Goal: Task Accomplishment & Management: Use online tool/utility

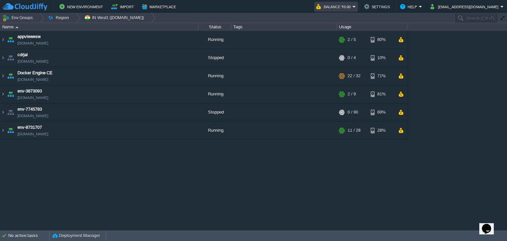
click at [353, 4] on button "Balance ₹0.00" at bounding box center [334, 7] width 36 height 8
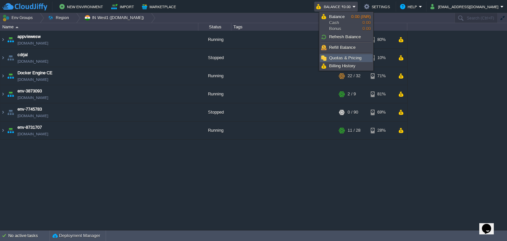
click at [353, 60] on span "Quotas & Pricing" at bounding box center [345, 57] width 32 height 5
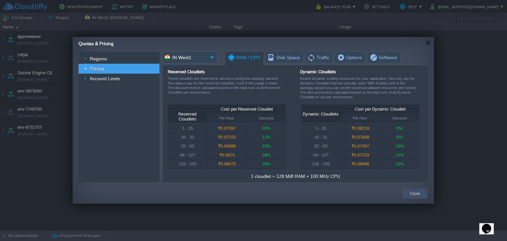
click at [412, 194] on button "Close" at bounding box center [415, 194] width 10 height 7
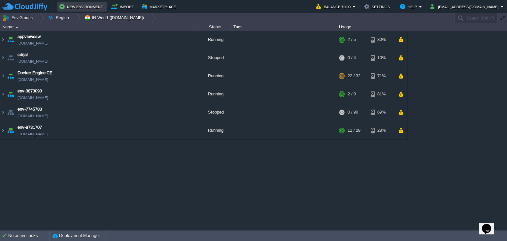
click at [89, 10] on button "New Environment" at bounding box center [82, 7] width 46 height 8
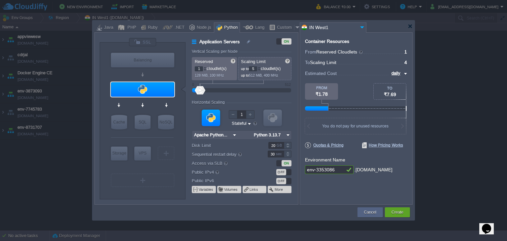
click at [261, 67] on div at bounding box center [259, 67] width 3 height 2
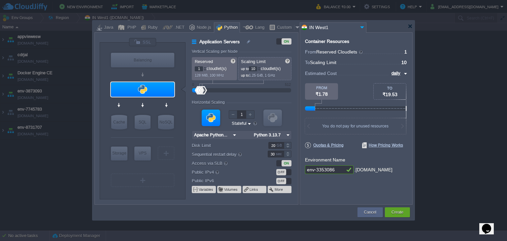
click at [261, 67] on div at bounding box center [259, 67] width 3 height 2
click at [261, 70] on div at bounding box center [259, 70] width 3 height 2
type input "8"
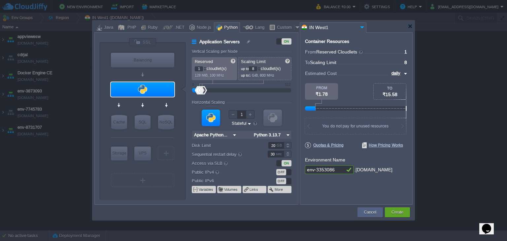
click at [261, 70] on div at bounding box center [259, 70] width 3 height 2
click at [369, 210] on button "Cancel" at bounding box center [370, 212] width 12 height 7
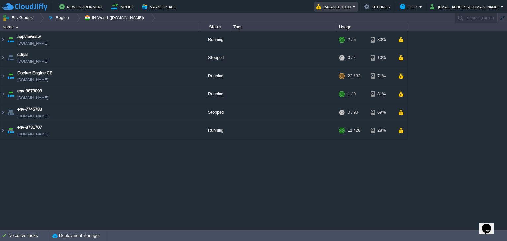
click at [356, 6] on em "Balance ₹0.00" at bounding box center [336, 7] width 40 height 8
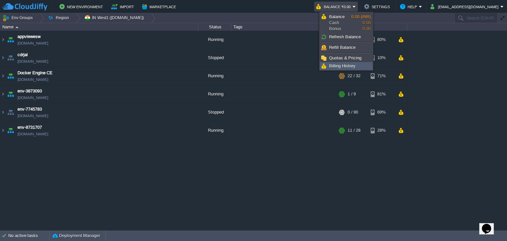
click at [354, 63] on span "Billing History" at bounding box center [342, 65] width 26 height 5
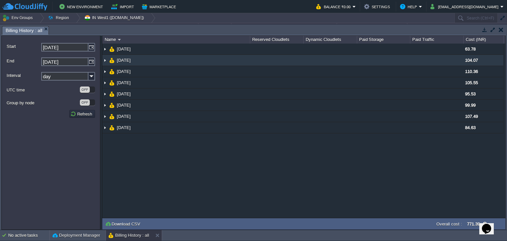
click at [105, 60] on img at bounding box center [104, 60] width 5 height 11
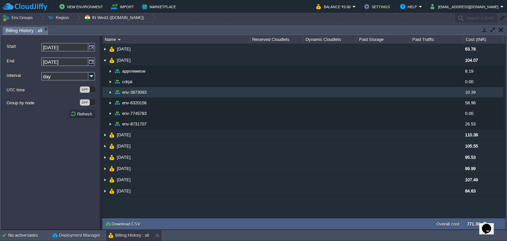
click at [111, 90] on img at bounding box center [110, 92] width 5 height 10
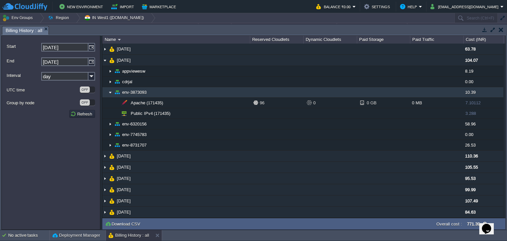
click at [111, 91] on img at bounding box center [110, 92] width 5 height 10
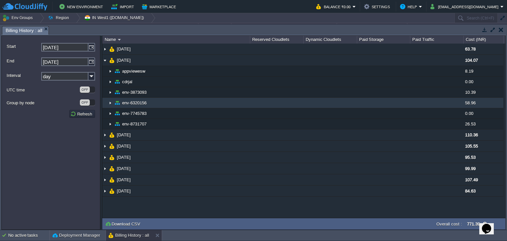
click at [110, 102] on img at bounding box center [110, 103] width 5 height 10
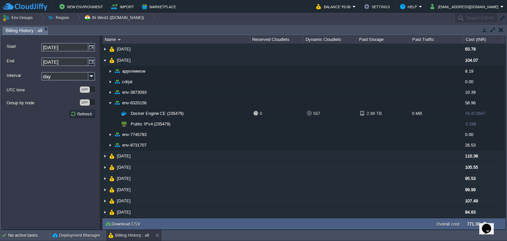
click at [500, 29] on button "button" at bounding box center [501, 30] width 5 height 6
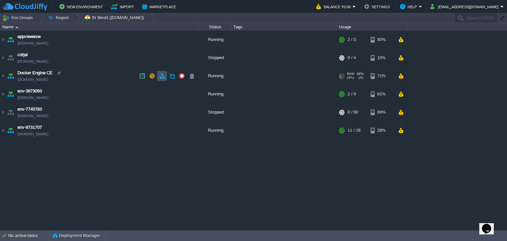
click at [161, 75] on button "button" at bounding box center [162, 76] width 6 height 6
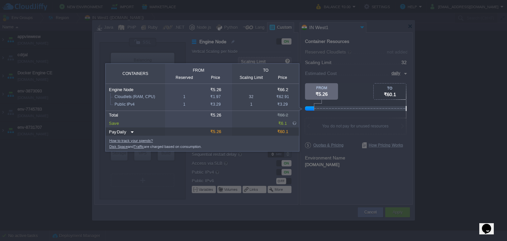
click at [130, 132] on img at bounding box center [131, 132] width 5 height 9
click at [188, 120] on td at bounding box center [183, 123] width 36 height 8
click at [342, 122] on div at bounding box center [203, 176] width 407 height 130
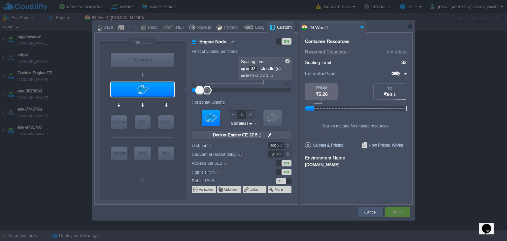
click at [370, 213] on button "Cancel" at bounding box center [371, 212] width 12 height 7
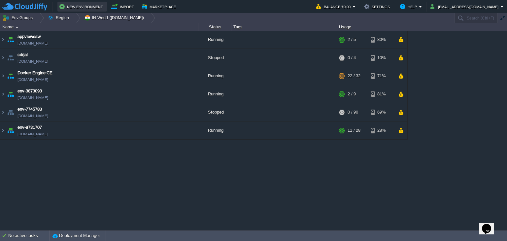
click at [75, 8] on button "New Environment" at bounding box center [82, 7] width 46 height 8
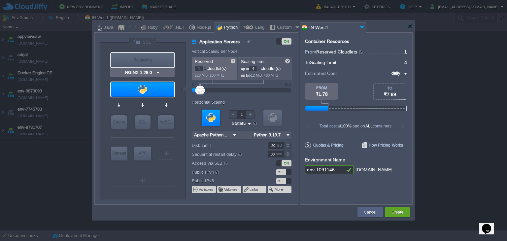
type input "Apache Python [DATE]"
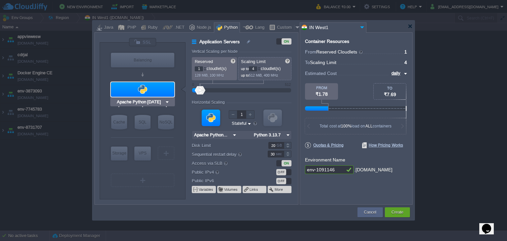
click at [166, 103] on img at bounding box center [167, 102] width 5 height 7
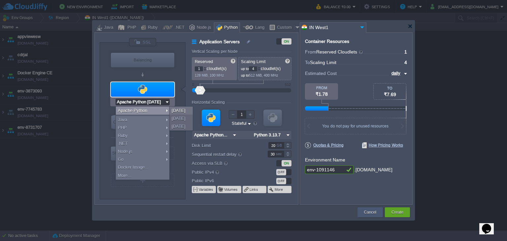
click at [370, 212] on button "Cancel" at bounding box center [370, 212] width 12 height 7
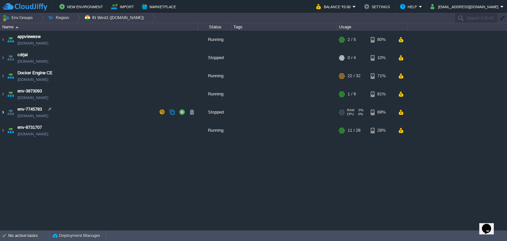
click at [1, 112] on img at bounding box center [2, 112] width 5 height 18
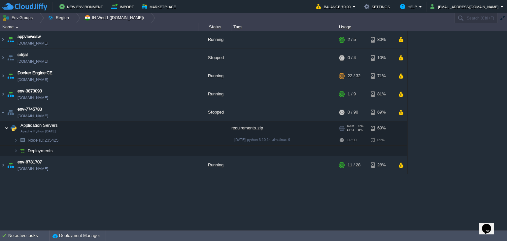
click at [7, 127] on img at bounding box center [7, 128] width 4 height 13
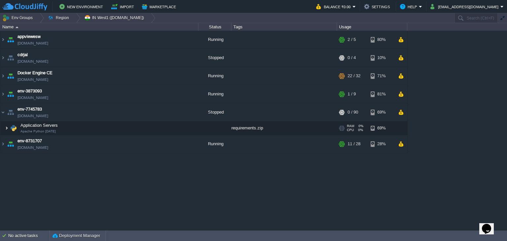
click at [5, 128] on img at bounding box center [7, 128] width 4 height 13
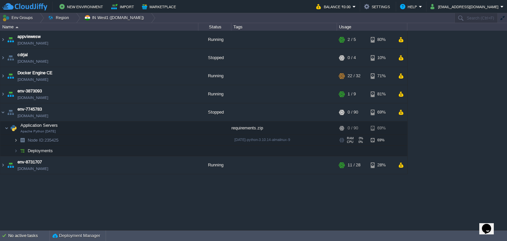
click at [16, 139] on img at bounding box center [16, 140] width 4 height 10
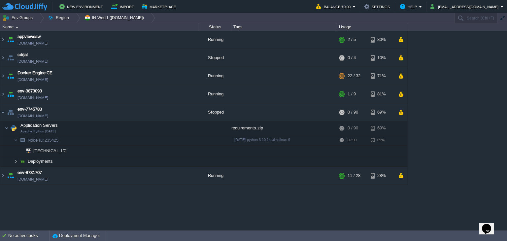
click at [17, 160] on img at bounding box center [16, 161] width 4 height 10
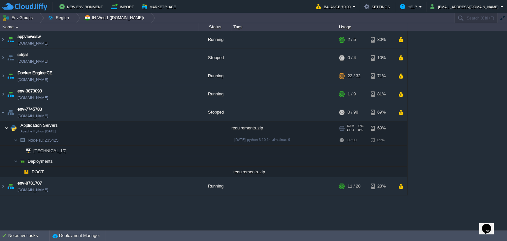
click at [7, 127] on img at bounding box center [7, 128] width 4 height 13
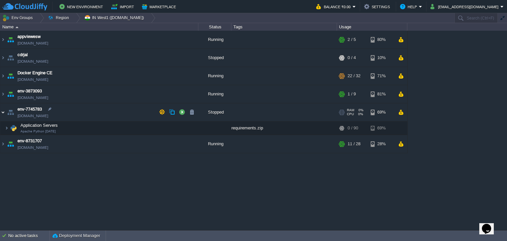
click at [3, 112] on img at bounding box center [2, 112] width 5 height 18
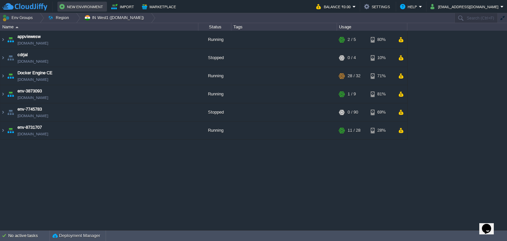
click at [82, 7] on button "New Environment" at bounding box center [82, 7] width 46 height 8
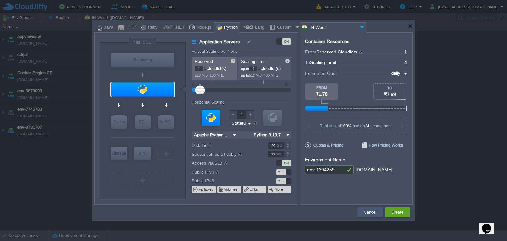
drag, startPoint x: 370, startPoint y: 211, endPoint x: 342, endPoint y: 199, distance: 30.0
click at [370, 211] on button "Cancel" at bounding box center [370, 212] width 12 height 7
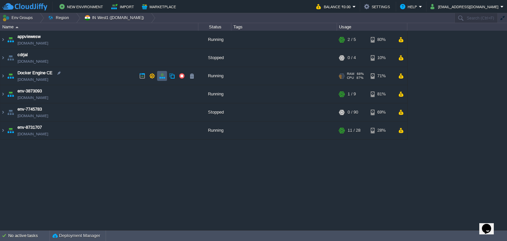
click at [161, 77] on button "button" at bounding box center [162, 76] width 6 height 6
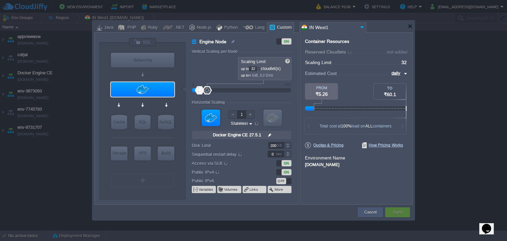
click at [367, 209] on button "Cancel" at bounding box center [371, 212] width 12 height 7
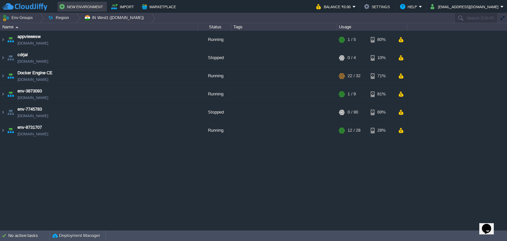
click at [77, 5] on button "New Environment" at bounding box center [82, 7] width 46 height 8
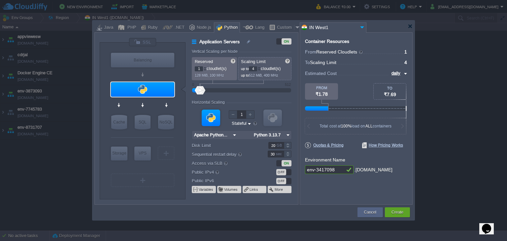
type input "Apache Python [DATE]"
click at [168, 102] on img at bounding box center [167, 102] width 5 height 7
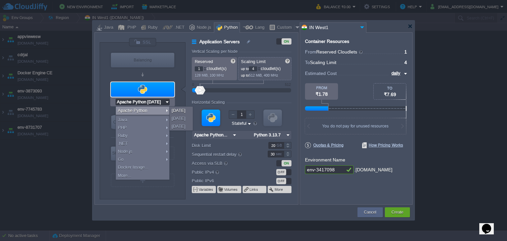
click at [281, 98] on form "Vertical Scaling per Node Reserved 1 cloudlet(s) 128 MiB, 100 MHz Scaling Limit…" at bounding box center [245, 126] width 106 height 155
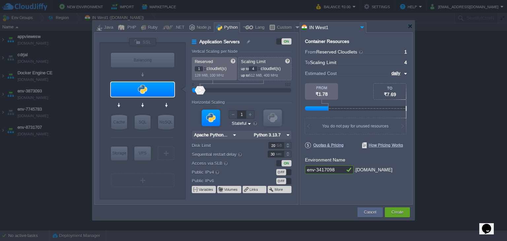
click at [248, 123] on img at bounding box center [249, 124] width 5 height 6
click at [246, 134] on div "Stateless" at bounding box center [241, 131] width 21 height 8
click at [257, 123] on div at bounding box center [256, 123] width 5 height 5
click at [248, 123] on input "Stateless Stateful" at bounding box center [239, 124] width 18 height 6
click at [248, 138] on div "Stateful" at bounding box center [241, 139] width 22 height 8
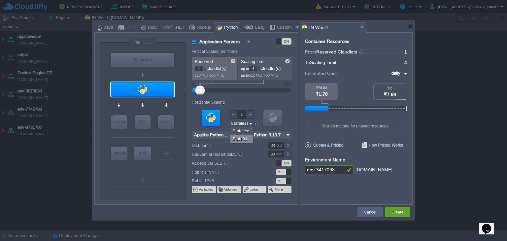
type input "Stateful"
click at [257, 122] on div at bounding box center [255, 123] width 5 height 5
click at [261, 127] on div "VM VM" at bounding box center [242, 123] width 100 height 35
click at [278, 118] on div at bounding box center [272, 118] width 18 height 17
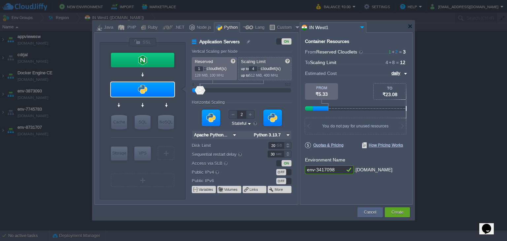
type input "1"
click at [271, 118] on div at bounding box center [272, 118] width 18 height 17
type input "NGINX 1.28.0"
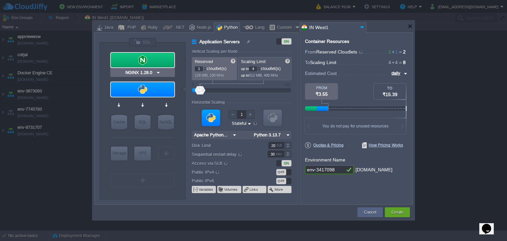
click at [159, 63] on div at bounding box center [142, 60] width 63 height 15
type input "Load Balancer"
type input "NGINX 1.28.0"
type input "1.28.0-almalin..."
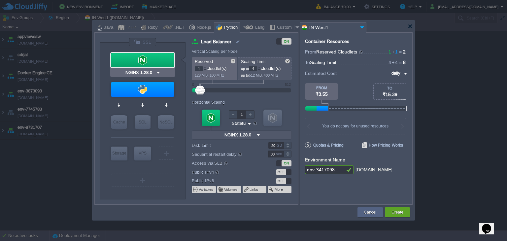
click at [158, 56] on div at bounding box center [142, 60] width 63 height 15
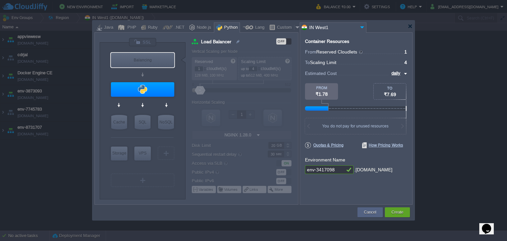
type input "Apache Python [DATE]"
click at [166, 89] on div at bounding box center [142, 89] width 63 height 15
type input "Application Servers"
type input "Apache Python..."
type input "Python 3.13.7"
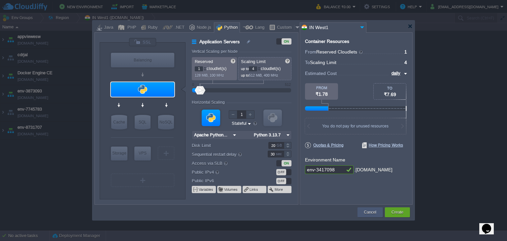
click at [376, 210] on button "Cancel" at bounding box center [370, 212] width 12 height 7
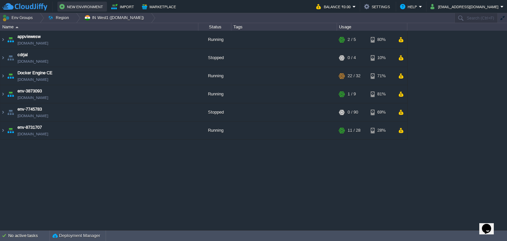
click at [90, 7] on button "New Environment" at bounding box center [82, 7] width 46 height 8
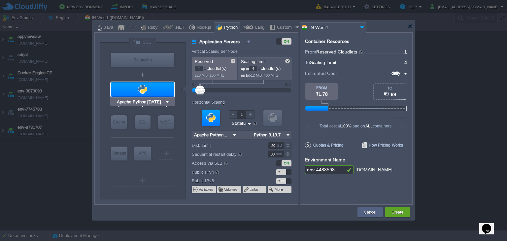
click at [166, 101] on img at bounding box center [167, 102] width 5 height 7
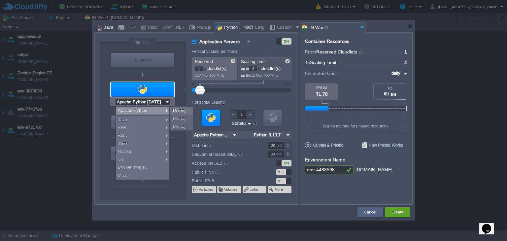
click at [107, 27] on div "Java" at bounding box center [107, 28] width 11 height 10
type input "Application Servers"
type input "6"
type input "Tomcat 11.0.10"
type input "Oracle OpenJD..."
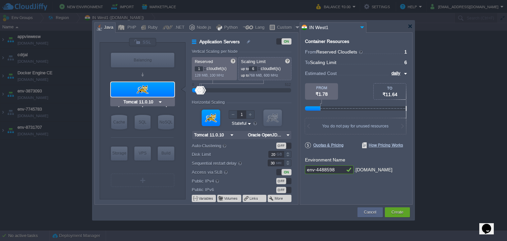
click at [158, 103] on img at bounding box center [160, 102] width 5 height 7
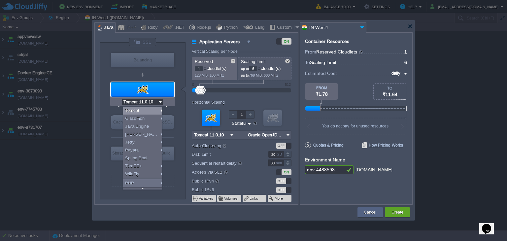
click at [129, 73] on div at bounding box center [142, 75] width 63 height 12
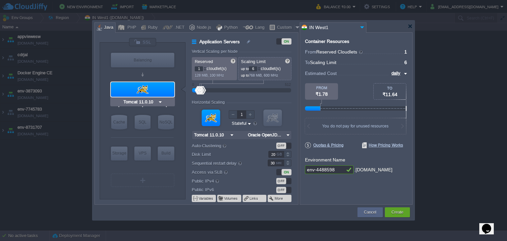
type input "NGINX 1.28.0"
click at [130, 27] on div "PHP" at bounding box center [130, 28] width 11 height 10
type input "Application Servers"
type input "4"
type input "Apache [DATE]"
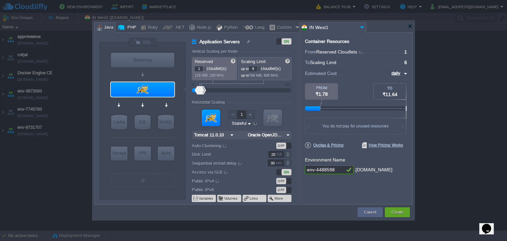
type input "PHP [DATE]"
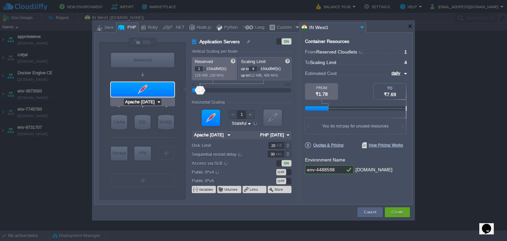
click at [156, 103] on input "Apache [DATE]" at bounding box center [140, 102] width 33 height 7
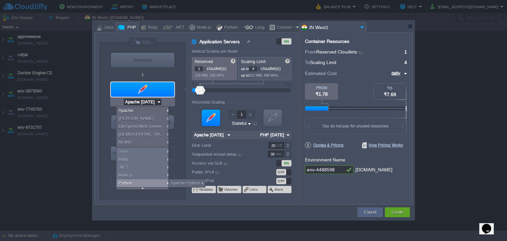
click at [177, 133] on div "VM Balancing VM Application Servers VM Cache VM SQL VM NoSQL VM Storage VM VPS …" at bounding box center [143, 121] width 86 height 157
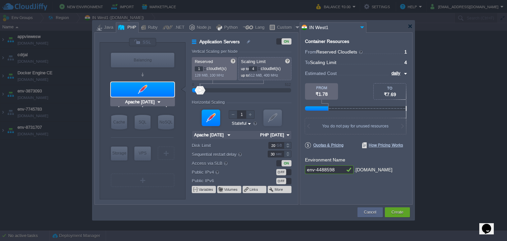
type input "NGINX 1.28.0"
click at [226, 24] on div "Python" at bounding box center [230, 28] width 16 height 10
type input "Application Servers"
type input "Apache Python..."
type input "Python 3.13.7"
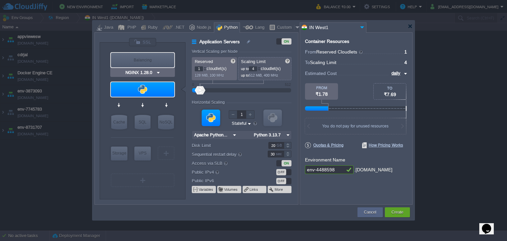
type input "Apache Python [DATE]"
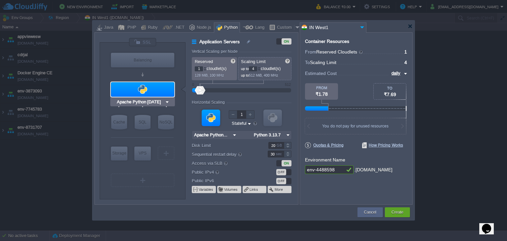
click at [165, 102] on img at bounding box center [167, 102] width 5 height 7
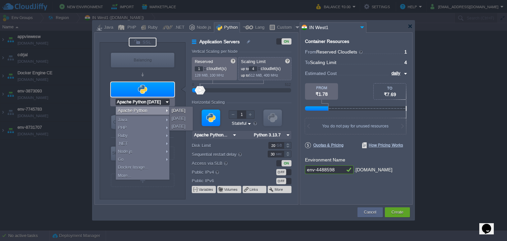
click at [148, 41] on div at bounding box center [143, 42] width 28 height 9
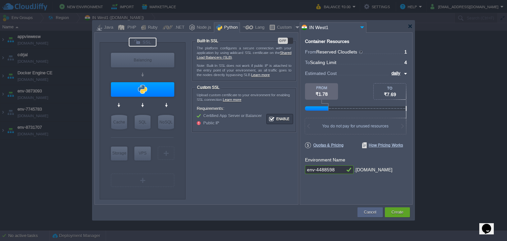
click at [148, 41] on div at bounding box center [143, 42] width 28 height 9
click at [131, 217] on td at bounding box center [225, 212] width 262 height 12
click at [129, 26] on div "PHP" at bounding box center [130, 28] width 11 height 10
click at [148, 42] on div at bounding box center [143, 42] width 28 height 9
click at [222, 27] on div "Python" at bounding box center [230, 28] width 16 height 10
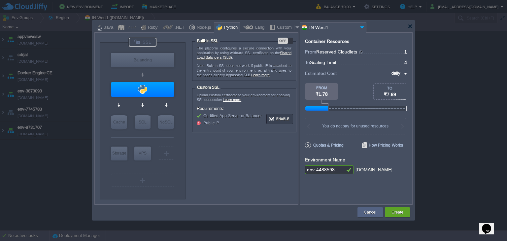
click at [292, 41] on div "OFF" at bounding box center [285, 41] width 15 height 6
click at [282, 42] on div "ON" at bounding box center [285, 41] width 15 height 6
click at [290, 40] on div "OFF" at bounding box center [285, 41] width 15 height 6
click at [280, 39] on div "ON" at bounding box center [285, 41] width 15 height 6
click at [337, 171] on input "env-4488598" at bounding box center [325, 169] width 40 height 9
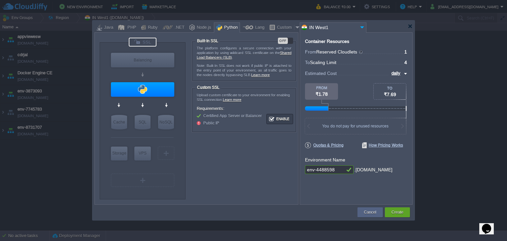
click at [337, 171] on input "env-4488598" at bounding box center [325, 169] width 40 height 9
type input "apchepy"
click at [160, 91] on div at bounding box center [142, 89] width 63 height 15
type input "Application Servers"
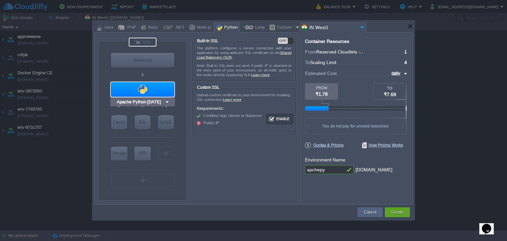
type input "Apache Python..."
type input "Python 3.13.7"
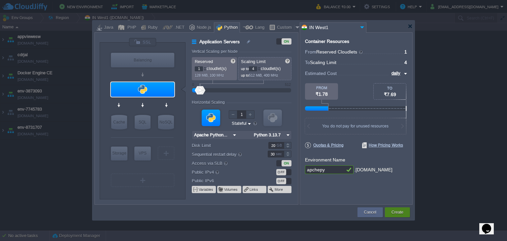
click at [395, 212] on button "Create" at bounding box center [398, 212] width 12 height 7
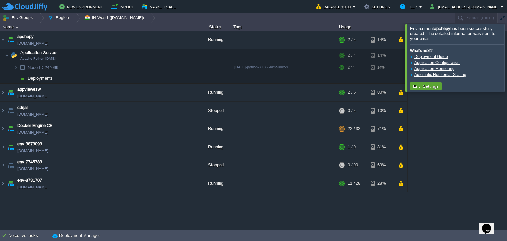
click at [440, 206] on div "apchepy [DOMAIN_NAME] Running + Add to Env Group RAM 10% CPU 45% 2 / 4 14% Appl…" at bounding box center [253, 130] width 507 height 199
click at [507, 62] on div at bounding box center [515, 57] width 0 height 67
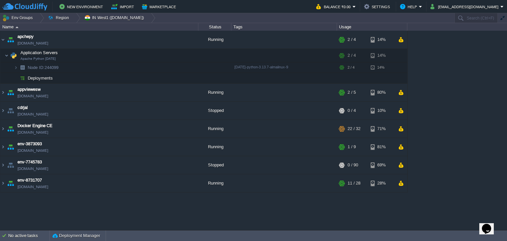
click at [243, 241] on html "New Environment Import Marketplace Bonus ₹0.00 Upgrade Account Balance ₹0.00 Se…" at bounding box center [253, 120] width 507 height 241
click at [191, 216] on div "apchepy [DOMAIN_NAME] Running + Add to Env Group RAM 10% CPU 45% 2 / 4 14% Appl…" at bounding box center [253, 130] width 507 height 199
click at [139, 54] on button "button" at bounding box center [139, 55] width 6 height 6
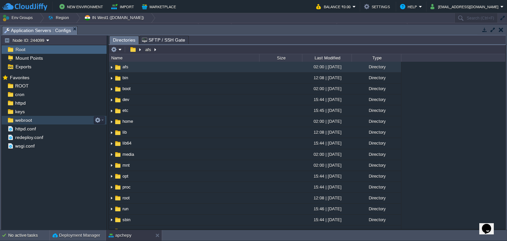
click at [78, 119] on div "webroot" at bounding box center [54, 120] width 105 height 9
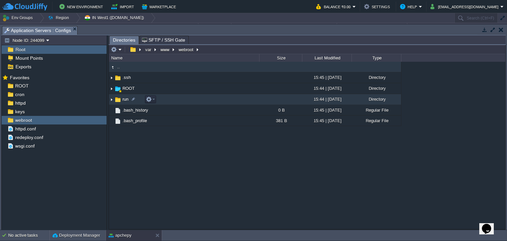
click at [199, 102] on td "run" at bounding box center [184, 99] width 150 height 11
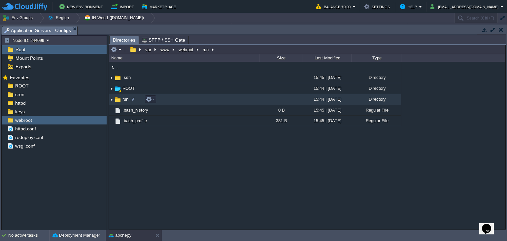
click at [199, 102] on td "run" at bounding box center [184, 99] width 150 height 11
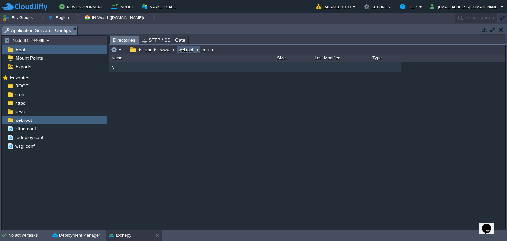
click at [184, 51] on button "webroot" at bounding box center [186, 50] width 17 height 6
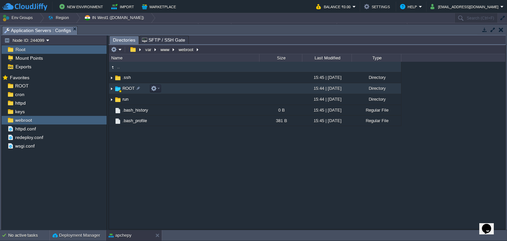
click at [164, 88] on td "ROOT" at bounding box center [184, 88] width 150 height 11
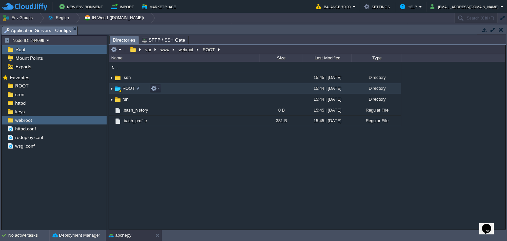
click at [164, 88] on td "ROOT" at bounding box center [184, 88] width 150 height 11
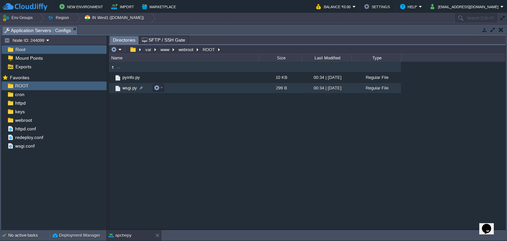
click at [191, 87] on td "wsgi.py" at bounding box center [184, 88] width 150 height 11
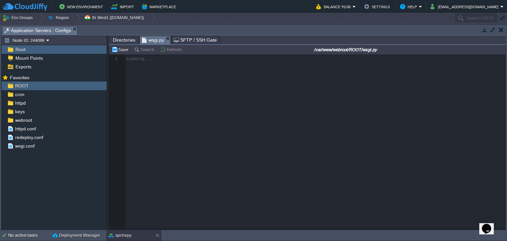
click at [485, 31] on button "button" at bounding box center [485, 30] width 6 height 6
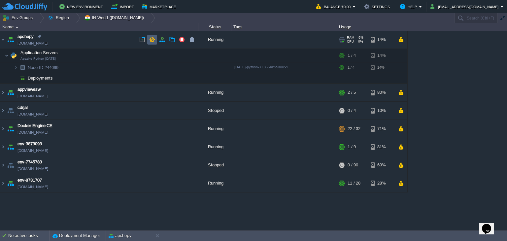
click at [153, 40] on button "button" at bounding box center [152, 40] width 6 height 6
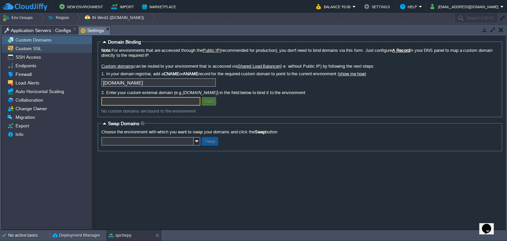
click at [56, 52] on div "Custom SSL" at bounding box center [47, 48] width 90 height 9
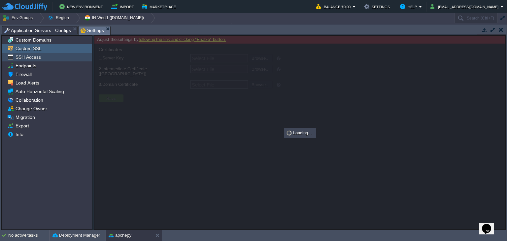
type input "Select File"
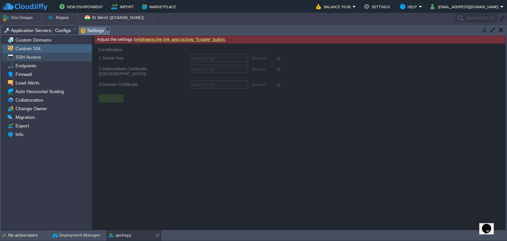
click at [58, 58] on div "SSH Access" at bounding box center [47, 57] width 90 height 9
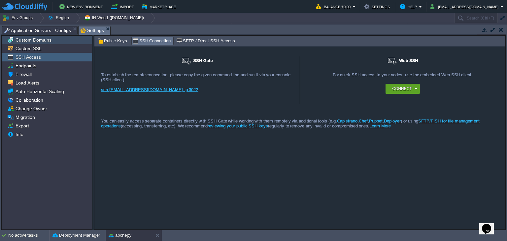
click at [60, 42] on div "Custom Domains" at bounding box center [47, 40] width 90 height 9
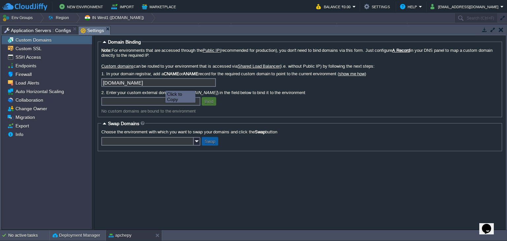
click at [213, 82] on input "[DOMAIN_NAME]" at bounding box center [158, 82] width 115 height 9
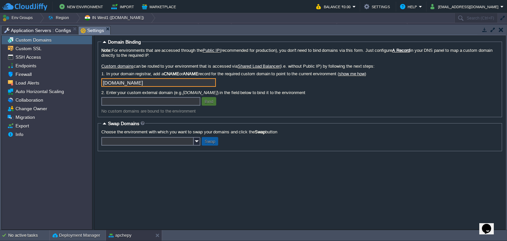
click at [483, 32] on button "button" at bounding box center [485, 30] width 6 height 6
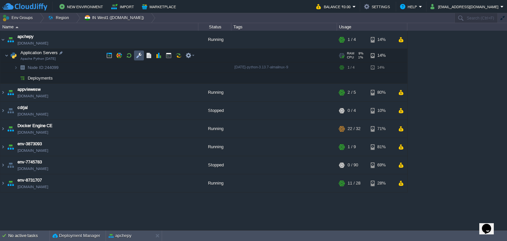
click at [141, 54] on button "button" at bounding box center [139, 55] width 6 height 6
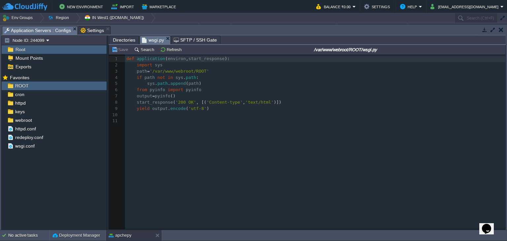
click at [127, 39] on span "Directories" at bounding box center [124, 40] width 22 height 8
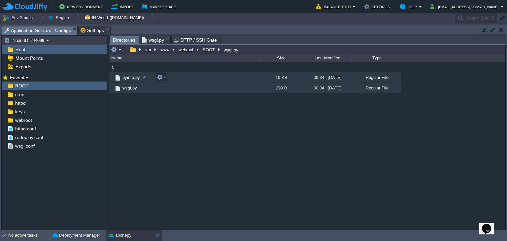
click at [181, 78] on td "pyinfo.py" at bounding box center [184, 77] width 150 height 11
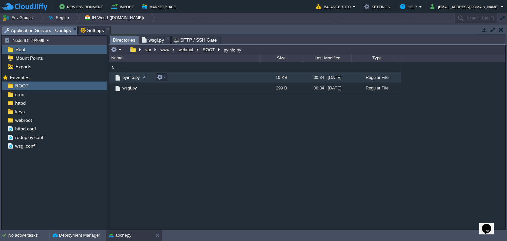
click at [181, 78] on td "pyinfo.py" at bounding box center [184, 77] width 150 height 11
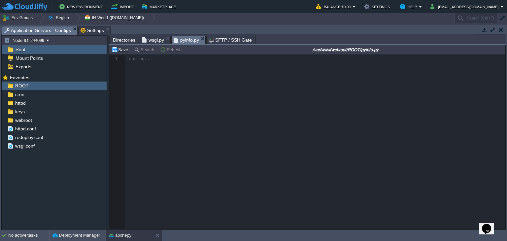
click at [156, 40] on span "wsgi.py" at bounding box center [153, 40] width 22 height 8
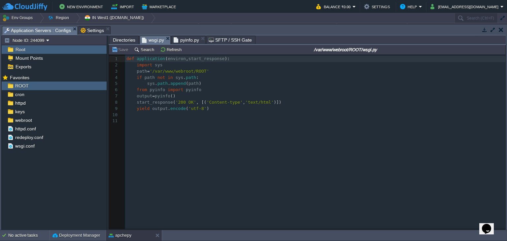
click at [186, 41] on span "pyinfo.py" at bounding box center [186, 40] width 25 height 8
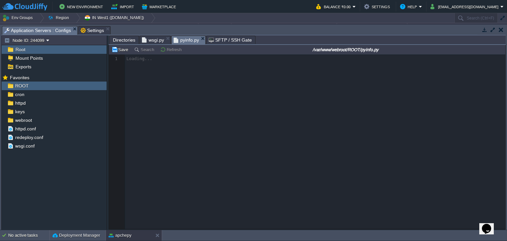
click at [149, 43] on span "wsgi.py" at bounding box center [153, 40] width 22 height 8
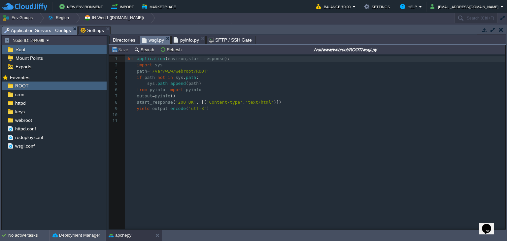
click at [183, 42] on span "pyinfo.py" at bounding box center [186, 40] width 25 height 8
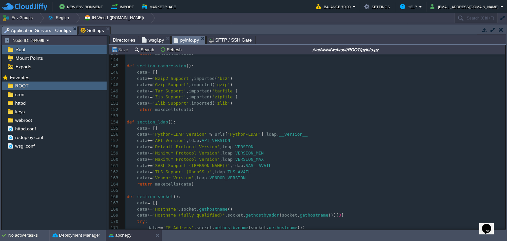
scroll to position [930, 0]
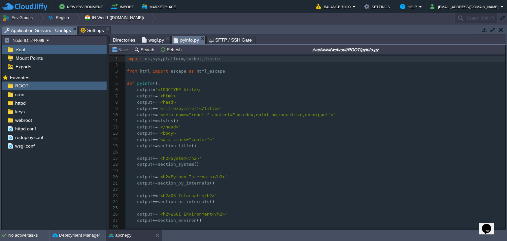
click at [123, 42] on span "Directories" at bounding box center [124, 40] width 22 height 8
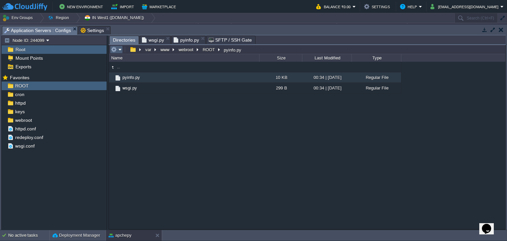
click at [120, 51] on em at bounding box center [116, 50] width 11 height 6
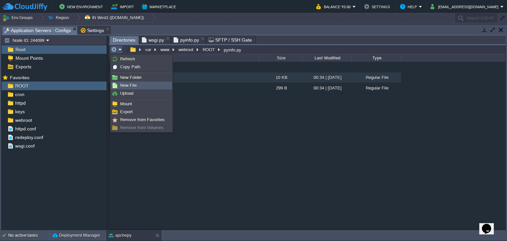
click at [136, 85] on span "New File" at bounding box center [128, 85] width 17 height 5
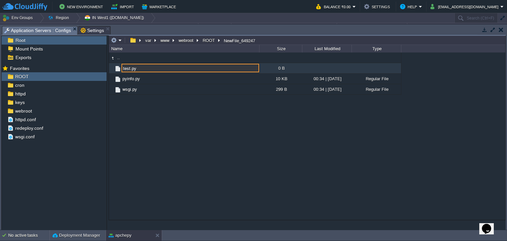
type input "test.py"
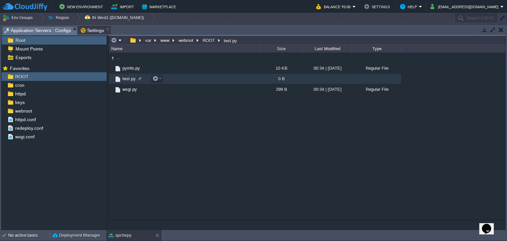
click at [229, 80] on td "test.py" at bounding box center [184, 79] width 150 height 11
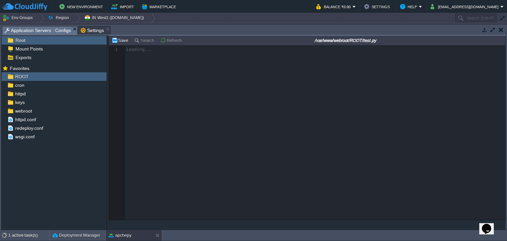
click at [223, 136] on div at bounding box center [307, 132] width 397 height 175
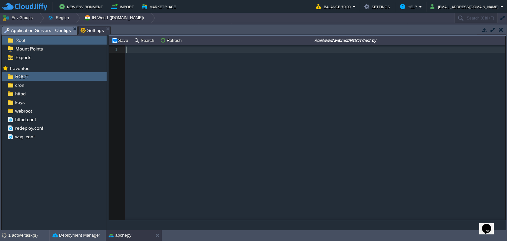
scroll to position [2, 0]
click at [485, 29] on button "button" at bounding box center [485, 30] width 6 height 6
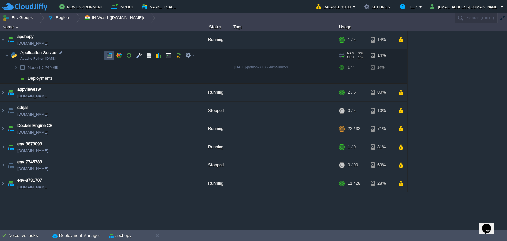
click at [110, 57] on button "button" at bounding box center [109, 55] width 6 height 6
click at [125, 237] on button "apchepy" at bounding box center [120, 235] width 23 height 7
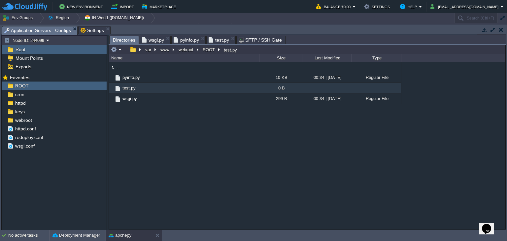
click at [123, 41] on span "Directories" at bounding box center [124, 40] width 22 height 8
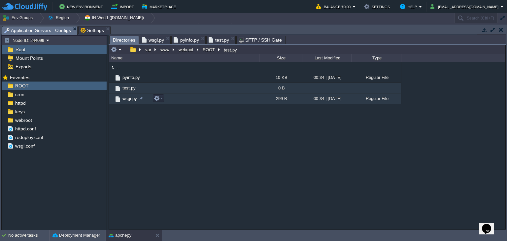
click at [177, 100] on td "wsgi.py" at bounding box center [184, 98] width 150 height 11
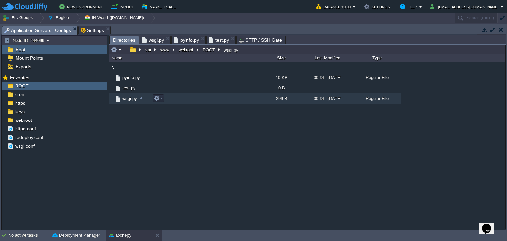
click at [177, 100] on td "wsgi.py" at bounding box center [184, 98] width 150 height 11
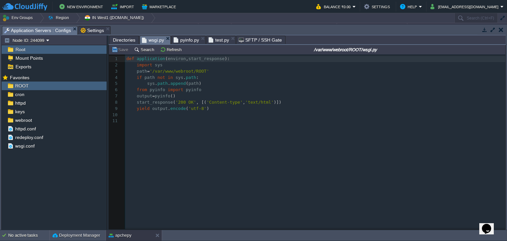
click at [482, 29] on button "button" at bounding box center [485, 30] width 6 height 6
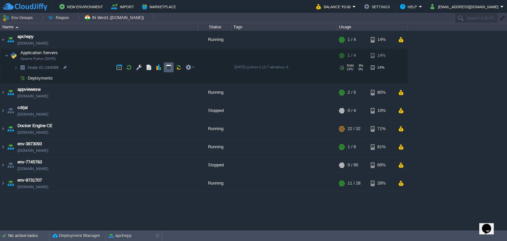
click at [170, 65] on button "button" at bounding box center [169, 67] width 6 height 6
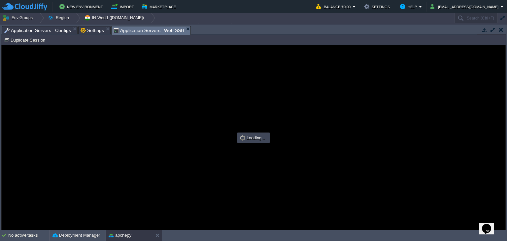
click at [484, 30] on button "button" at bounding box center [485, 30] width 6 height 6
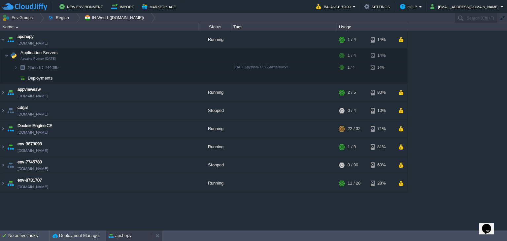
click at [132, 237] on div "apchepy" at bounding box center [129, 235] width 47 height 11
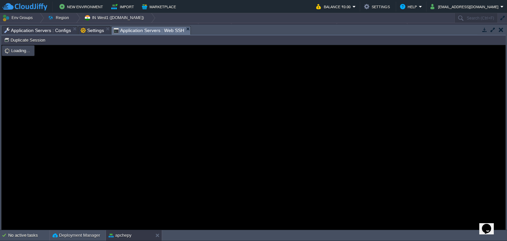
type input "#000000"
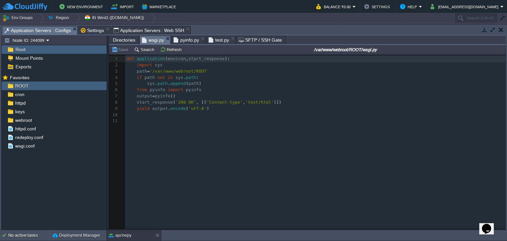
click at [44, 31] on span "Application Servers : Configs" at bounding box center [37, 30] width 67 height 8
click at [124, 39] on span "Directories" at bounding box center [124, 40] width 22 height 8
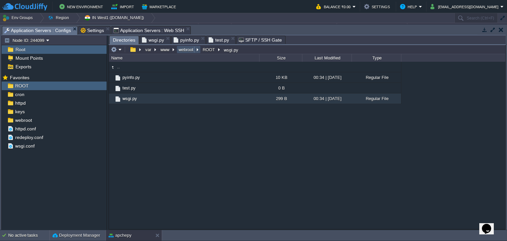
click at [186, 49] on button "webroot" at bounding box center [186, 50] width 17 height 6
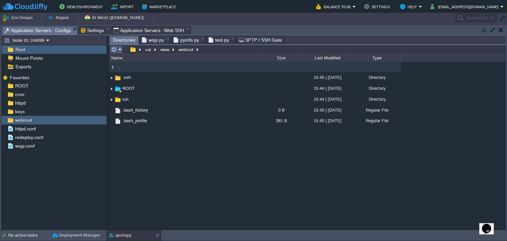
click at [120, 49] on em at bounding box center [116, 50] width 11 height 6
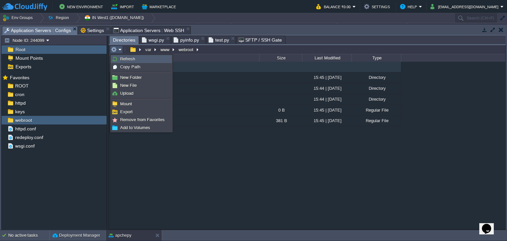
click at [138, 61] on link "Refresh" at bounding box center [141, 58] width 60 height 7
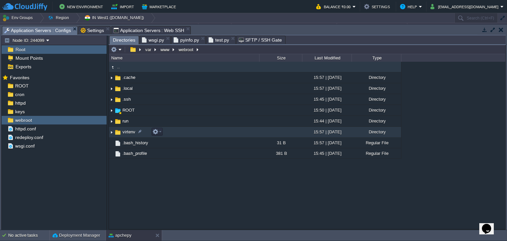
click at [184, 134] on td "virtenv" at bounding box center [184, 132] width 150 height 11
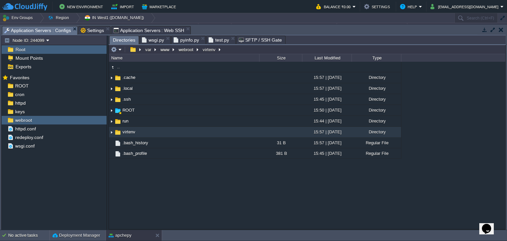
click at [129, 28] on span "Application Servers : Web SSH" at bounding box center [149, 30] width 71 height 8
click at [49, 29] on span "Application Servers : Configs" at bounding box center [37, 30] width 67 height 8
click at [173, 135] on td "virtenv" at bounding box center [184, 132] width 150 height 11
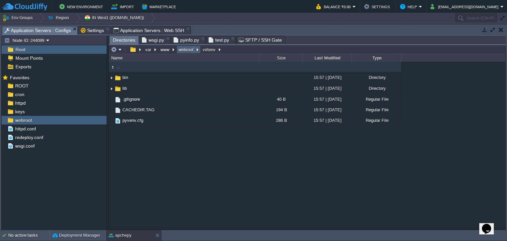
click at [190, 51] on button "webroot" at bounding box center [186, 50] width 17 height 6
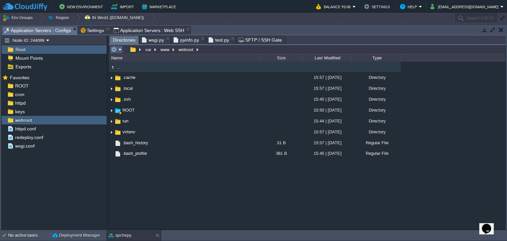
click at [120, 49] on em at bounding box center [116, 50] width 11 height 6
click at [157, 198] on div ".. .cache 15:57 | [DATE] Directory .local 15:57 | [DATE] Directory .ssh 15:45 |…" at bounding box center [307, 145] width 397 height 167
click at [120, 51] on em at bounding box center [116, 50] width 11 height 6
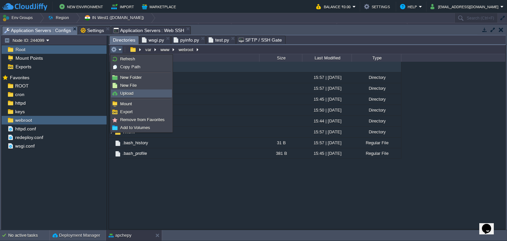
click at [132, 92] on span "Upload" at bounding box center [126, 93] width 13 height 5
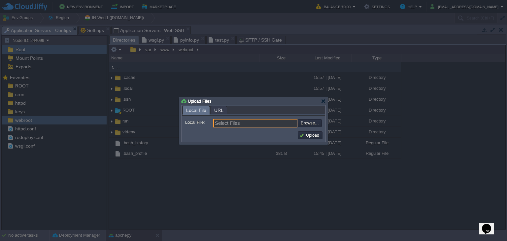
click at [234, 126] on input "Select Files" at bounding box center [255, 123] width 84 height 9
click at [323, 101] on div at bounding box center [323, 101] width 5 height 5
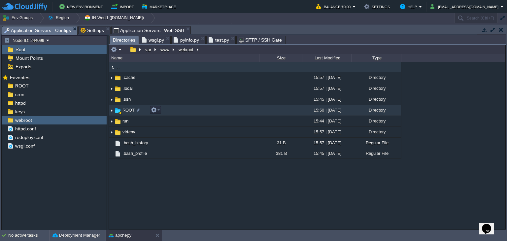
click at [231, 111] on td "ROOT" at bounding box center [184, 110] width 150 height 11
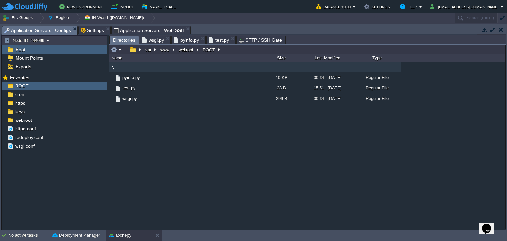
click at [485, 29] on button "button" at bounding box center [485, 30] width 6 height 6
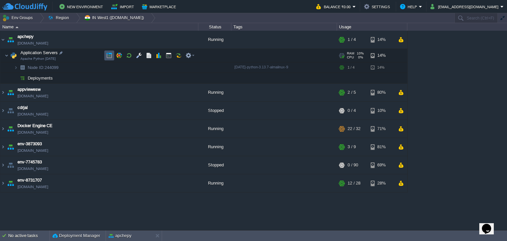
click at [109, 56] on button "button" at bounding box center [109, 55] width 6 height 6
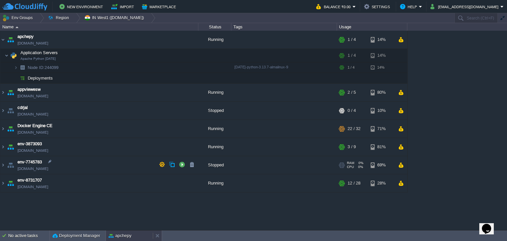
click at [140, 239] on div "apchepy" at bounding box center [129, 235] width 47 height 11
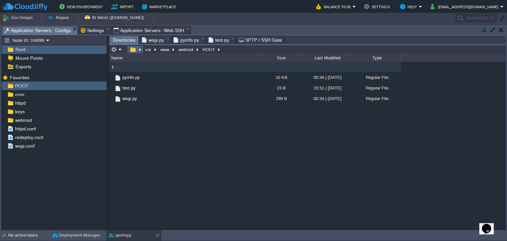
click at [142, 48] on em at bounding box center [135, 50] width 14 height 6
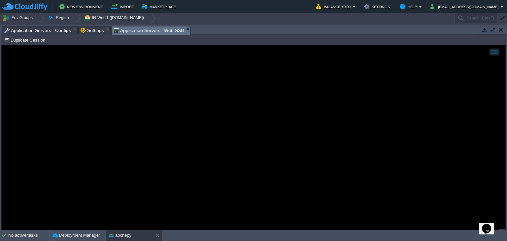
click at [145, 31] on span "Application Servers : Web SSH" at bounding box center [149, 30] width 71 height 8
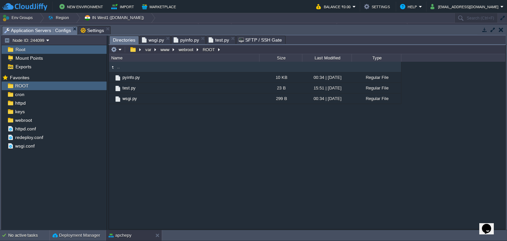
click at [485, 29] on button "button" at bounding box center [485, 30] width 6 height 6
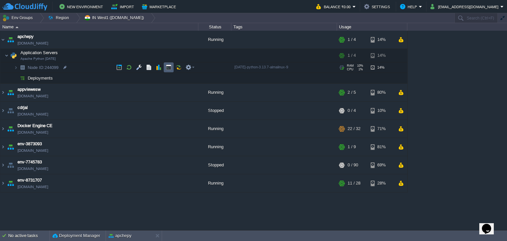
click at [170, 65] on button "button" at bounding box center [169, 67] width 6 height 6
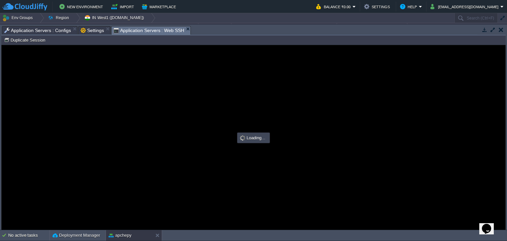
type input "#000000"
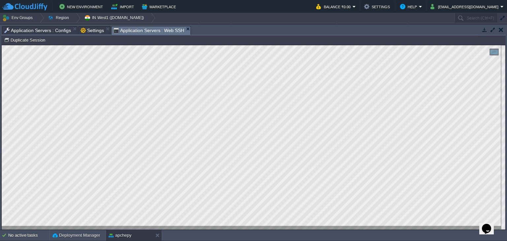
click at [485, 226] on icon "$i18n('chat', 'chat_widget')" at bounding box center [486, 229] width 9 height 10
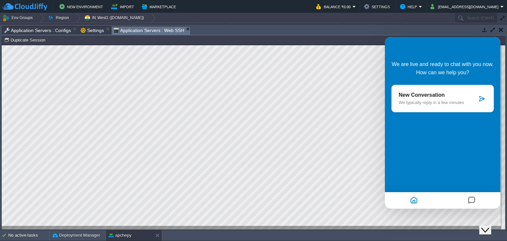
click at [446, 94] on p "New Conversation" at bounding box center [438, 95] width 79 height 6
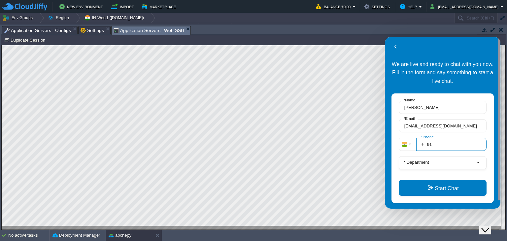
click at [448, 145] on input "91" at bounding box center [451, 144] width 70 height 13
type input "917972459064"
click at [437, 159] on button "* Department" at bounding box center [443, 162] width 88 height 13
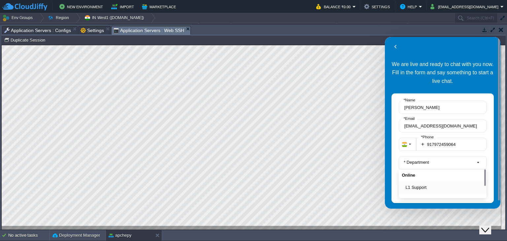
click at [431, 186] on button "L1 Support" at bounding box center [445, 187] width 78 height 7
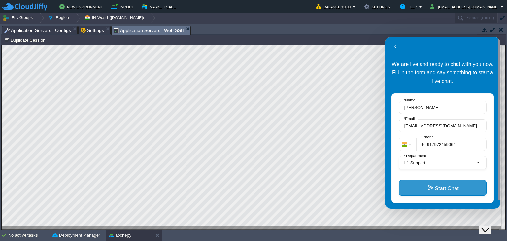
click at [437, 187] on button "Start Chat" at bounding box center [443, 188] width 88 height 16
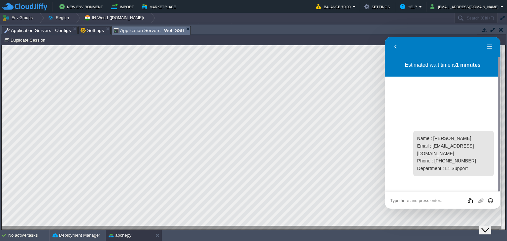
click at [489, 226] on icon "Close Chat This icon closes the chat window." at bounding box center [485, 230] width 8 height 8
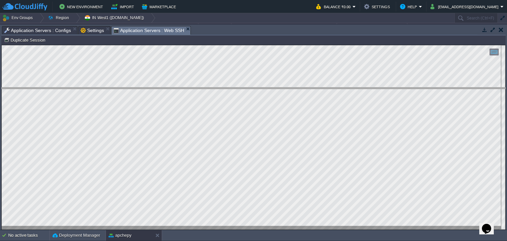
drag, startPoint x: 457, startPoint y: 26, endPoint x: 451, endPoint y: 89, distance: 63.7
click at [451, 89] on body "New Environment Import Marketplace Bonus ₹0.00 Upgrade Account Balance ₹0.00 Se…" at bounding box center [253, 120] width 507 height 241
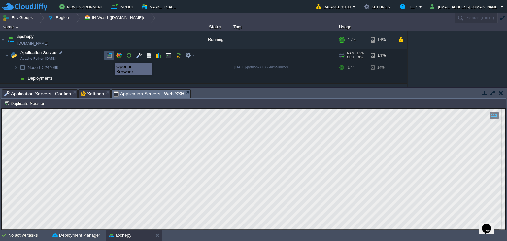
click at [110, 57] on button "button" at bounding box center [109, 55] width 6 height 6
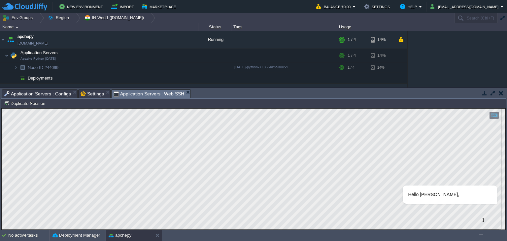
click at [481, 234] on img "$i18n('chat', 'chat_widget')" at bounding box center [481, 234] width 0 height 0
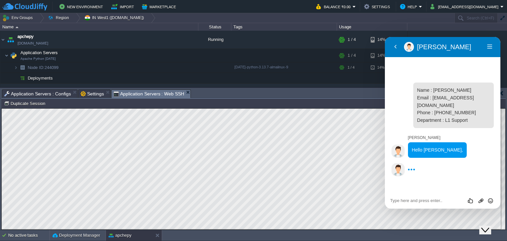
click at [385, 37] on textarea at bounding box center [385, 37] width 0 height 0
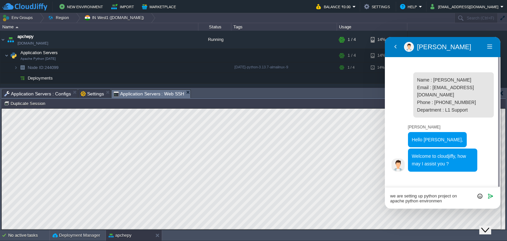
type textarea "we are setting up python project on apache python environment"
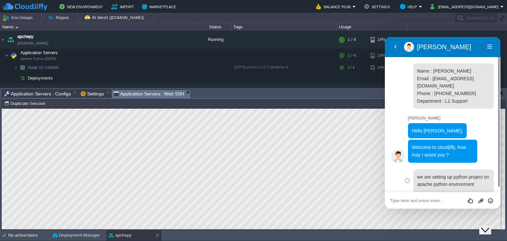
scroll to position [5, 0]
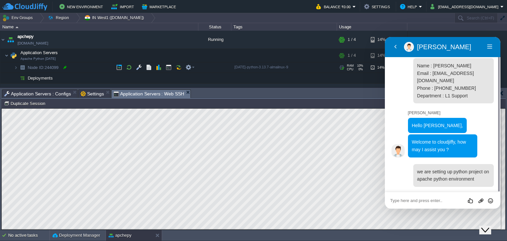
click at [64, 68] on div at bounding box center [65, 67] width 6 height 6
click at [385, 37] on textarea at bounding box center [385, 37] width 0 height 0
type textarea "nodeid 244099"
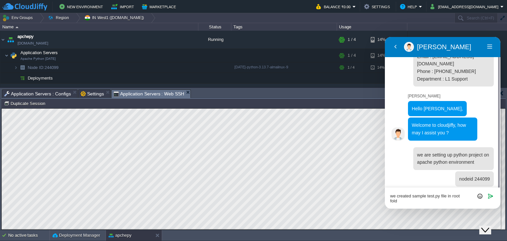
scroll to position [0, 0]
type textarea "we created sample test.py file in root folder"
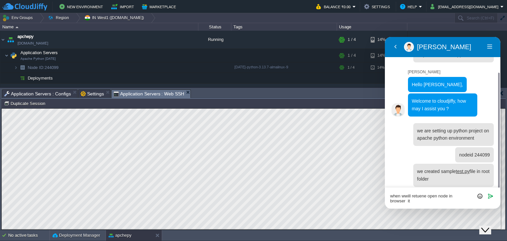
scroll to position [51, 0]
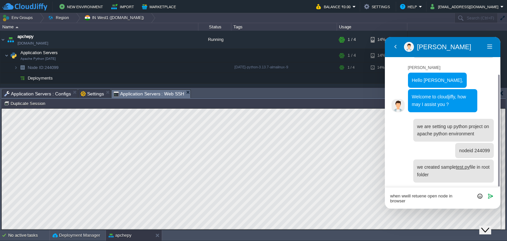
click at [385, 37] on textarea "when wwill retuene open node in browser" at bounding box center [385, 37] width 0 height 0
click at [385, 37] on textarea "when open node in browser" at bounding box center [385, 37] width 0 height 0
type textarea "when open node in browser it returns 503"
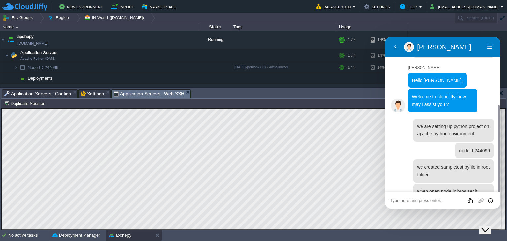
scroll to position [70, 0]
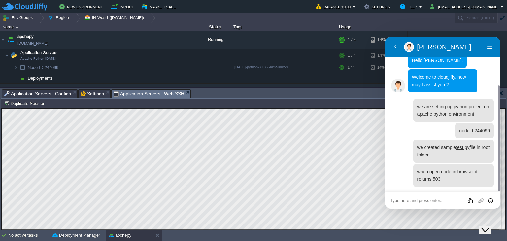
click at [385, 37] on textarea at bounding box center [385, 37] width 0 height 0
paste textarea "[URL][DOMAIN_NAME]"
type textarea "[URL][DOMAIN_NAME]"
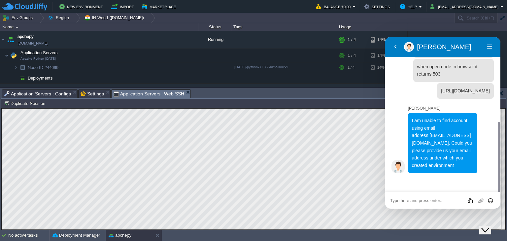
scroll to position [162, 0]
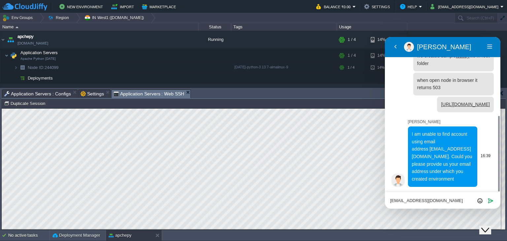
type textarea "[EMAIL_ADDRESS][DOMAIN_NAME]"
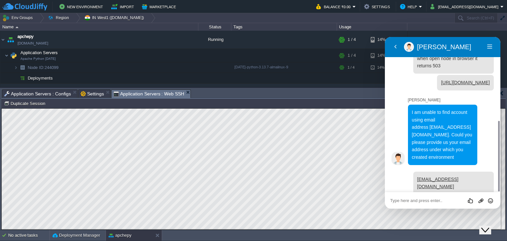
click at [385, 37] on textarea at bounding box center [385, 37] width 0 height 0
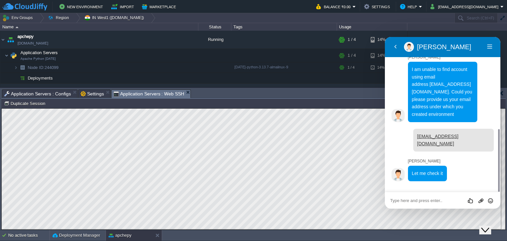
scroll to position [214, 0]
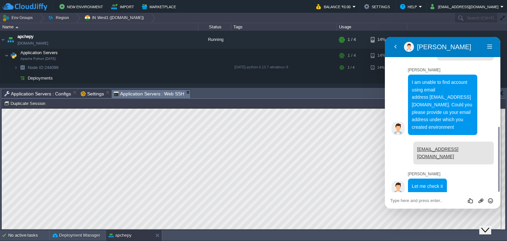
click at [29, 92] on span "Application Servers : Configs" at bounding box center [37, 94] width 67 height 8
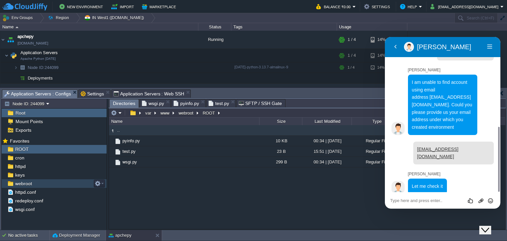
click at [28, 186] on span "webroot" at bounding box center [23, 184] width 19 height 6
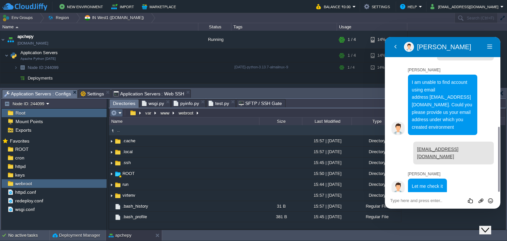
click at [122, 113] on em at bounding box center [116, 113] width 11 height 6
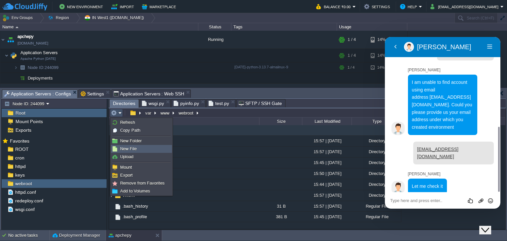
click at [135, 148] on span "New File" at bounding box center [128, 148] width 17 height 5
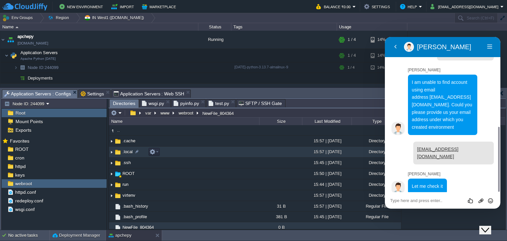
scroll to position [3, 0]
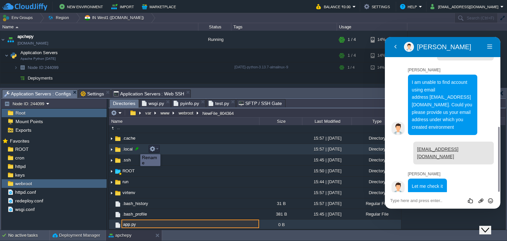
type input "app.py"
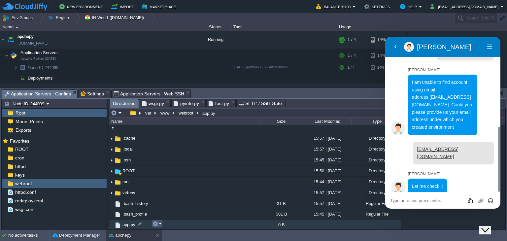
click at [157, 224] on button "button" at bounding box center [156, 224] width 6 height 6
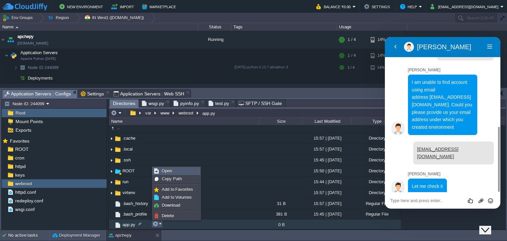
click at [169, 171] on span "Open" at bounding box center [167, 170] width 10 height 5
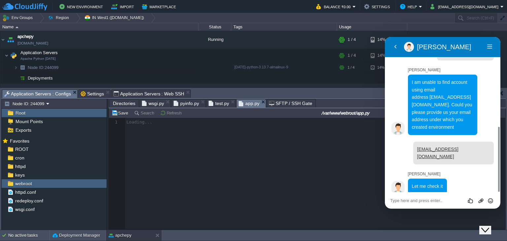
click at [214, 105] on span "test.py" at bounding box center [219, 103] width 20 height 8
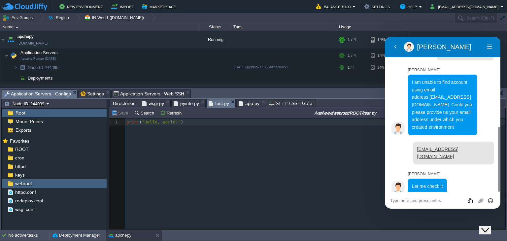
click at [174, 152] on div "xxxxxxxxxx 1 print ( "Hello, World!" )" at bounding box center [312, 178] width 406 height 121
type textarea "print("Hello, World!")"
click at [239, 103] on span "app.py" at bounding box center [249, 103] width 21 height 8
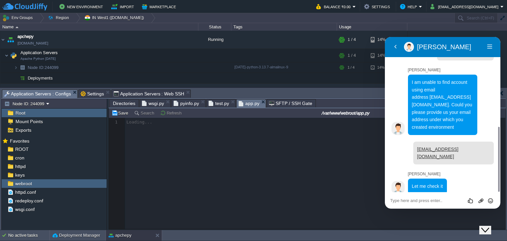
scroll to position [2, 0]
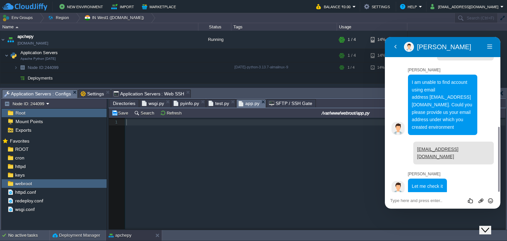
click at [196, 152] on div "1 1 ​" at bounding box center [312, 178] width 406 height 121
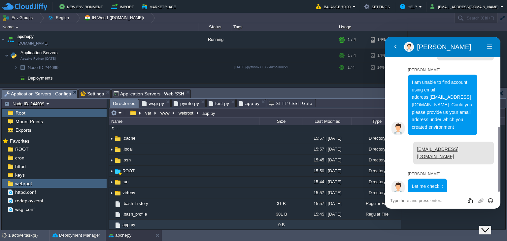
click at [122, 101] on span "Directories" at bounding box center [124, 103] width 22 height 8
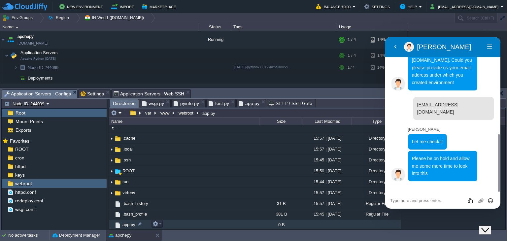
scroll to position [245, 0]
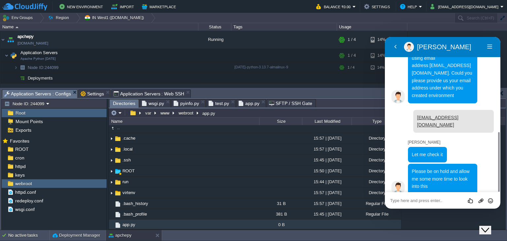
click at [385, 37] on textarea at bounding box center [385, 37] width 0 height 0
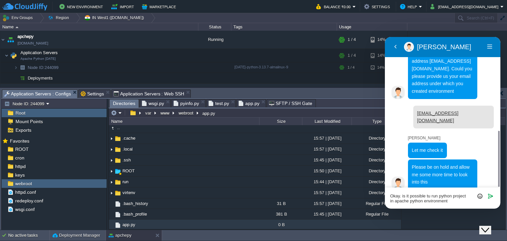
click at [385, 37] on textarea "Okay. is it possible tu run python project in apache python environment" at bounding box center [385, 37] width 0 height 0
click at [385, 37] on textarea "Okay. is it possible to run python project in apache python environment" at bounding box center [385, 37] width 0 height 0
type textarea "Okay. is it possible to run python project in apache python environment ?"
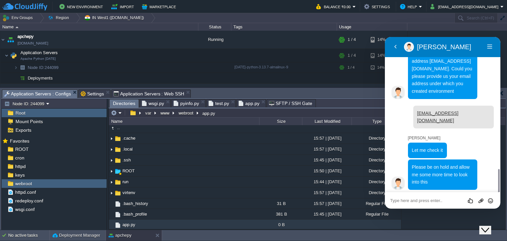
scroll to position [282, 0]
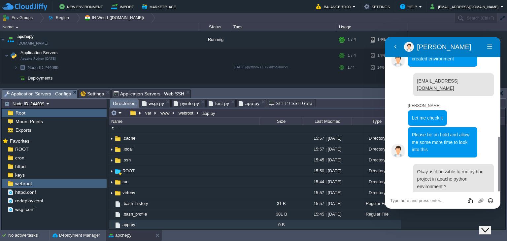
click at [135, 91] on span "Application Servers : Web SSH" at bounding box center [149, 94] width 71 height 8
click at [167, 55] on button "button" at bounding box center [169, 55] width 6 height 6
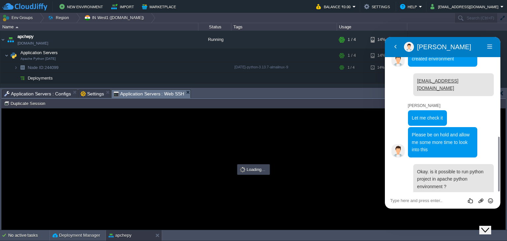
scroll to position [0, 0]
type input "#000000"
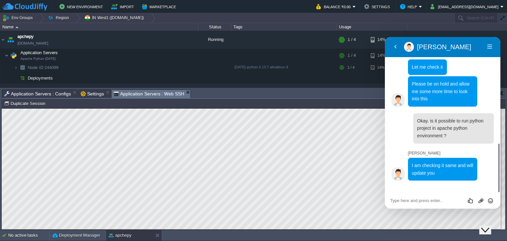
scroll to position [319, 0]
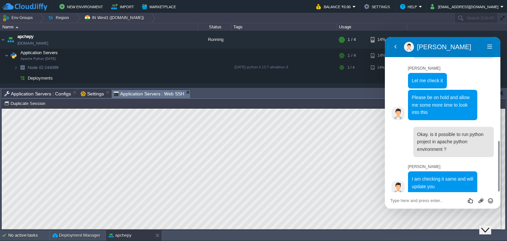
click at [489, 228] on icon "$i18n('chat', 'chat_widget')" at bounding box center [485, 230] width 8 height 5
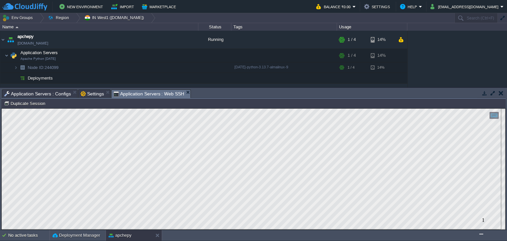
click at [494, 91] on button "button" at bounding box center [493, 93] width 6 height 6
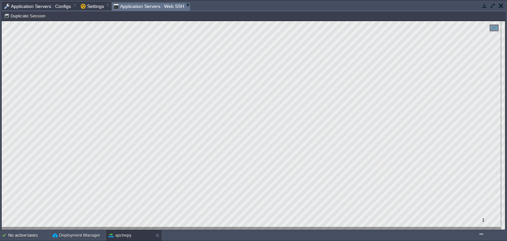
click at [481, 234] on img "$i18n('chat', 'chat_widget')" at bounding box center [481, 234] width 0 height 0
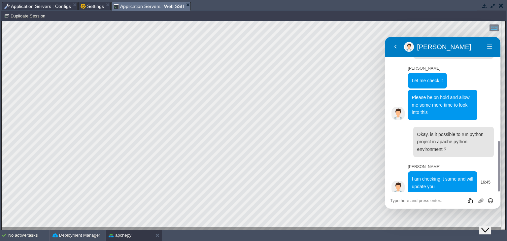
click at [438, 176] on span "I am checking it same and will update you" at bounding box center [442, 182] width 61 height 13
click at [429, 180] on span "I am checking it same and will update you" at bounding box center [442, 182] width 61 height 13
click at [489, 226] on icon "Close Chat This icon closes the chat window." at bounding box center [485, 230] width 8 height 8
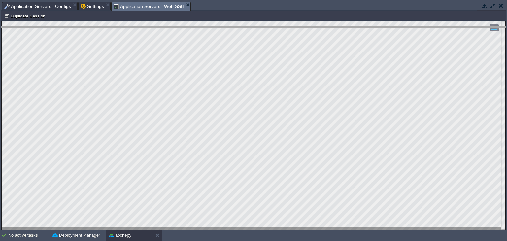
drag, startPoint x: 214, startPoint y: 4, endPoint x: 215, endPoint y: 32, distance: 27.7
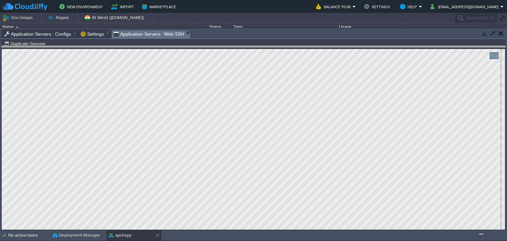
drag, startPoint x: 259, startPoint y: 32, endPoint x: 259, endPoint y: 41, distance: 8.9
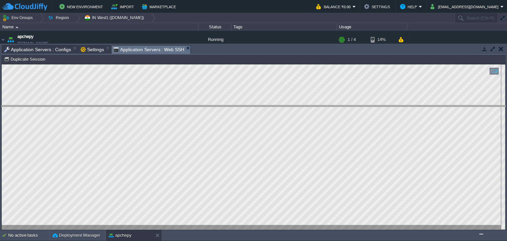
drag, startPoint x: 247, startPoint y: 48, endPoint x: 245, endPoint y: 109, distance: 61.1
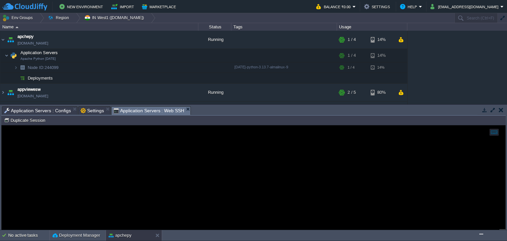
click at [44, 109] on span "Application Servers : Configs" at bounding box center [37, 111] width 67 height 8
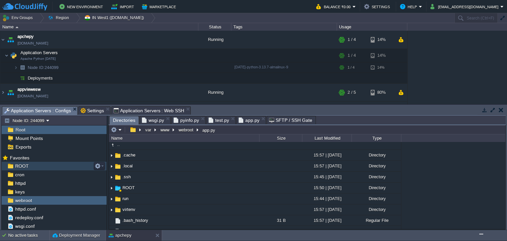
click at [23, 167] on span "ROOT" at bounding box center [22, 166] width 16 height 6
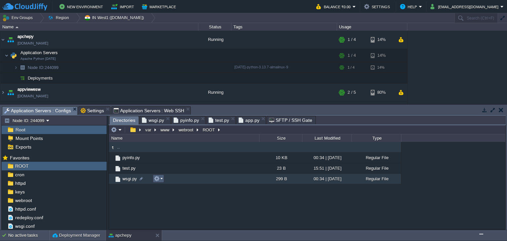
click at [157, 180] on button "button" at bounding box center [157, 179] width 6 height 6
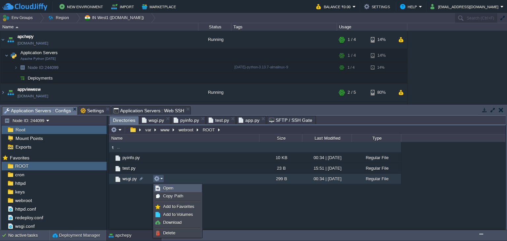
click at [167, 187] on span "Open" at bounding box center [168, 188] width 10 height 5
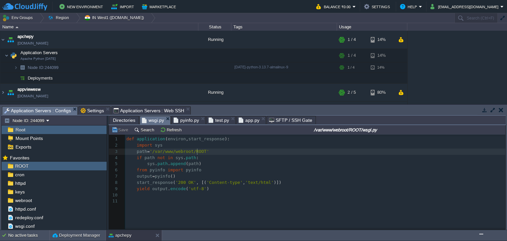
click at [196, 153] on span "'/var/www/webroot/ROOT'" at bounding box center [179, 151] width 59 height 5
click at [190, 67] on button "button" at bounding box center [189, 67] width 6 height 6
click at [193, 67] on em at bounding box center [190, 67] width 9 height 6
click at [190, 54] on button "button" at bounding box center [189, 55] width 6 height 6
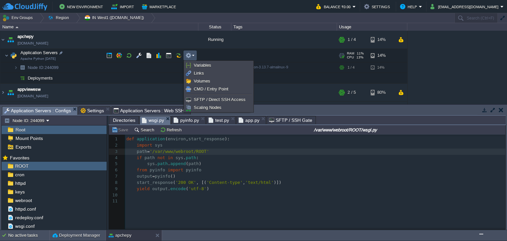
click at [190, 54] on button "button" at bounding box center [189, 55] width 6 height 6
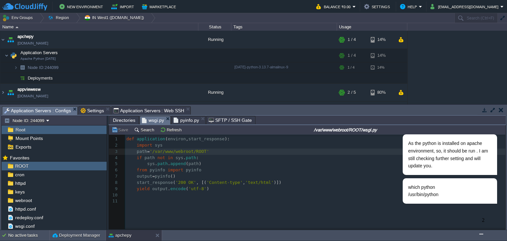
click at [481, 234] on img "$i18n('chat', 'chat_widget')" at bounding box center [481, 234] width 0 height 0
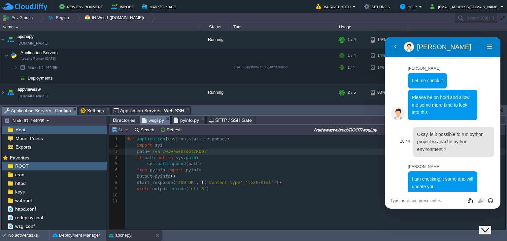
scroll to position [390, 0]
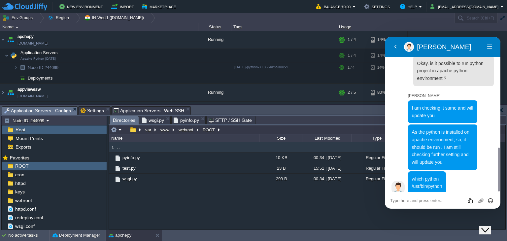
click at [121, 119] on span "Directories" at bounding box center [124, 120] width 22 height 8
click at [19, 198] on span "webroot" at bounding box center [23, 200] width 19 height 6
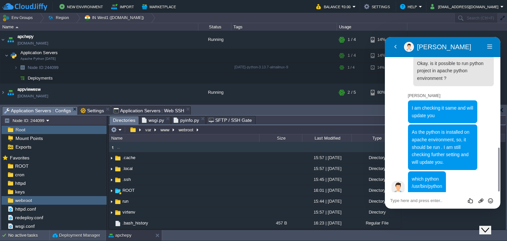
click at [385, 37] on textarea at bounding box center [385, 37] width 0 height 0
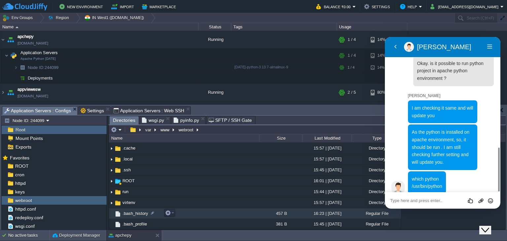
scroll to position [19, 0]
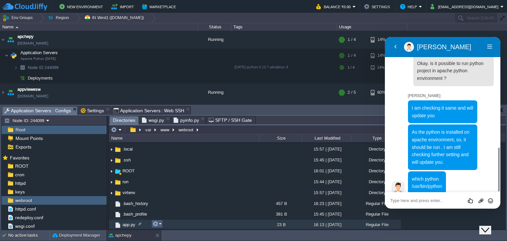
click at [157, 225] on button "button" at bounding box center [156, 224] width 6 height 6
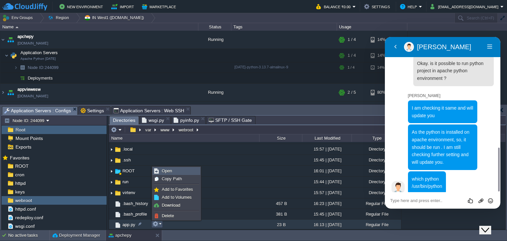
click at [169, 172] on span "Open" at bounding box center [167, 170] width 10 height 5
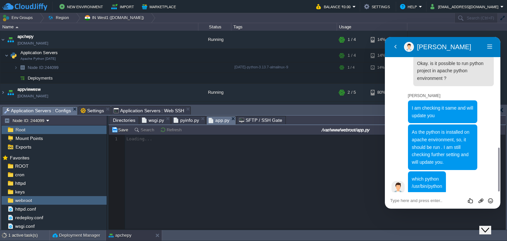
click at [177, 175] on div at bounding box center [307, 182] width 397 height 94
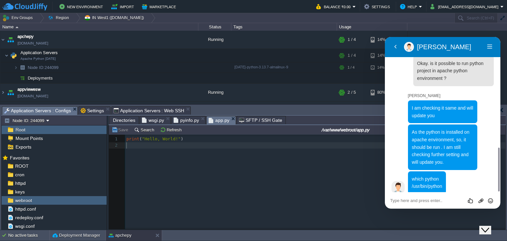
click at [177, 175] on div "2 1 print ( "Hello, World!" ) 2 ​" at bounding box center [312, 187] width 406 height 104
type textarea "print("Hello, World!")"
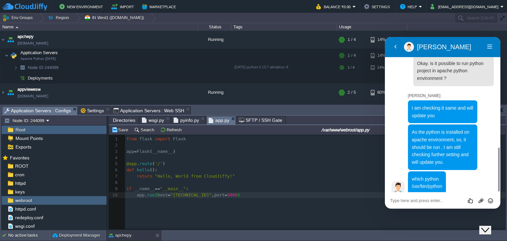
click at [124, 121] on span "Directories" at bounding box center [124, 120] width 22 height 8
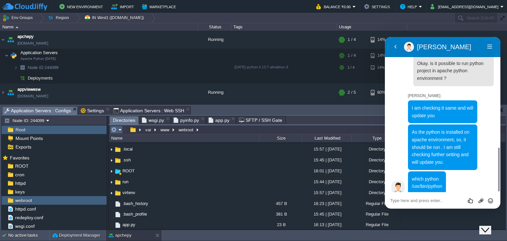
click at [119, 131] on em at bounding box center [116, 130] width 11 height 6
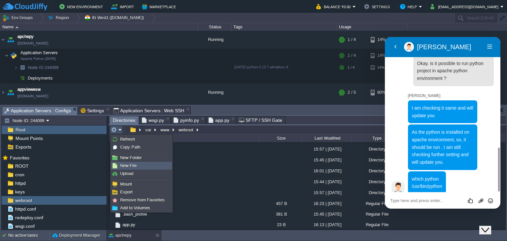
click at [135, 163] on span "New File" at bounding box center [128, 165] width 17 height 5
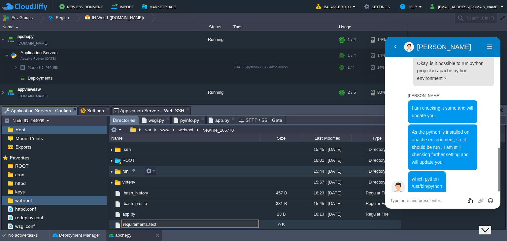
type input "requirements.text"
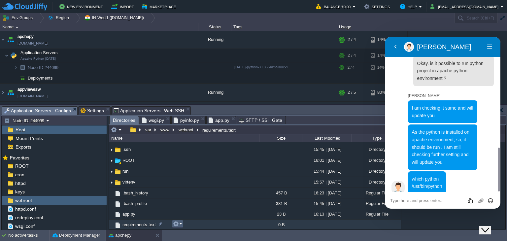
click at [174, 226] on button "button" at bounding box center [176, 224] width 6 height 6
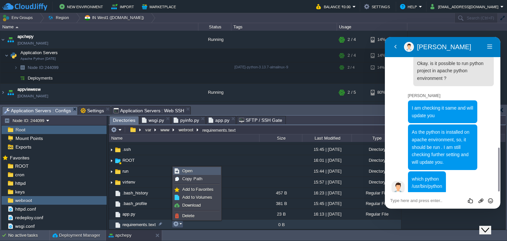
click at [193, 169] on link "Open" at bounding box center [196, 170] width 47 height 7
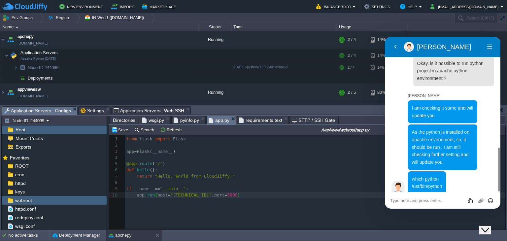
click at [215, 119] on span "app.py" at bounding box center [219, 120] width 21 height 8
click at [118, 134] on td "Save" at bounding box center [121, 130] width 20 height 8
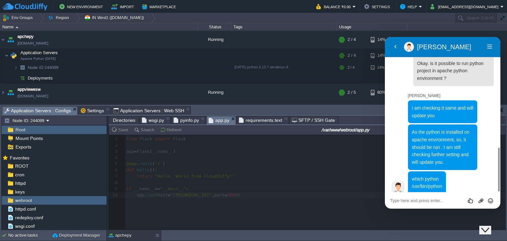
click at [257, 118] on span "requirements.text" at bounding box center [260, 120] width 43 height 8
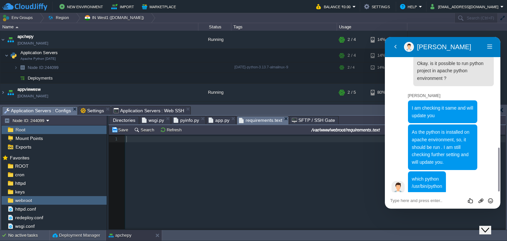
click at [172, 156] on div "1 1 ​" at bounding box center [312, 187] width 406 height 104
click at [200, 164] on div "xxxxxxxxxx 1 flask" at bounding box center [312, 187] width 406 height 104
click at [127, 110] on span "Application Servers : Web SSH" at bounding box center [149, 111] width 71 height 8
click at [36, 109] on span "Application Servers : Configs" at bounding box center [37, 111] width 67 height 8
click at [129, 120] on span "Directories" at bounding box center [124, 120] width 22 height 8
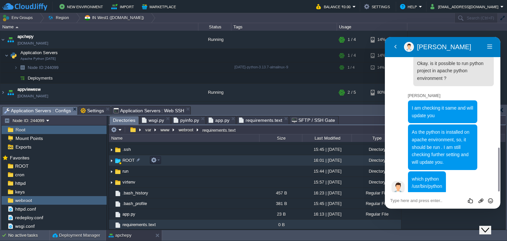
click at [183, 159] on td "ROOT" at bounding box center [184, 160] width 150 height 11
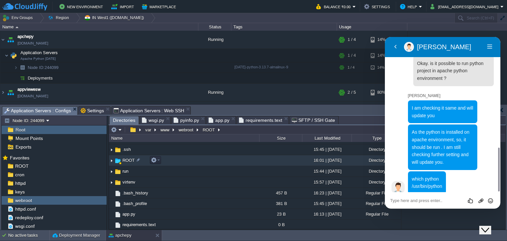
click at [183, 159] on td "ROOT" at bounding box center [184, 160] width 150 height 11
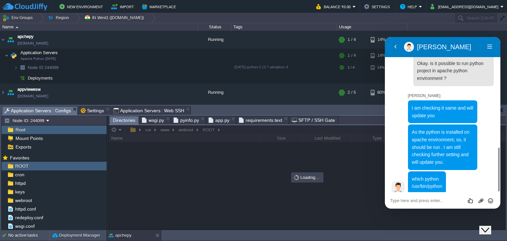
scroll to position [0, 0]
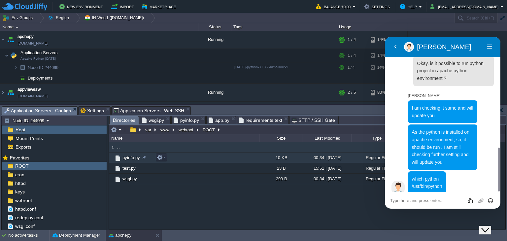
click at [177, 156] on td "pyinfo.py" at bounding box center [184, 158] width 150 height 11
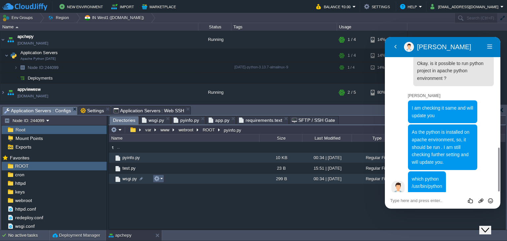
click at [161, 182] on em at bounding box center [158, 179] width 9 height 6
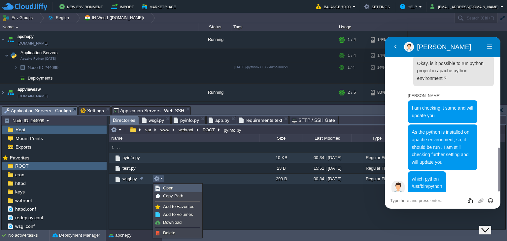
click at [166, 190] on span "Open" at bounding box center [168, 188] width 10 height 5
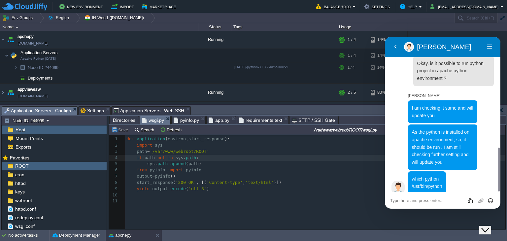
click at [153, 171] on div "11 if path not in sys . path : 1 def application ( environ , start_response ): …" at bounding box center [316, 170] width 382 height 68
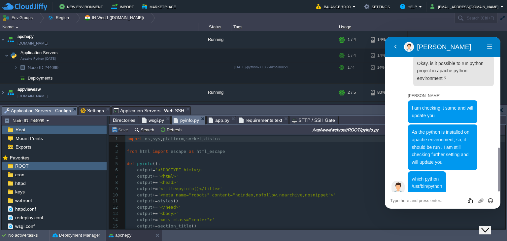
click at [180, 121] on span "pyinfo.py" at bounding box center [186, 120] width 25 height 8
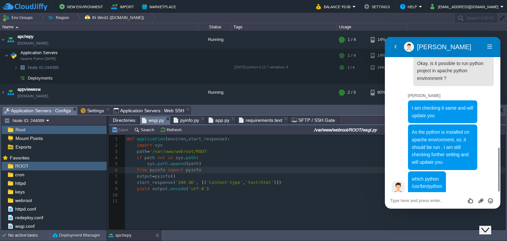
click at [149, 123] on span "wsgi.py" at bounding box center [153, 120] width 22 height 8
click at [138, 171] on div "11 if path not in sys . path : 1 def application ( environ , start_response ): …" at bounding box center [316, 170] width 382 height 68
click at [201, 169] on pre "from pyinfo import pyinfo" at bounding box center [316, 170] width 382 height 6
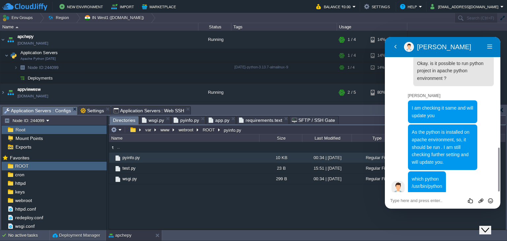
click at [128, 118] on span "Directories" at bounding box center [124, 120] width 22 height 8
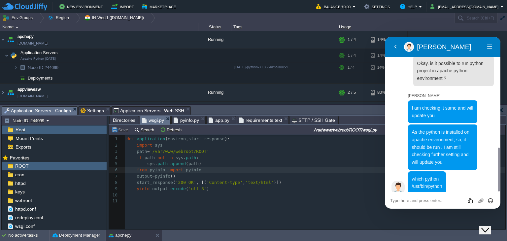
click at [149, 120] on span "wsgi.py" at bounding box center [153, 120] width 22 height 8
click at [158, 175] on div "11 if path not in sys . path : 1 def application ( environ , start_response ): …" at bounding box center [316, 170] width 382 height 68
type textarea "def application(environ, start_response): import sys path = '/var/www/webroot/R…"
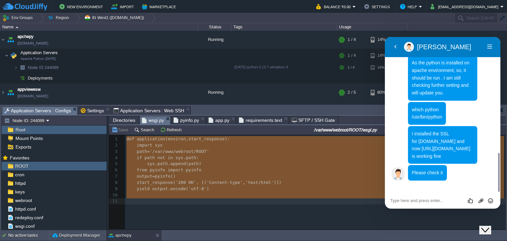
scroll to position [446, 0]
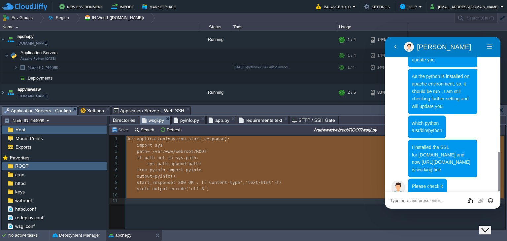
click at [385, 37] on textarea at bounding box center [385, 37] width 0 height 0
type textarea "okay"
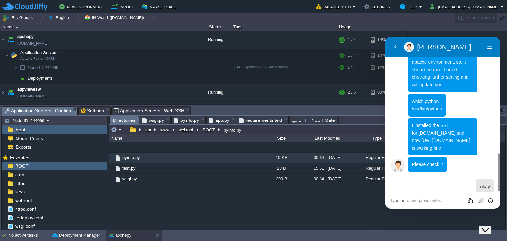
click at [119, 119] on span "Directories" at bounding box center [124, 120] width 22 height 8
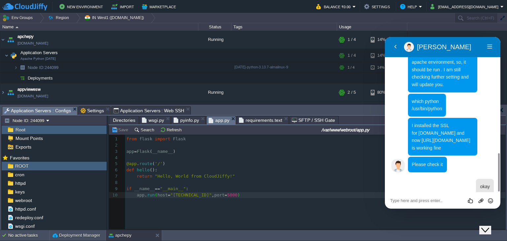
click at [214, 121] on span "app.py" at bounding box center [219, 120] width 21 height 8
type textarea "from flask import Flask app = Flask(__name__) @app.route('/') def hello(): retu…"
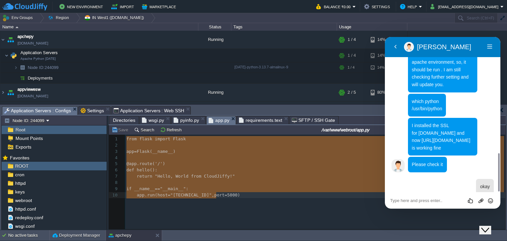
click at [126, 122] on span "Directories" at bounding box center [124, 120] width 22 height 8
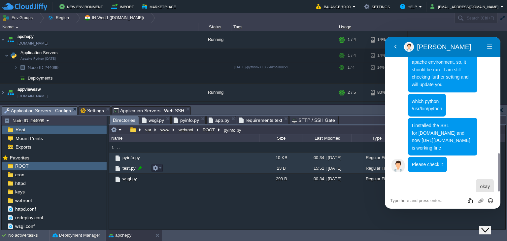
click at [137, 168] on div at bounding box center [140, 168] width 6 height 6
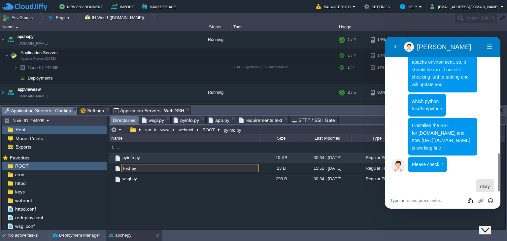
click at [128, 168] on input "test.py" at bounding box center [191, 168] width 138 height 9
type input "app.py"
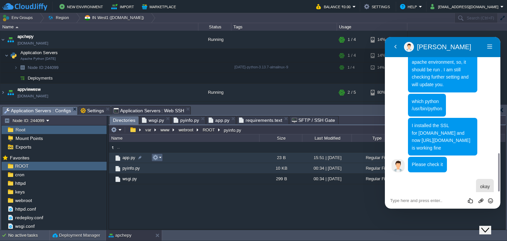
click at [155, 158] on button "button" at bounding box center [156, 158] width 6 height 6
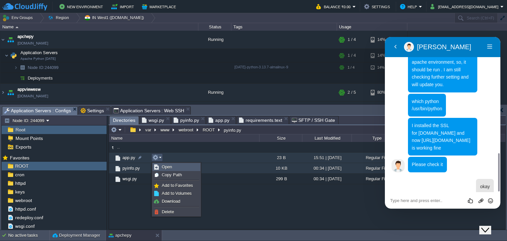
click at [161, 166] on link "Open" at bounding box center [176, 166] width 47 height 7
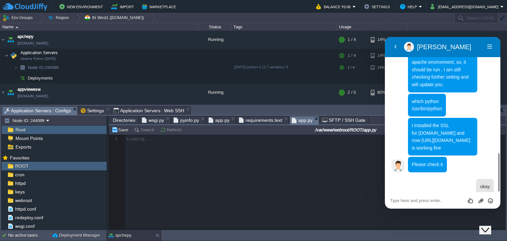
click at [172, 167] on div at bounding box center [307, 182] width 397 height 94
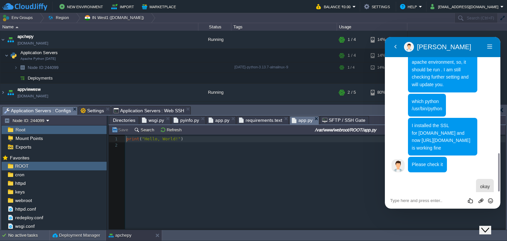
scroll to position [2, 0]
click at [172, 167] on div "2 1 print ( "Hello, World!" ) 2 ​" at bounding box center [312, 187] width 406 height 104
type textarea "print("Hello, World!")"
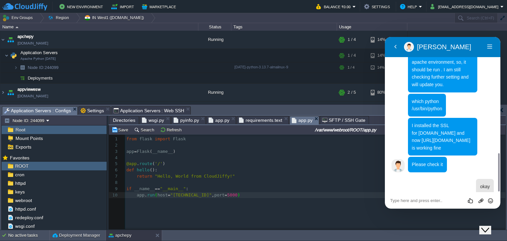
click at [176, 121] on span "pyinfo.py" at bounding box center [186, 120] width 25 height 8
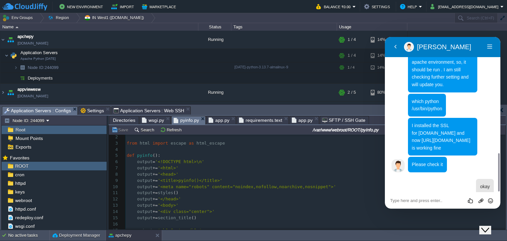
scroll to position [0, 0]
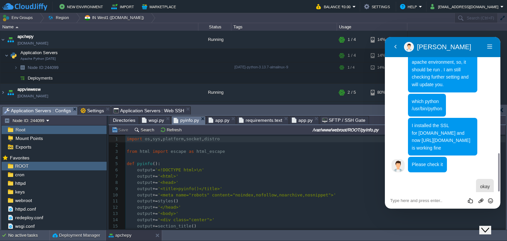
click at [215, 118] on span "app.py" at bounding box center [219, 120] width 21 height 8
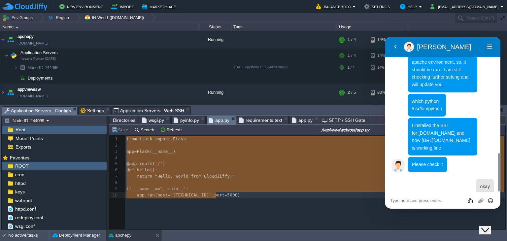
click at [297, 116] on div "app.py" at bounding box center [305, 120] width 30 height 8
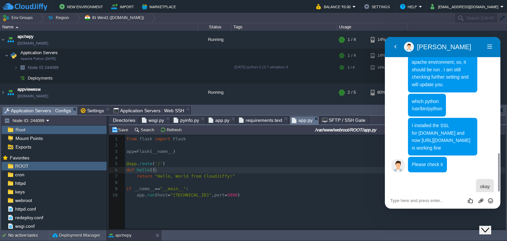
click at [217, 173] on pre "return "Hello, World from CloudJiffy!"" at bounding box center [316, 176] width 382 height 6
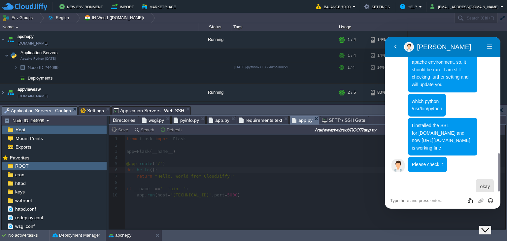
click at [152, 121] on span "wsgi.py" at bounding box center [153, 120] width 22 height 8
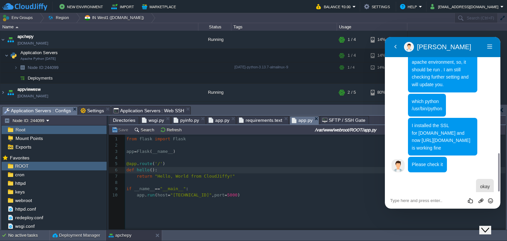
click at [293, 121] on span "app.py" at bounding box center [302, 120] width 21 height 8
click at [219, 160] on pre "​" at bounding box center [316, 158] width 382 height 6
type textarea "from flask import Flask app = Flask(__name__) @app.route('/') def hello(): retu…"
click at [119, 130] on button "Save" at bounding box center [121, 130] width 18 height 6
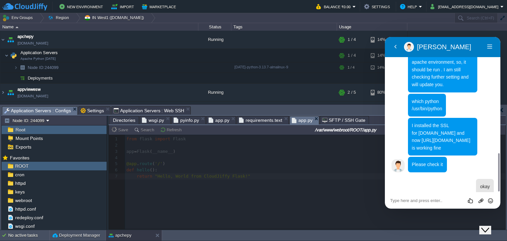
click at [155, 122] on span "wsgi.py" at bounding box center [153, 120] width 22 height 8
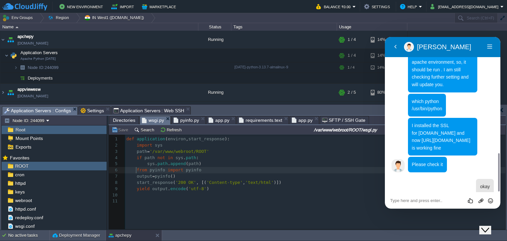
type textarea "from pyinfo import pyinfo output = pyinfo() start_response('200 OK', [('Content…"
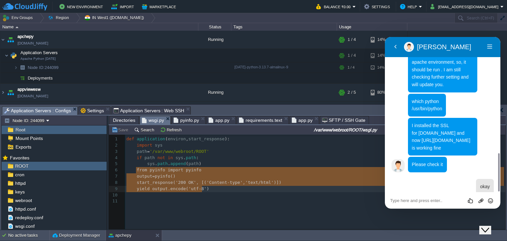
drag, startPoint x: 136, startPoint y: 171, endPoint x: 217, endPoint y: 189, distance: 83.6
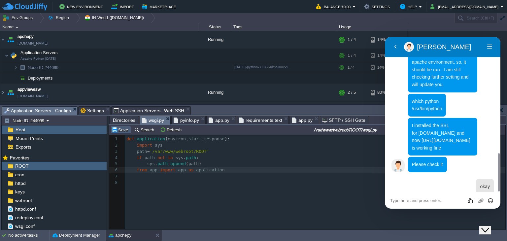
click at [121, 131] on button "Save" at bounding box center [121, 130] width 18 height 6
click at [211, 178] on pre "​" at bounding box center [316, 176] width 382 height 6
type textarea "from pyinfo import pyinfo output = pyinfo() start_response('200 OK', [('Content…"
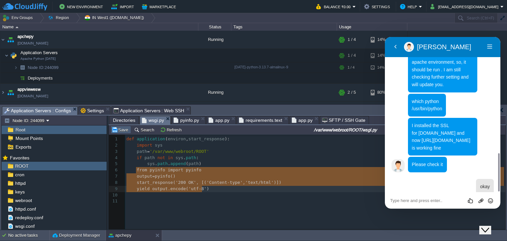
click at [123, 131] on button "Save" at bounding box center [121, 130] width 18 height 6
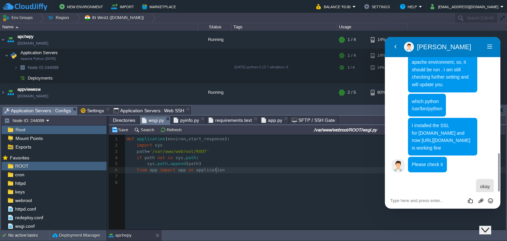
click at [262, 121] on span "app.py" at bounding box center [271, 120] width 21 height 8
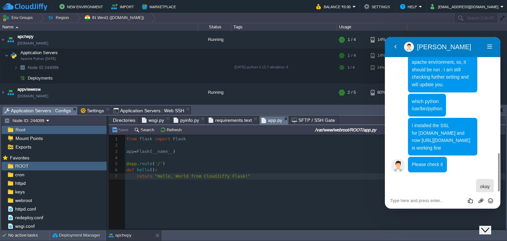
click at [129, 154] on div "xxxxxxxxxx 10 7 1 from flask import Flask 2 ​ 3 app = Flask ( __name__ ) 4 ​ 5 …" at bounding box center [316, 158] width 382 height 44
type textarea "app"
click at [177, 170] on pre "def hello ():" at bounding box center [316, 170] width 382 height 6
click at [145, 169] on span "hello" at bounding box center [143, 169] width 13 height 5
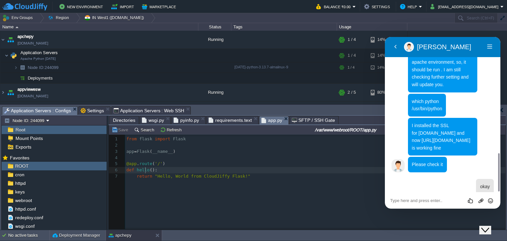
type textarea "hello"
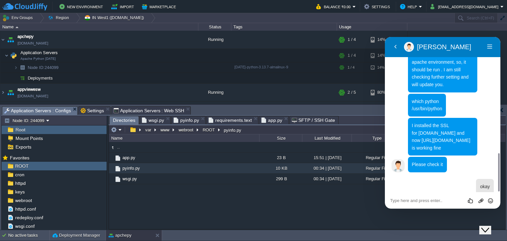
click at [125, 119] on span "Directories" at bounding box center [124, 120] width 22 height 8
click at [144, 119] on span "wsgi.py" at bounding box center [153, 120] width 22 height 8
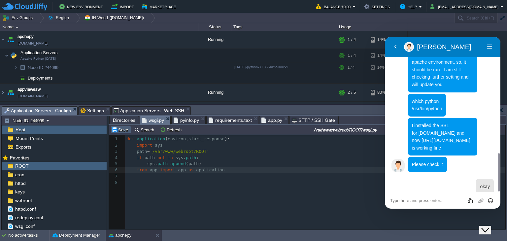
click at [123, 132] on button "Save" at bounding box center [121, 130] width 18 height 6
click at [124, 121] on span "Directories" at bounding box center [124, 120] width 22 height 8
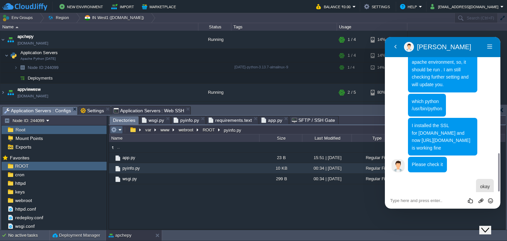
click at [120, 130] on em at bounding box center [116, 130] width 11 height 6
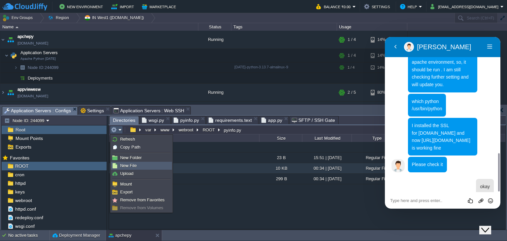
click at [128, 166] on span "New File" at bounding box center [128, 165] width 17 height 5
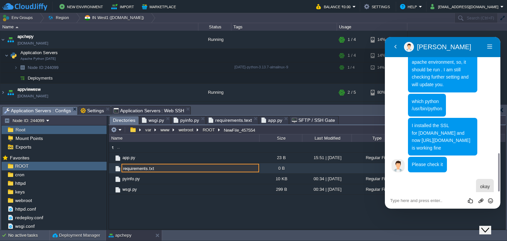
type input "requirements.txt"
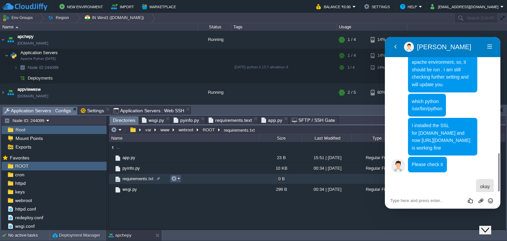
click at [176, 180] on button "button" at bounding box center [174, 179] width 6 height 6
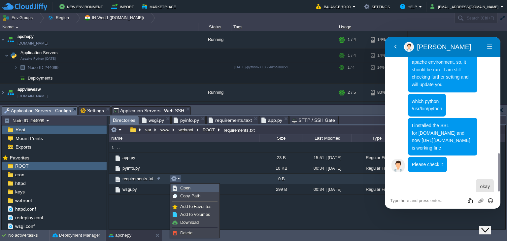
click at [176, 188] on img at bounding box center [174, 188] width 5 height 5
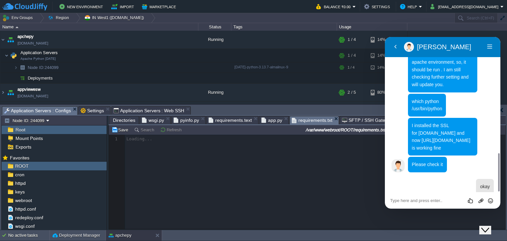
click at [172, 173] on div at bounding box center [307, 182] width 397 height 94
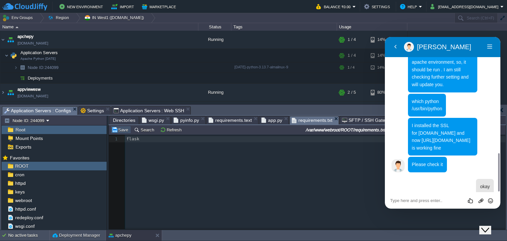
click at [124, 131] on button "Save" at bounding box center [121, 130] width 18 height 6
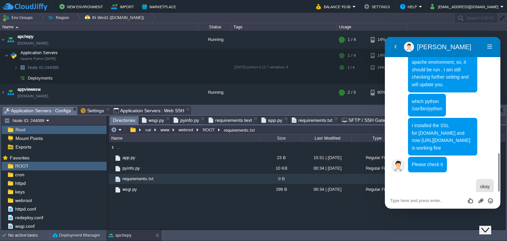
click at [124, 121] on span "Directories" at bounding box center [124, 120] width 22 height 8
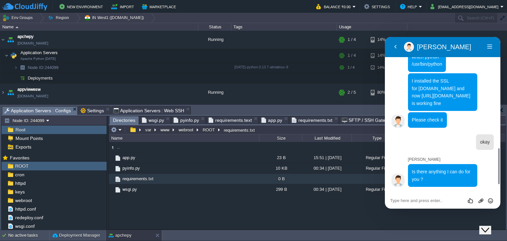
scroll to position [505, 0]
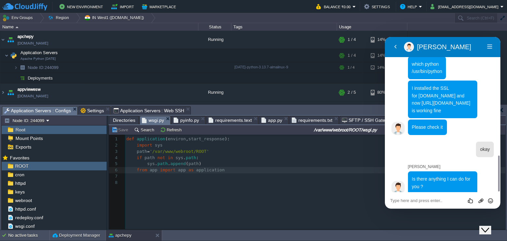
click at [148, 119] on span "wsgi.py" at bounding box center [153, 120] width 22 height 8
click at [385, 37] on textarea at bounding box center [385, 37] width 0 height 0
type textarea "i create a sample file"
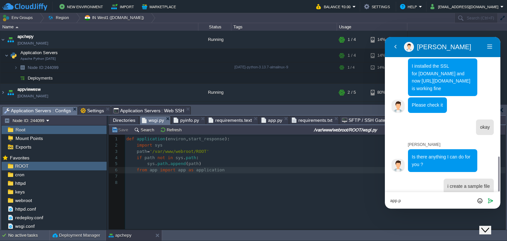
type textarea "app.py"
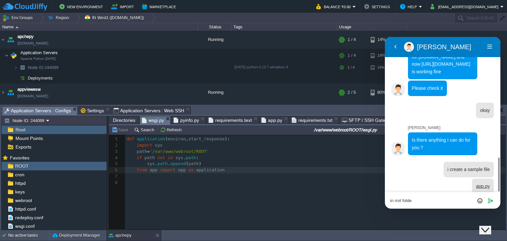
type textarea "in rrot folder"
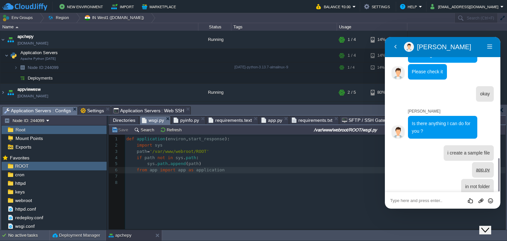
click at [385, 37] on textarea at bounding box center [385, 37] width 0 height 0
type textarea "ROOT folder"
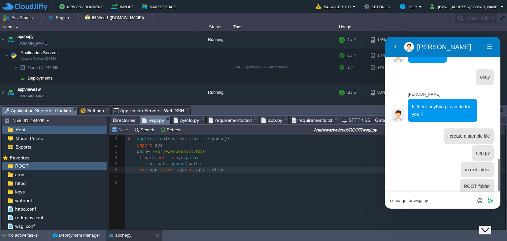
click at [385, 37] on textarea "i chnage for wsgi.py" at bounding box center [385, 37] width 0 height 0
click at [385, 37] on textarea "i chnage in wsgi.py" at bounding box center [385, 37] width 0 height 0
type textarea "i change in wsgi.py"
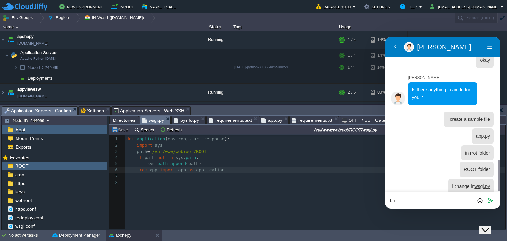
type textarea "b"
type textarea "i there need of create virtual environment"
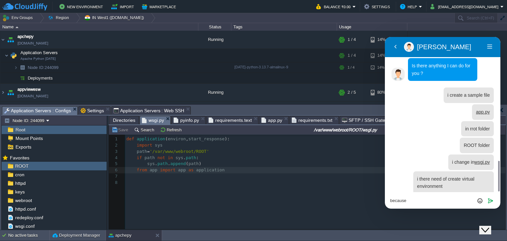
click at [385, 37] on div "because Rate this chat Upload File Insert emoji Send" at bounding box center [385, 37] width 0 height 0
click at [385, 37] on textarea "because" at bounding box center [385, 37] width 0 height 0
type textarea "because app.py is of flask"
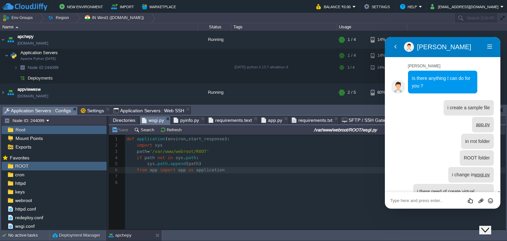
scroll to position [635, 0]
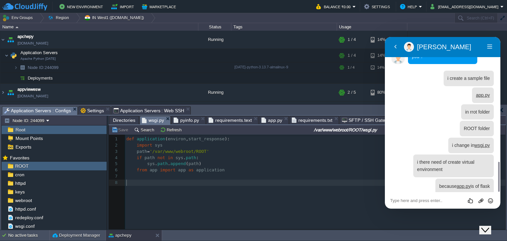
click at [199, 180] on pre "​" at bounding box center [316, 183] width 382 height 6
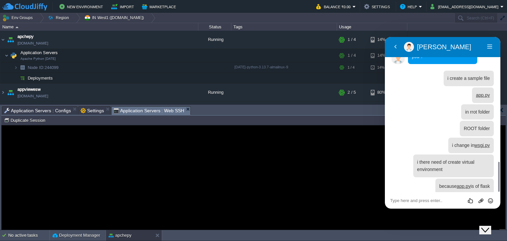
click at [137, 111] on span "Application Servers : Web SSH" at bounding box center [149, 111] width 71 height 8
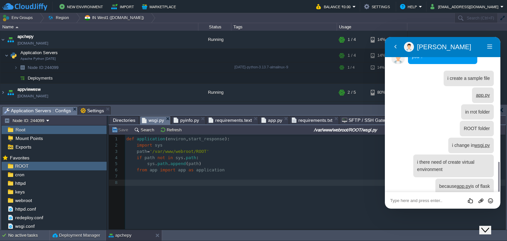
click at [385, 37] on textarea at bounding box center [385, 37] width 0 height 0
click at [219, 191] on div "xxxxxxxxxx 8 11 8 from pyinfo import pyinfo 1 def application ( environ , start…" at bounding box center [312, 192] width 406 height 114
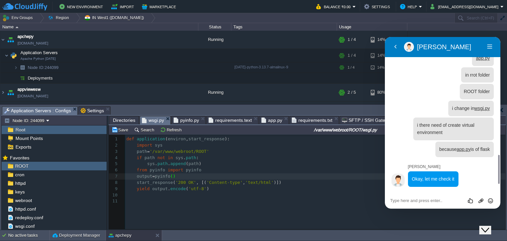
scroll to position [665, 0]
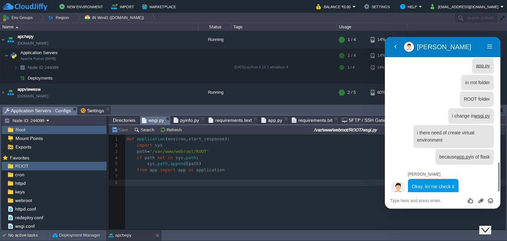
click at [385, 37] on textarea at bounding box center [385, 37] width 0 height 0
type textarea "Okay"
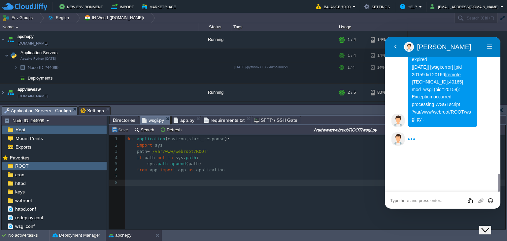
scroll to position [1170, 0]
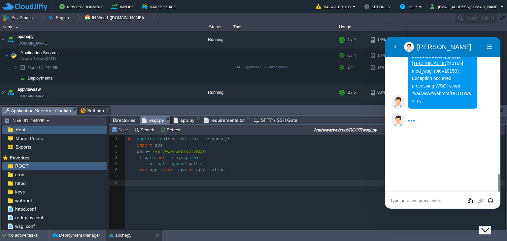
click at [213, 118] on span "requirements.txt" at bounding box center [224, 120] width 41 height 8
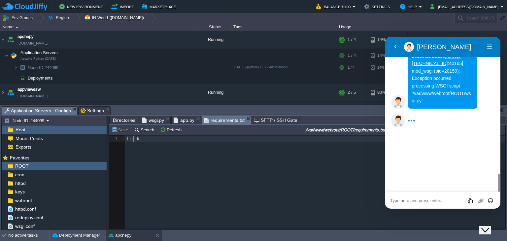
click at [133, 140] on div "xxxxxxxxxx 1 flask" at bounding box center [316, 139] width 382 height 6
type textarea "flask"
click at [124, 119] on span "Directories" at bounding box center [124, 120] width 22 height 8
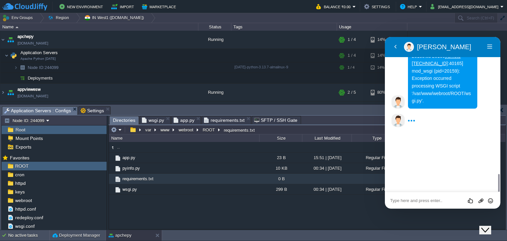
click at [385, 37] on textarea at bounding box center [385, 37] width 0 height 0
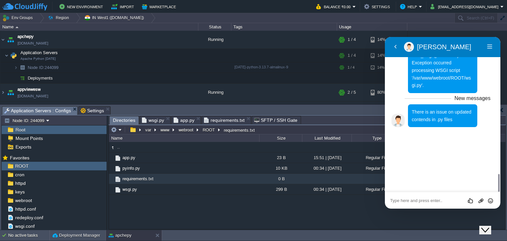
scroll to position [1204, 0]
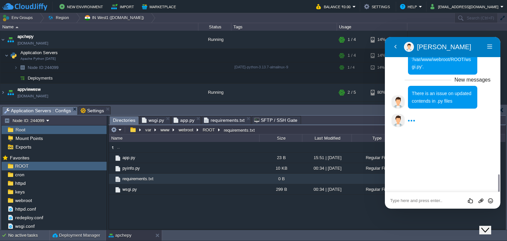
click at [179, 120] on span "app.py" at bounding box center [184, 120] width 21 height 8
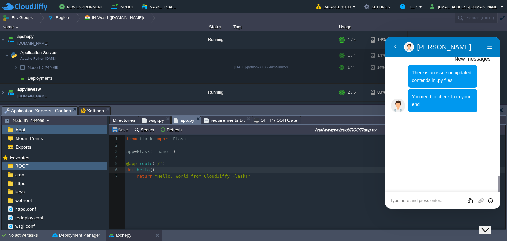
scroll to position [1210, 0]
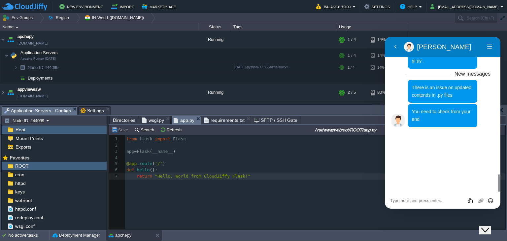
click at [251, 177] on pre "return "Hello, World from CloudJiffy Flask!"" at bounding box center [316, 176] width 382 height 6
type textarea "from flask import Flask app = Flask(__name__) @app.route('/') def hello(): retu…"
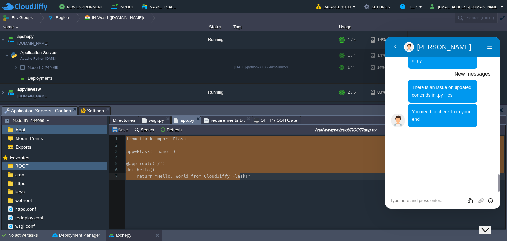
click at [385, 37] on textarea at bounding box center [385, 37] width 0 height 0
paste textarea "from flask import Flask app = Flask(__name__) @app.route('/') def hello(): retu…"
type textarea "from flask import Flask app = Flask(__name__) @app.route('/') def hello(): retu…"
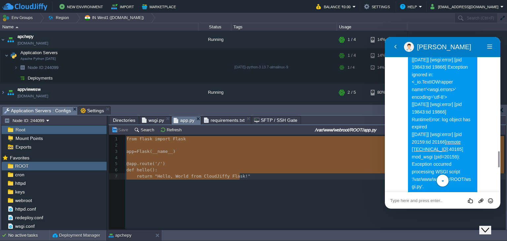
scroll to position [1085, 0]
drag, startPoint x: 419, startPoint y: 88, endPoint x: 460, endPoint y: 88, distance: 40.9
click at [460, 88] on p "[DATE]] [wsgi:error] [pid 19843:tid 19866] remote [TECHNICAL_ID] :39807] Traceb…" at bounding box center [443, 14] width 62 height 351
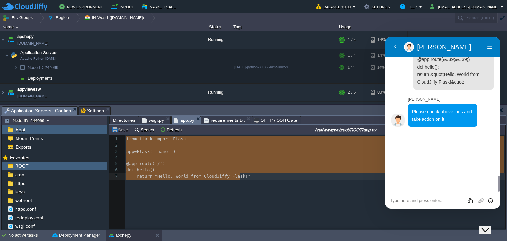
click at [385, 37] on textarea at bounding box center [385, 37] width 0 height 0
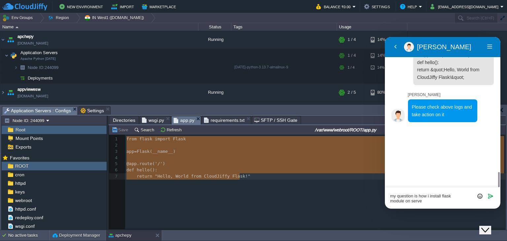
type textarea "my question is how i install flask module on server"
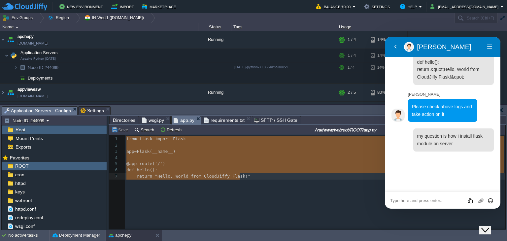
scroll to position [1341, 0]
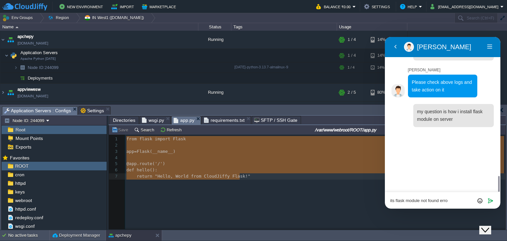
type textarea "its flask module not found error"
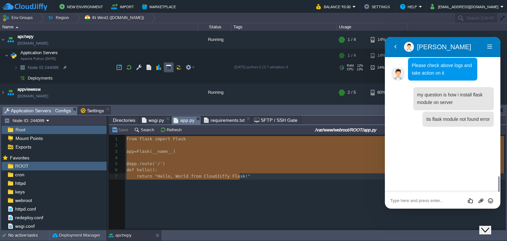
click at [169, 67] on button "button" at bounding box center [169, 67] width 6 height 6
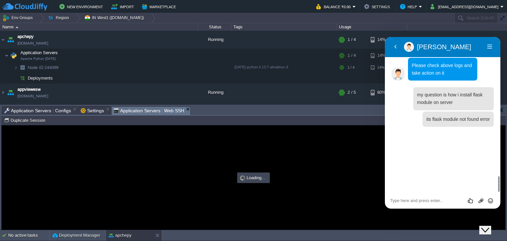
scroll to position [0, 0]
type input "#000000"
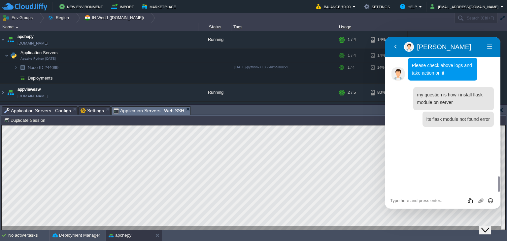
click at [385, 37] on textarea at bounding box center [385, 37] width 0 height 0
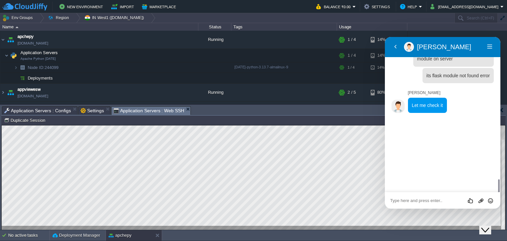
scroll to position [1388, 0]
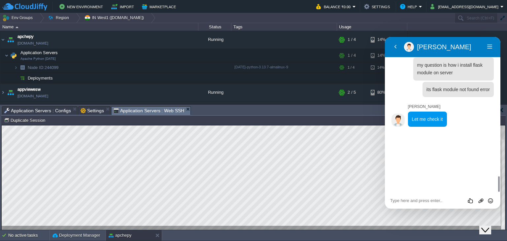
click at [489, 226] on div "Close Chat This icon closes the chat window." at bounding box center [485, 230] width 8 height 8
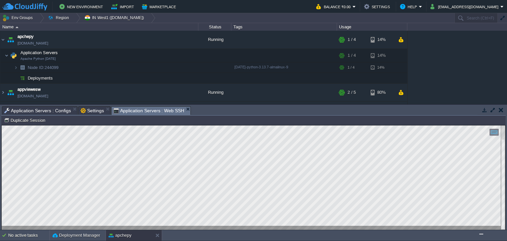
click at [493, 109] on button "button" at bounding box center [493, 110] width 6 height 6
click at [493, 108] on button "button" at bounding box center [493, 110] width 6 height 6
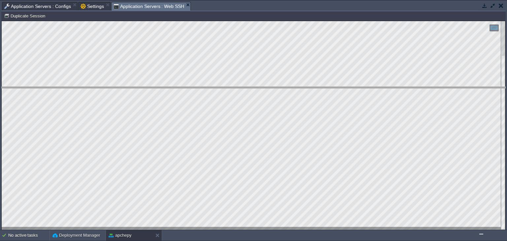
drag, startPoint x: 221, startPoint y: 4, endPoint x: 218, endPoint y: 89, distance: 84.9
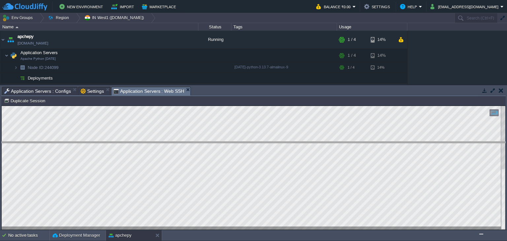
drag, startPoint x: 243, startPoint y: 94, endPoint x: 248, endPoint y: 148, distance: 54.3
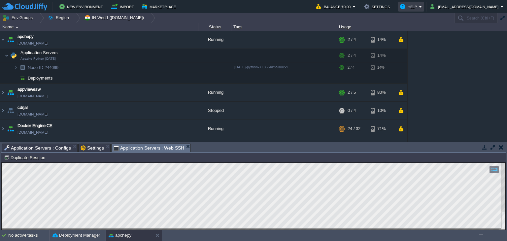
click at [422, 5] on em "Help" at bounding box center [411, 7] width 22 height 8
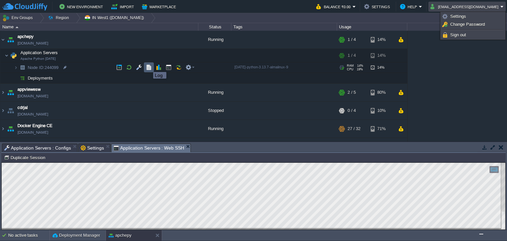
click at [148, 66] on button "button" at bounding box center [149, 67] width 6 height 6
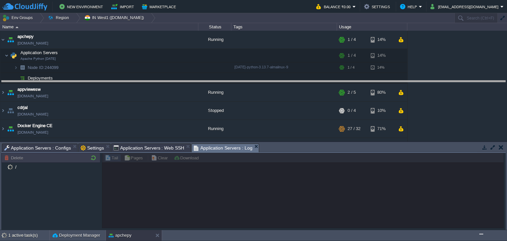
drag, startPoint x: 272, startPoint y: 147, endPoint x: 269, endPoint y: 83, distance: 64.4
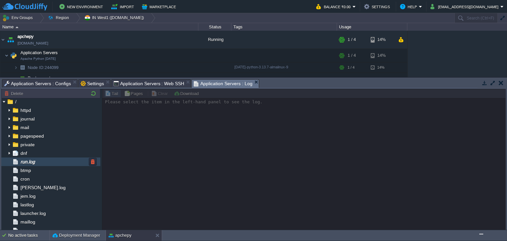
scroll to position [0, 0]
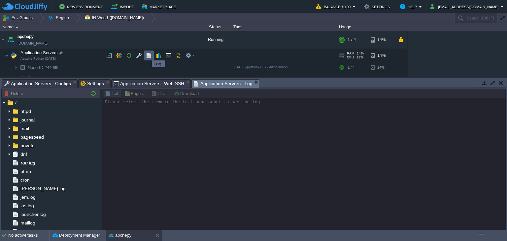
click at [147, 54] on button "button" at bounding box center [149, 55] width 6 height 6
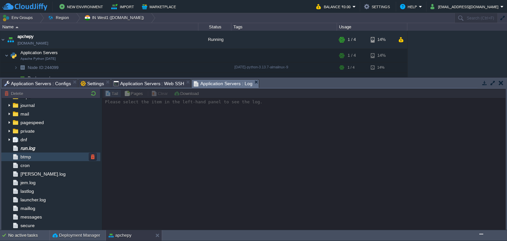
scroll to position [15, 0]
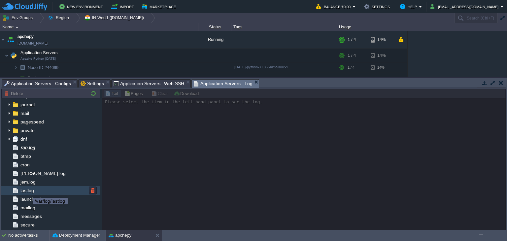
click at [28, 192] on span "lastlog" at bounding box center [27, 191] width 16 height 6
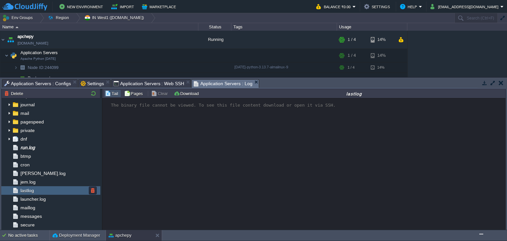
scroll to position [40, 0]
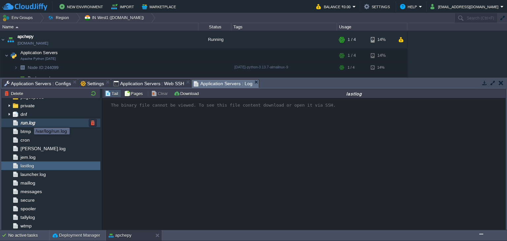
click at [29, 122] on span "run.log" at bounding box center [27, 123] width 17 height 6
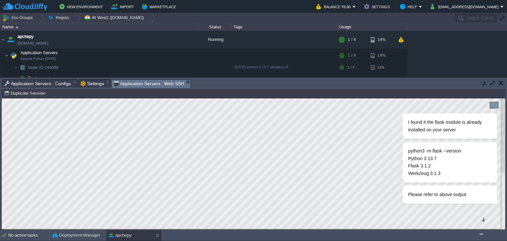
click at [481, 234] on img "$i18n('chat', 'chat_widget')" at bounding box center [481, 234] width 0 height 0
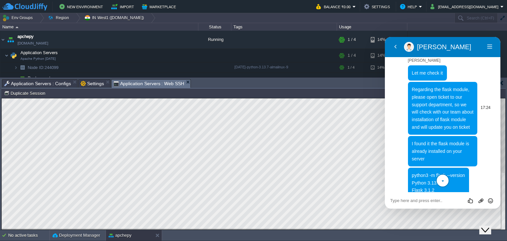
scroll to position [1530, 0]
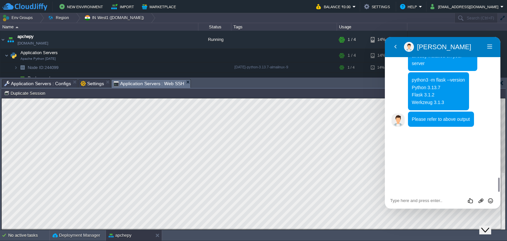
click at [385, 37] on textarea at bounding box center [385, 37] width 0 height 0
drag, startPoint x: 428, startPoint y: 201, endPoint x: 469, endPoint y: 199, distance: 41.0
click at [385, 37] on textarea "yes i install it using pip install -r .\re" at bounding box center [385, 37] width 0 height 0
paste textarea "pip install -r requirements.txt --user"
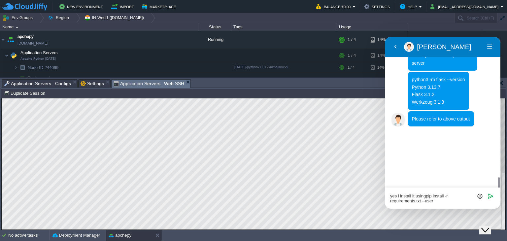
click at [385, 37] on textarea "yes i install it usingpip install -r requirements.txt --user" at bounding box center [385, 37] width 0 height 0
type textarea "yes i install it using pip install -r requirements.txt --user"
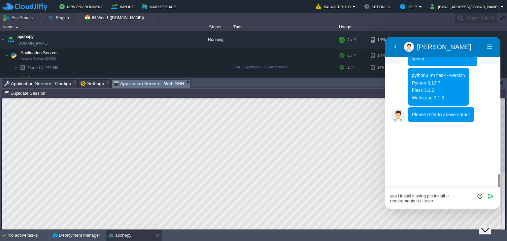
click at [385, 37] on textarea "yes i install it using pip install -r requirements.txt --user" at bounding box center [385, 37] width 0 height 0
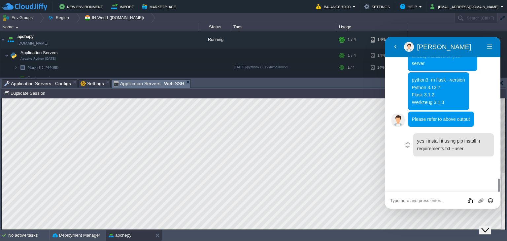
scroll to position [1559, 0]
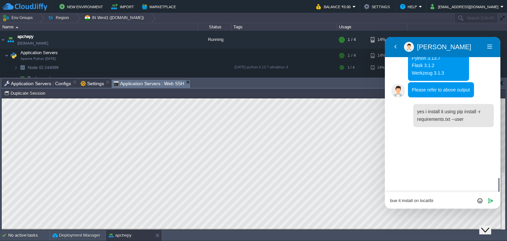
type textarea "bue it install on local/bin"
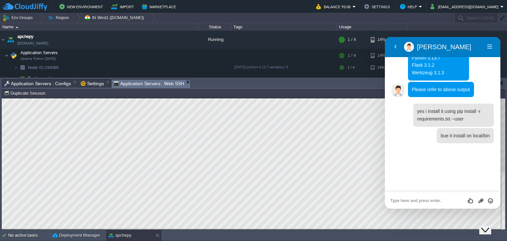
scroll to position [1576, 0]
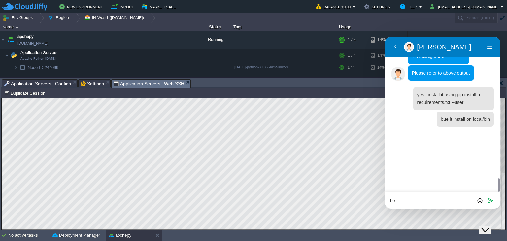
type textarea "h"
type textarea "thats why not getting flask module"
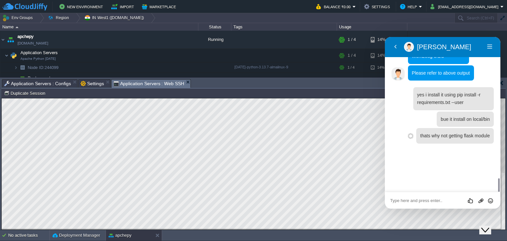
scroll to position [1593, 0]
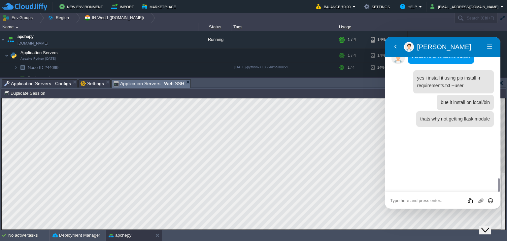
click at [486, 226] on icon "Close Chat This icon closes the chat window." at bounding box center [485, 230] width 8 height 8
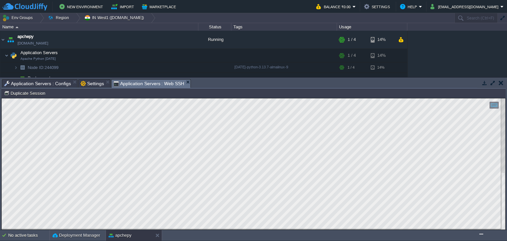
click at [492, 82] on button "button" at bounding box center [493, 83] width 6 height 6
click at [492, 83] on button "button" at bounding box center [493, 83] width 6 height 6
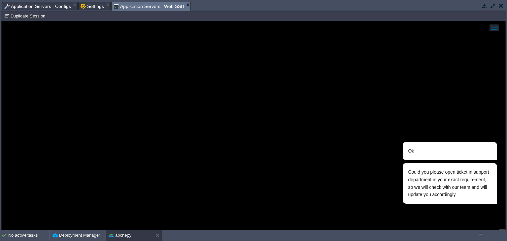
click at [47, 4] on span "Application Servers : Configs" at bounding box center [37, 6] width 67 height 8
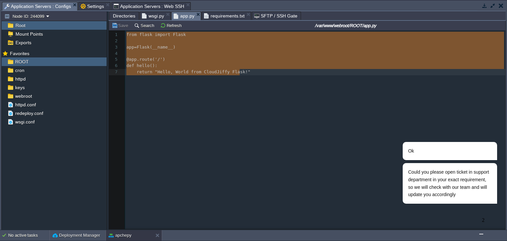
click at [149, 14] on span "wsgi.py" at bounding box center [153, 16] width 22 height 8
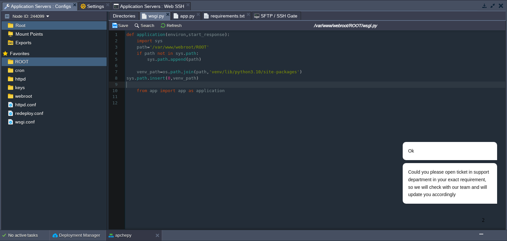
click at [127, 79] on div "xxxxxxxxxx 8 11 8 11 8 10 1 def application ( environ , start_response ): 2 imp…" at bounding box center [316, 69] width 382 height 75
click at [214, 72] on div "xxxxxxxxxx 8 11 8 11 8 10 1 def application ( environ , start_response ): 2 imp…" at bounding box center [316, 69] width 382 height 75
type textarea "irtenv"
click at [122, 27] on button "Save" at bounding box center [121, 25] width 18 height 6
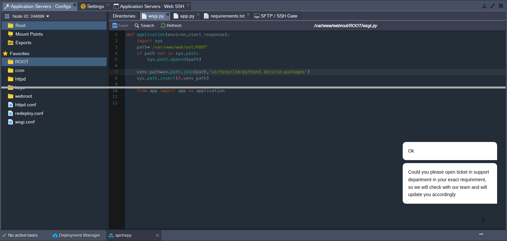
drag, startPoint x: 320, startPoint y: 11, endPoint x: 318, endPoint y: 96, distance: 84.9
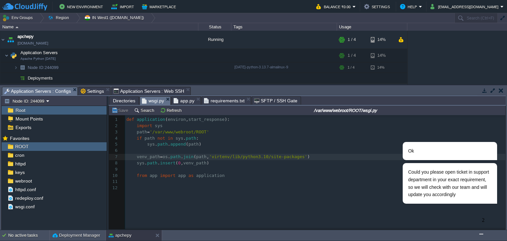
click at [481, 234] on img "$i18n('chat', 'chat_widget')" at bounding box center [481, 234] width 0 height 0
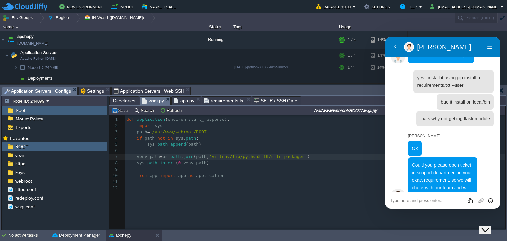
click at [385, 37] on textarea at bounding box center [385, 37] width 0 height 0
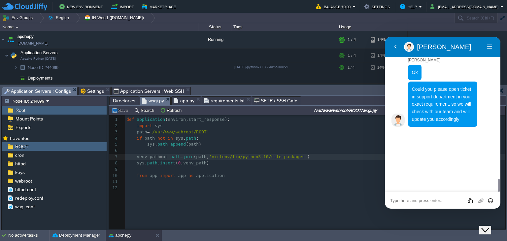
click at [385, 37] on textarea at bounding box center [385, 37] width 0 height 0
type textarea "okay"
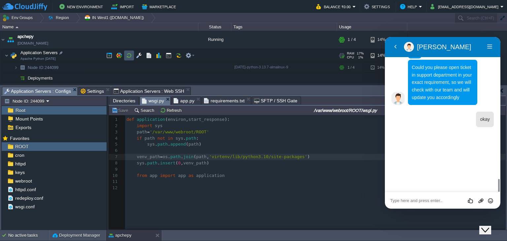
click at [127, 54] on button "button" at bounding box center [129, 55] width 6 height 6
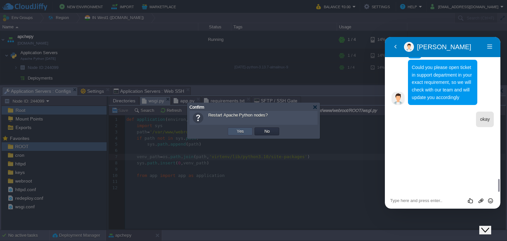
click at [243, 131] on button "Yes" at bounding box center [240, 131] width 11 height 6
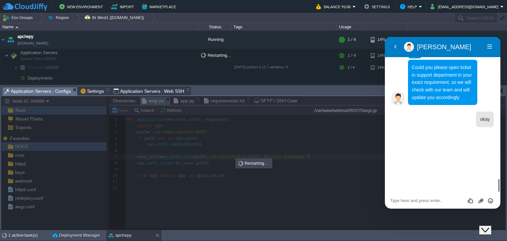
click at [489, 228] on icon "$i18n('chat', 'chat_widget')" at bounding box center [485, 230] width 8 height 5
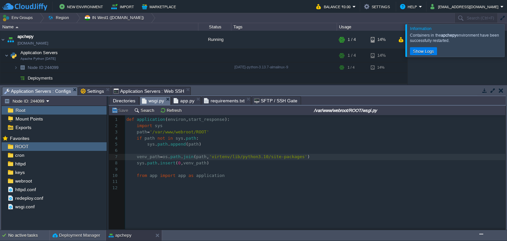
click at [116, 102] on span "Directories" at bounding box center [124, 101] width 22 height 8
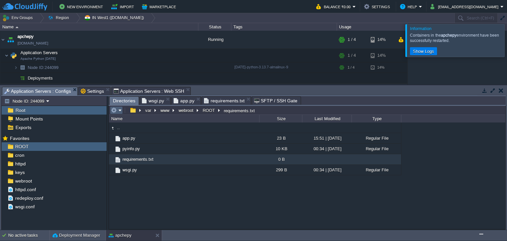
click at [119, 109] on em at bounding box center [116, 110] width 11 height 6
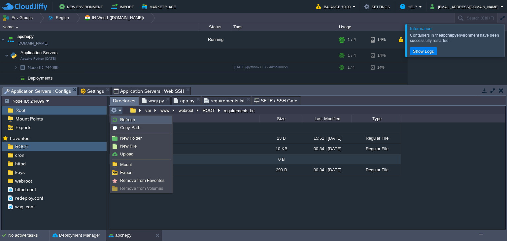
click at [131, 121] on span "Refresh" at bounding box center [127, 119] width 15 height 5
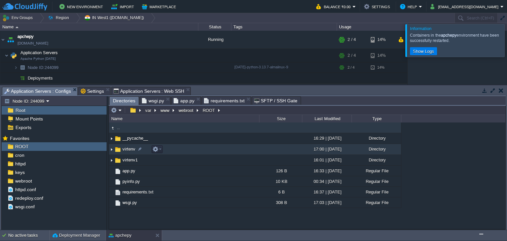
click at [111, 147] on img at bounding box center [111, 149] width 5 height 10
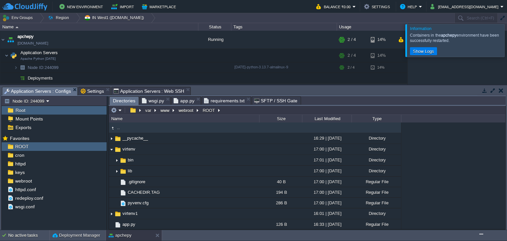
click at [147, 101] on span "wsgi.py" at bounding box center [153, 101] width 22 height 8
click at [118, 98] on span "Directories" at bounding box center [124, 101] width 22 height 8
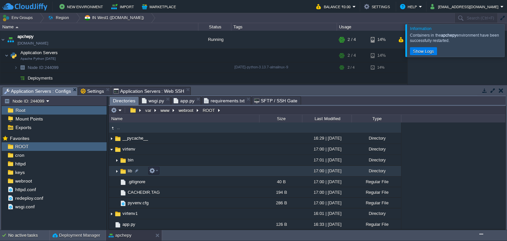
click at [118, 171] on img at bounding box center [116, 171] width 5 height 10
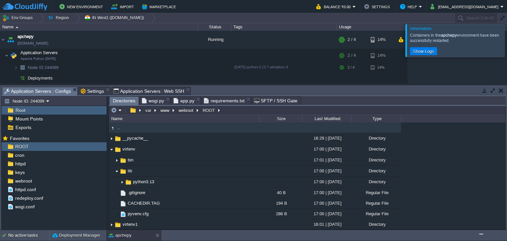
click at [151, 101] on span "wsgi.py" at bounding box center [153, 101] width 22 height 8
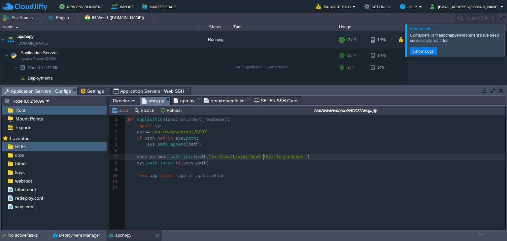
click at [263, 157] on div "xxxxxxxxxx 8 11 8 11 8 10 1 def application ( environ , start_response ): 2 imp…" at bounding box center [316, 154] width 382 height 75
type textarea "3"
click at [124, 98] on span "Directories" at bounding box center [124, 101] width 22 height 8
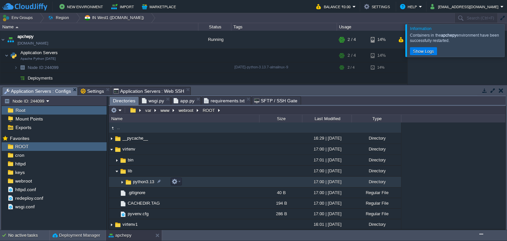
click at [122, 183] on img at bounding box center [122, 182] width 5 height 10
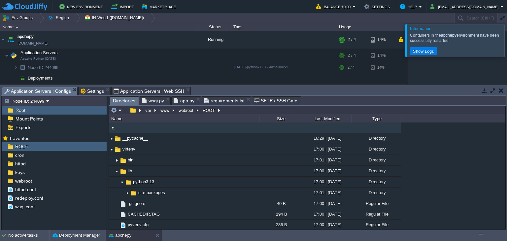
click at [150, 102] on span "wsgi.py" at bounding box center [153, 101] width 22 height 8
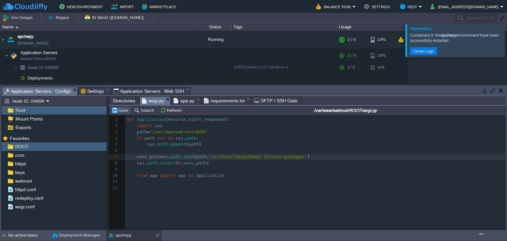
click at [116, 110] on button "Save" at bounding box center [121, 110] width 18 height 6
click at [121, 101] on span "Directories" at bounding box center [124, 101] width 22 height 8
click at [155, 102] on span "wsgi.py" at bounding box center [153, 101] width 22 height 8
click at [120, 101] on span "Directories" at bounding box center [124, 101] width 22 height 8
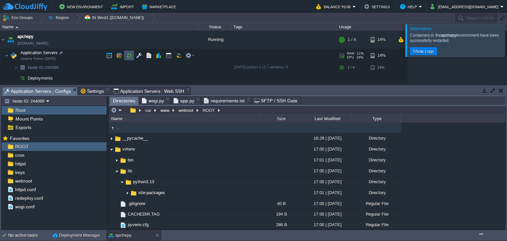
click at [129, 56] on button "button" at bounding box center [129, 55] width 6 height 6
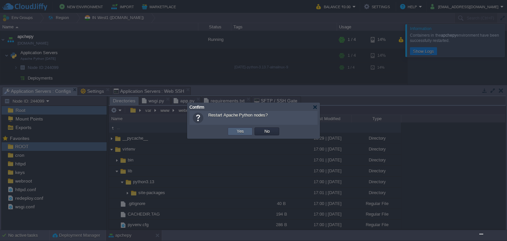
click at [233, 129] on td "Yes" at bounding box center [240, 131] width 25 height 8
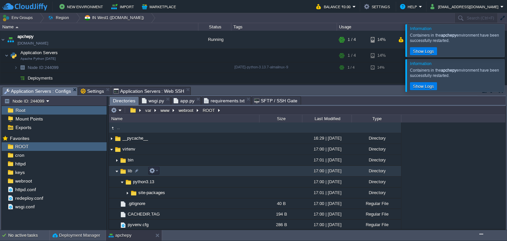
click at [116, 172] on img at bounding box center [116, 171] width 5 height 10
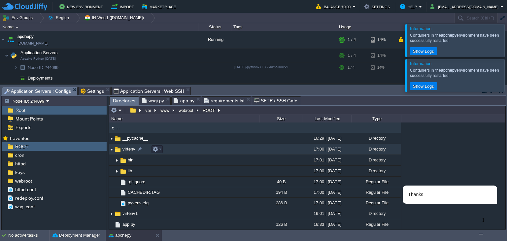
click at [111, 150] on img at bounding box center [111, 149] width 5 height 10
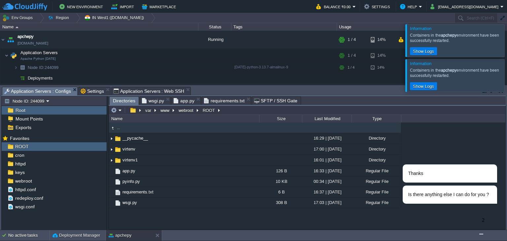
click at [181, 102] on span "app.py" at bounding box center [184, 101] width 21 height 8
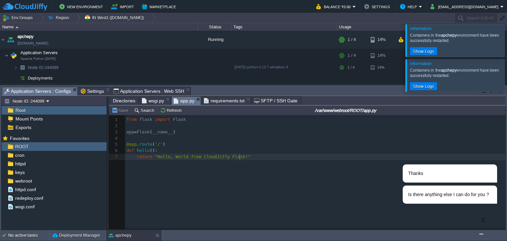
click at [169, 174] on div "xxxxxxxxxx 10 7 1 from flask import Flask 2 ​ 3 app = Flask ( __name__ ) 4 ​ 5 …" at bounding box center [312, 177] width 406 height 124
type textarea "from flask import Flask app = Flask(__name__) @app.route('/') def hello(): retu…"
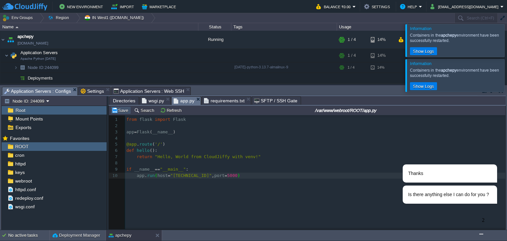
click at [123, 111] on button "Save" at bounding box center [121, 110] width 18 height 6
click at [481, 234] on img "$i18n('chat', 'chat_widget')" at bounding box center [481, 234] width 0 height 0
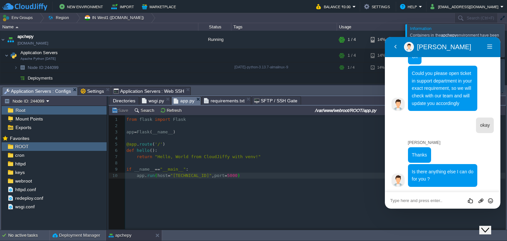
click at [385, 37] on textarea at bounding box center [385, 37] width 0 height 0
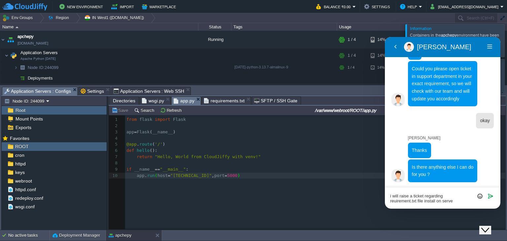
type textarea "i will raise a ticket regarding reuirement.txt file install on server"
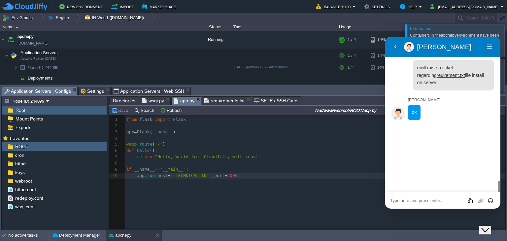
scroll to position [1804, 0]
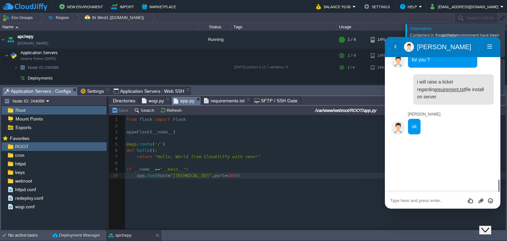
click at [146, 99] on span "wsgi.py" at bounding box center [153, 101] width 22 height 8
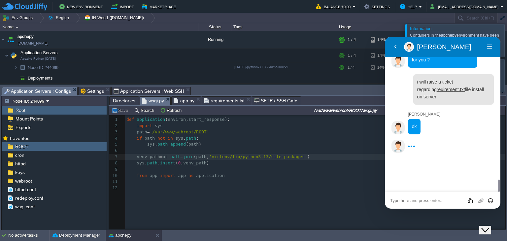
scroll to position [1823, 0]
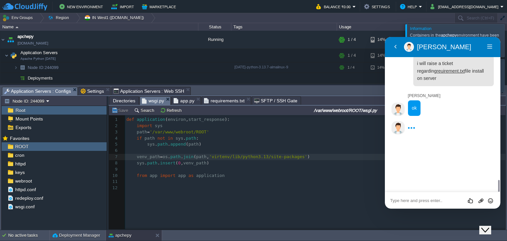
click at [218, 159] on span "'virtenv/lib/python3.13/site-packages'" at bounding box center [258, 156] width 98 height 5
type textarea "virtenv"
click at [182, 101] on span "app.py" at bounding box center [184, 101] width 21 height 8
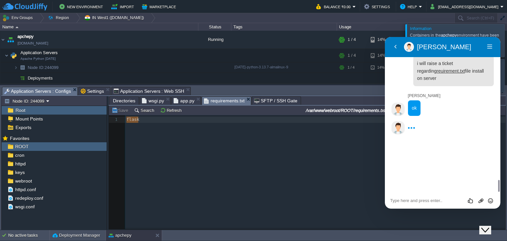
click at [216, 103] on span "requirements.txt" at bounding box center [224, 101] width 41 height 8
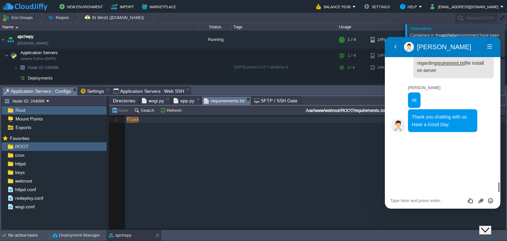
scroll to position [1828, 0]
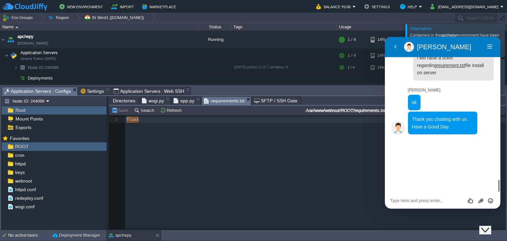
click at [488, 226] on icon "Close Chat This icon closes the chat window." at bounding box center [485, 230] width 8 height 8
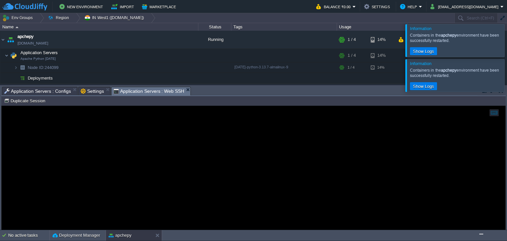
click at [150, 92] on span "Application Servers : Web SSH" at bounding box center [149, 91] width 71 height 8
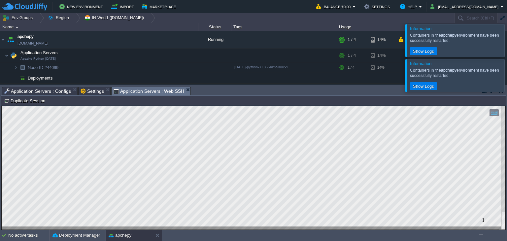
click at [507, 77] on div at bounding box center [515, 75] width 0 height 32
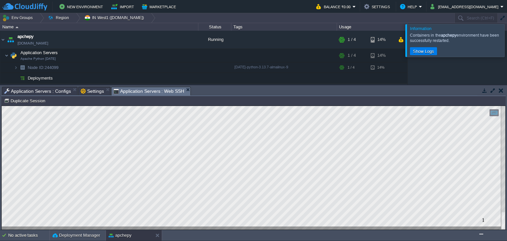
drag, startPoint x: 500, startPoint y: 35, endPoint x: 500, endPoint y: 39, distance: 4.3
click at [507, 35] on div at bounding box center [515, 40] width 0 height 32
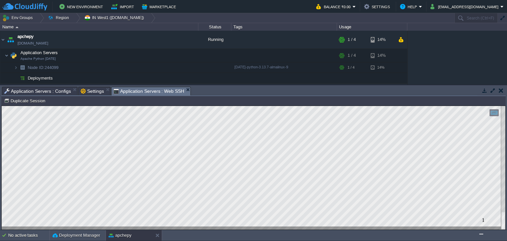
click at [491, 90] on button "button" at bounding box center [493, 90] width 6 height 6
click at [492, 91] on button "button" at bounding box center [493, 90] width 6 height 6
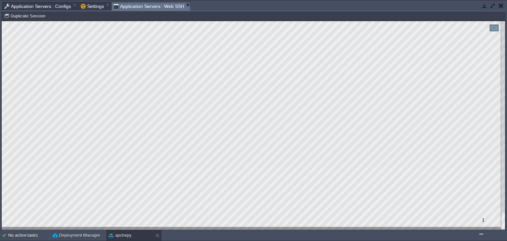
click at [47, 6] on span "Application Servers : Configs" at bounding box center [37, 6] width 67 height 8
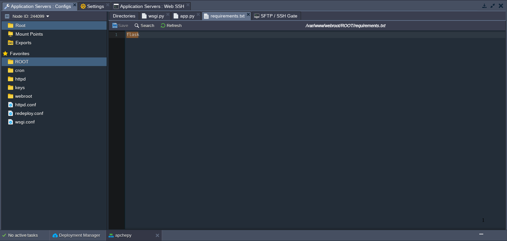
click at [177, 17] on span "app.py" at bounding box center [184, 16] width 21 height 8
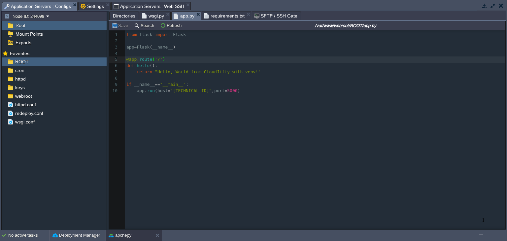
type textarea "from flask import Flask app = Flask(__name__) @app.route('/') def hello(): retu…"
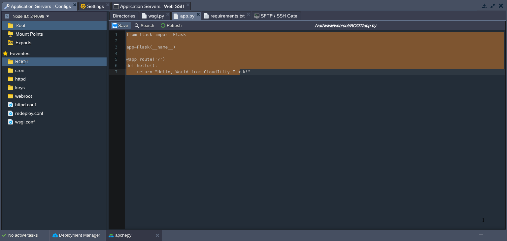
click at [122, 27] on button "Save" at bounding box center [121, 25] width 18 height 6
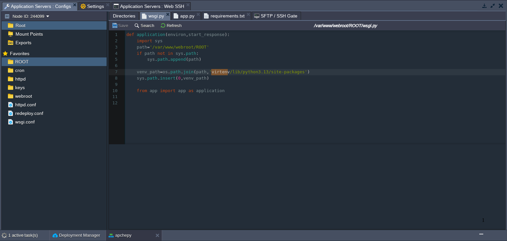
click at [154, 19] on span "wsgi.py" at bounding box center [153, 16] width 22 height 8
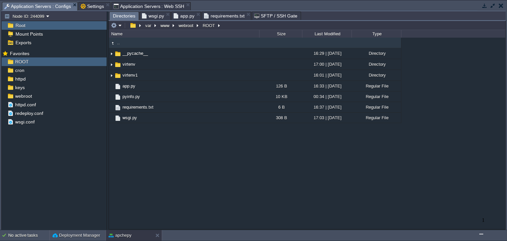
click at [116, 13] on span "Directories" at bounding box center [124, 16] width 22 height 8
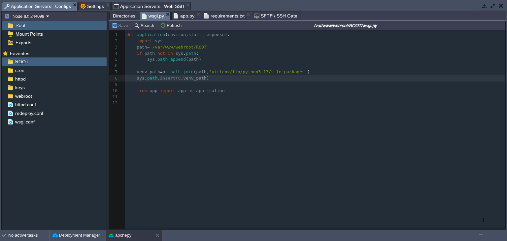
click at [156, 16] on span "wsgi.py" at bounding box center [153, 16] width 22 height 8
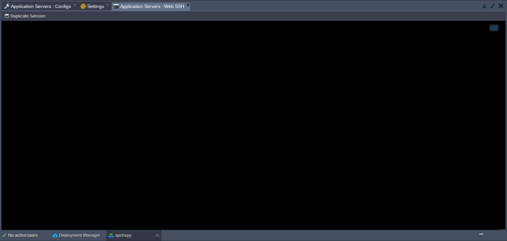
click at [134, 3] on span "Application Servers : Web SSH" at bounding box center [149, 6] width 71 height 8
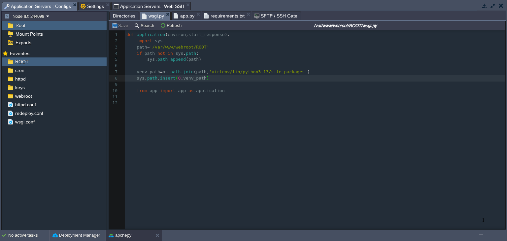
click at [47, 3] on span "Application Servers : Configs" at bounding box center [37, 6] width 67 height 8
click at [186, 85] on pre "​" at bounding box center [316, 85] width 382 height 6
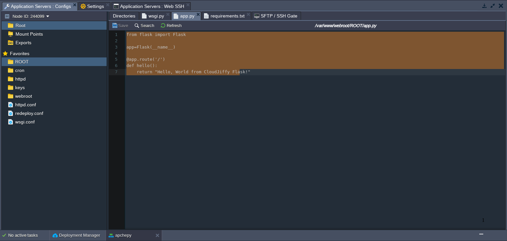
click at [176, 14] on span "app.py" at bounding box center [184, 16] width 21 height 8
click at [189, 78] on div "xxxxxxxxxx 10 7 10 7 1 from flask import Flask 2 ​ 3 app = Flask ( __name__ ) 4…" at bounding box center [312, 134] width 406 height 209
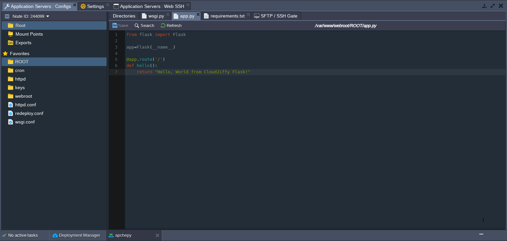
type textarea "from flask import Flask app = Flask(__name__) @app.route('/') def hello(): retu…"
click at [119, 25] on button "Save" at bounding box center [121, 25] width 18 height 6
click at [148, 18] on span "wsgi.py" at bounding box center [153, 16] width 22 height 8
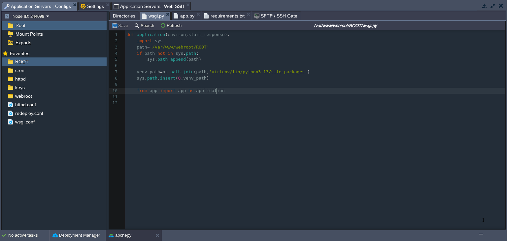
click at [234, 89] on pre "from app import app as application" at bounding box center [316, 91] width 382 height 6
click at [220, 86] on pre "​" at bounding box center [316, 85] width 382 height 6
click at [229, 87] on pre "​" at bounding box center [316, 85] width 382 height 6
click at [231, 89] on pre "from app import app as application" at bounding box center [316, 91] width 382 height 6
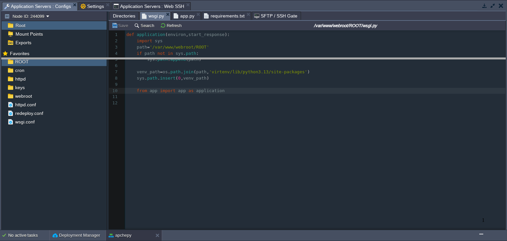
drag, startPoint x: 314, startPoint y: 5, endPoint x: 307, endPoint y: 61, distance: 56.3
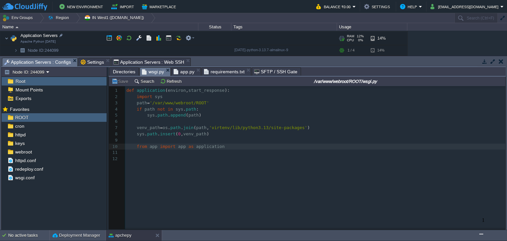
scroll to position [19, 0]
click at [147, 37] on button "button" at bounding box center [149, 37] width 6 height 6
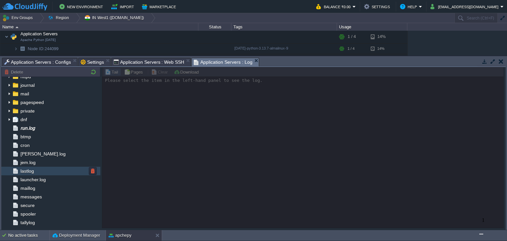
scroll to position [20, 0]
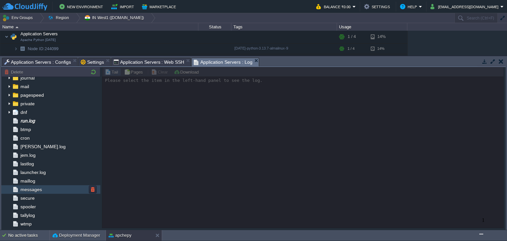
click at [42, 190] on div "messages" at bounding box center [50, 189] width 99 height 9
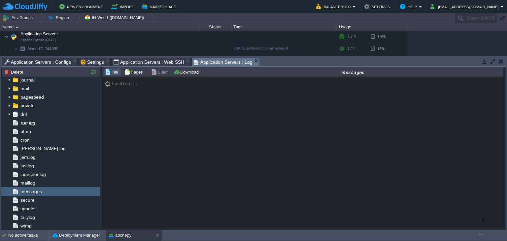
click at [492, 62] on button "button" at bounding box center [493, 61] width 6 height 6
click at [493, 62] on button "button" at bounding box center [493, 61] width 6 height 6
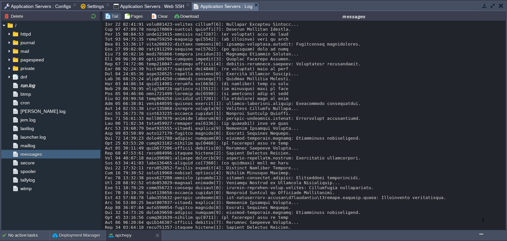
scroll to position [1888, 0]
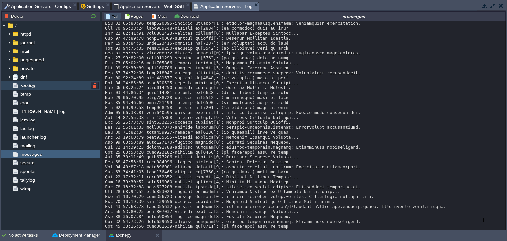
click at [38, 88] on div "run.log" at bounding box center [50, 85] width 99 height 9
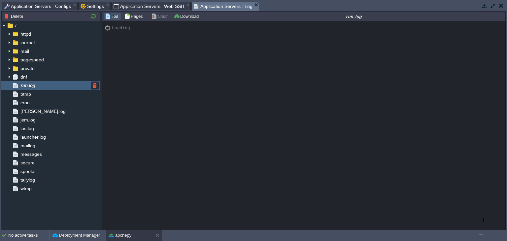
scroll to position [0, 0]
click at [10, 33] on img at bounding box center [9, 34] width 5 height 9
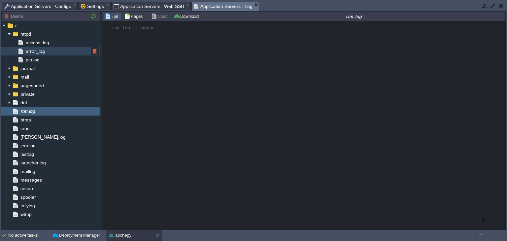
click at [55, 51] on div "error_log" at bounding box center [50, 51] width 99 height 9
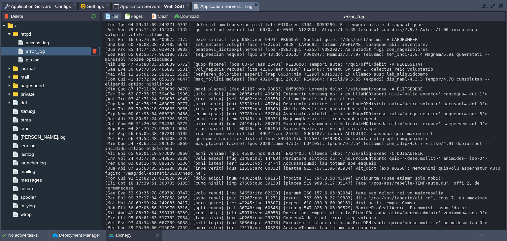
scroll to position [795, 0]
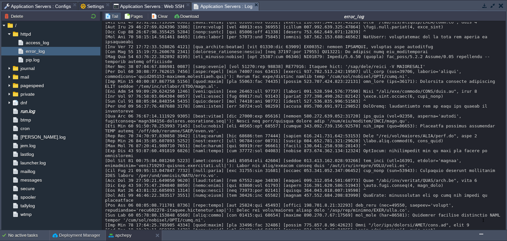
click at [50, 8] on span "Application Servers : Configs" at bounding box center [37, 6] width 67 height 8
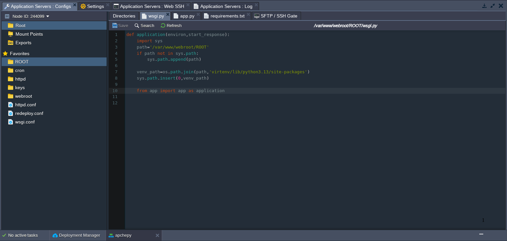
click at [135, 78] on span at bounding box center [131, 78] width 10 height 6
click at [122, 25] on button "Save" at bounding box center [121, 25] width 18 height 6
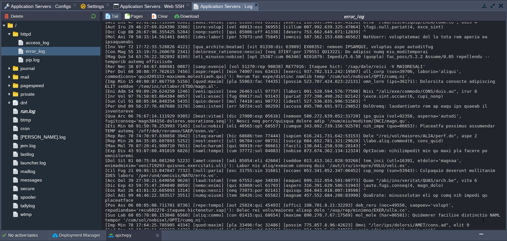
click at [215, 4] on span "Application Servers : Log" at bounding box center [223, 6] width 59 height 8
click at [157, 17] on button "Clear" at bounding box center [160, 16] width 18 height 6
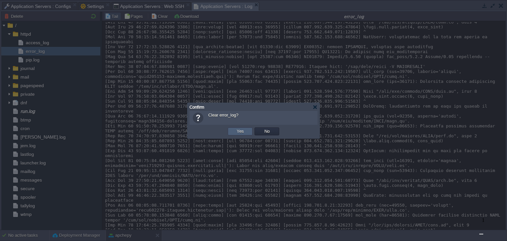
click at [232, 131] on td "Yes" at bounding box center [240, 131] width 25 height 8
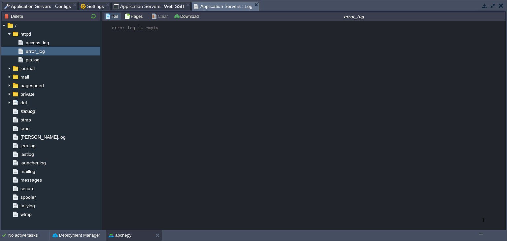
scroll to position [0, 0]
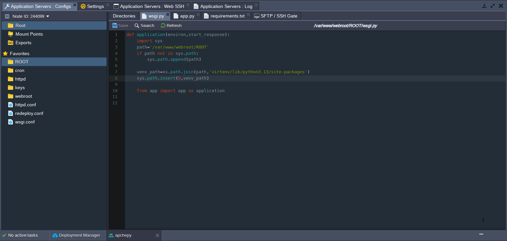
click at [48, 9] on span "Application Servers : Configs" at bounding box center [37, 6] width 67 height 8
click at [161, 42] on div "xxxxxxxxxx 8 11 8 11 8 10 1 def application ( environ , start_response ): 2 imp…" at bounding box center [316, 69] width 382 height 75
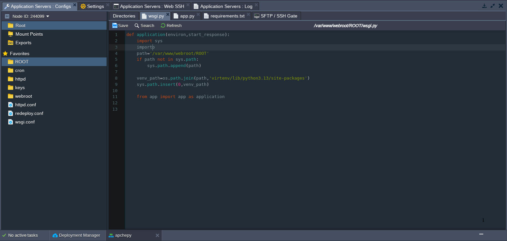
type textarea "importos"
click at [124, 27] on button "Save" at bounding box center [121, 25] width 18 height 6
click at [215, 3] on span "Application Servers : Log" at bounding box center [223, 6] width 59 height 8
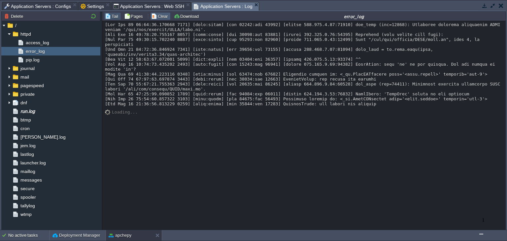
click at [158, 16] on button "Clear" at bounding box center [160, 16] width 18 height 6
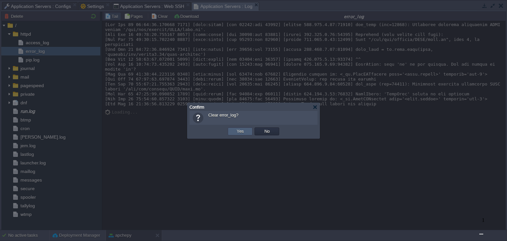
click at [235, 132] on button "Yes" at bounding box center [240, 131] width 11 height 6
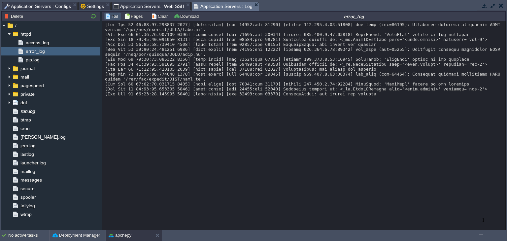
drag, startPoint x: 355, startPoint y: 99, endPoint x: 105, endPoint y: 29, distance: 260.2
click at [105, 29] on div at bounding box center [304, 59] width 399 height 74
copy div "[[DATE]] [wsgi:error] [pid 31609:tid 31651] [remote [TECHNICAL_ID]] mod_wsgi (p…"
click at [22, 3] on span "Application Servers : Configs" at bounding box center [37, 6] width 67 height 8
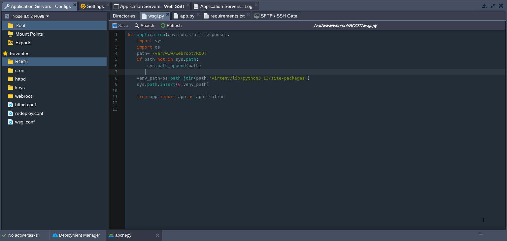
click at [164, 73] on pre at bounding box center [316, 72] width 382 height 6
type textarea "def application(environ, start_response): import sys import os path = '/var/www…"
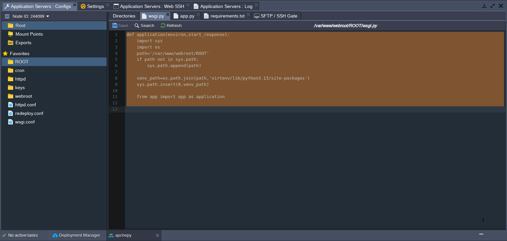
click at [179, 16] on span "app.py" at bounding box center [184, 16] width 21 height 8
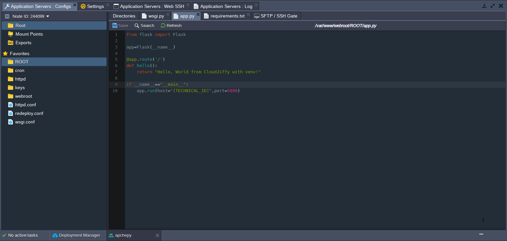
type textarea "from flask import Flask app = Flask(__name__) @app.route('/') def hello(): retu…"
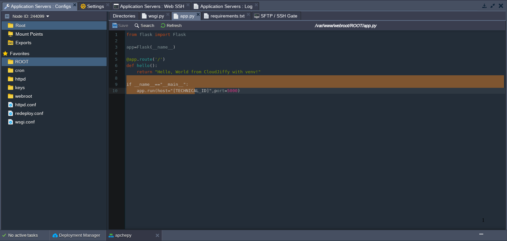
type textarea "if __name__ == "__main__": [DOMAIN_NAME](host="[TECHNICAL_ID]", port=5000)"
drag, startPoint x: 146, startPoint y: 77, endPoint x: 243, endPoint y: 99, distance: 99.2
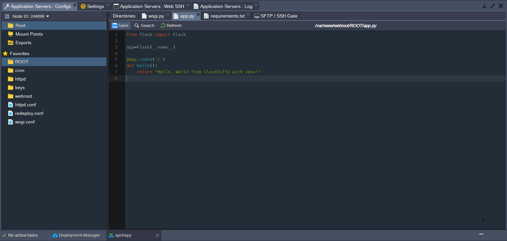
click at [122, 27] on button "Save" at bounding box center [121, 25] width 18 height 6
click at [214, 3] on span "Application Servers : Log" at bounding box center [223, 6] width 59 height 8
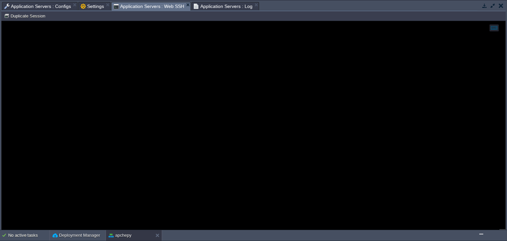
click at [132, 9] on span "Application Servers : Web SSH" at bounding box center [149, 6] width 71 height 8
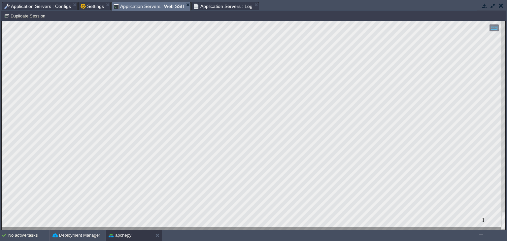
click at [482, 7] on button "button" at bounding box center [485, 6] width 6 height 6
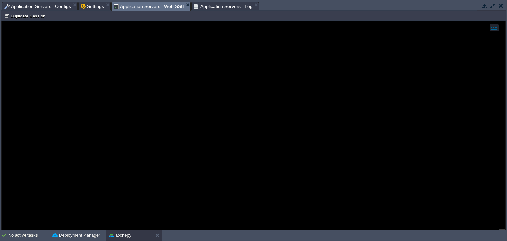
scroll to position [0, 0]
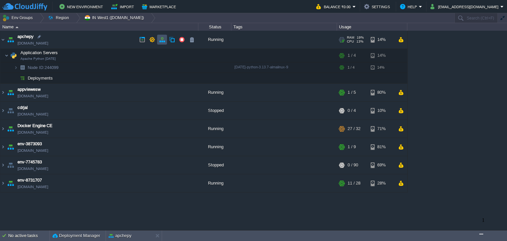
click at [162, 40] on button "button" at bounding box center [162, 40] width 6 height 6
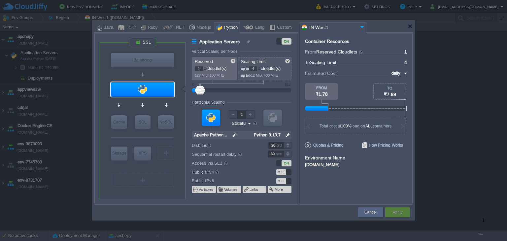
click at [286, 133] on img at bounding box center [288, 135] width 7 height 9
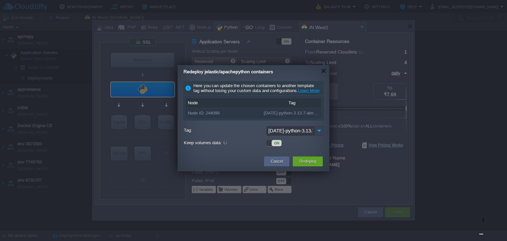
click at [321, 136] on img at bounding box center [319, 131] width 9 height 10
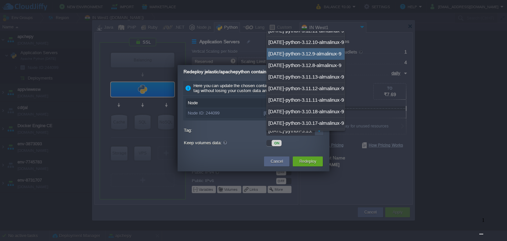
scroll to position [188, 0]
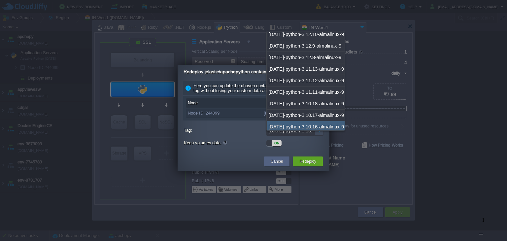
click at [316, 146] on div "ON" at bounding box center [294, 142] width 57 height 7
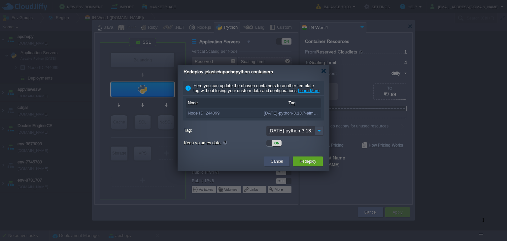
click at [282, 164] on button "Cancel" at bounding box center [277, 161] width 12 height 7
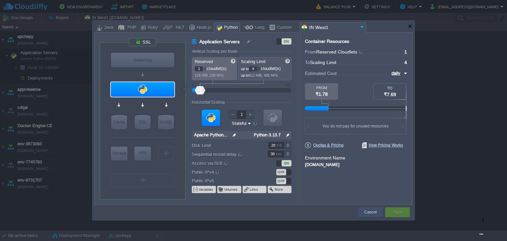
click at [371, 212] on button "Cancel" at bounding box center [371, 212] width 12 height 7
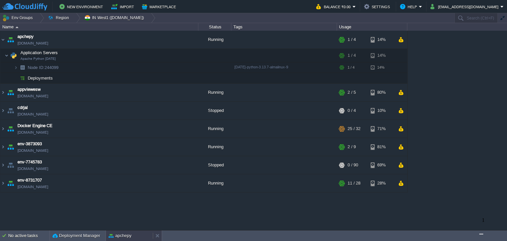
click at [124, 235] on button "apchepy" at bounding box center [120, 235] width 23 height 7
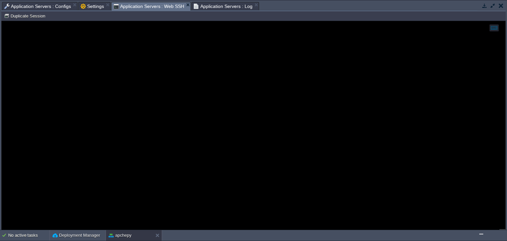
click at [47, 7] on span "Application Servers : Configs" at bounding box center [37, 6] width 67 height 8
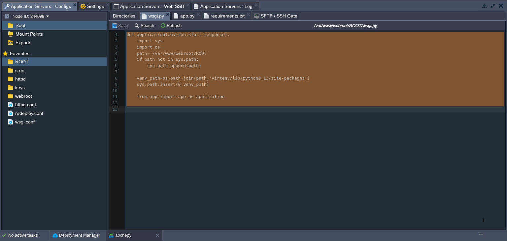
click at [147, 17] on span "wsgi.py" at bounding box center [153, 16] width 22 height 8
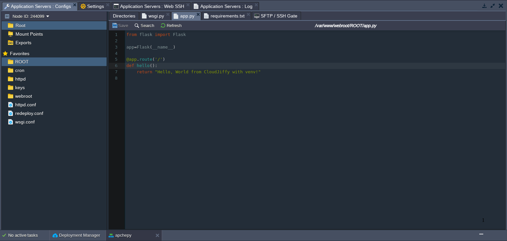
click at [176, 18] on span "app.py" at bounding box center [184, 16] width 21 height 8
click at [221, 73] on div "xxxxxxxxxx 10 7 10 7 10 8 def hello (): 1 from flask import Flask 2 ​ 3 app = F…" at bounding box center [316, 57] width 382 height 50
type textarea "from flask import Flask app = Flask(__name__) @app.route('/') def hello(): retu…"
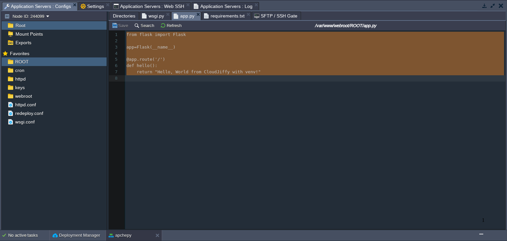
click at [216, 5] on span "Application Servers : Log" at bounding box center [223, 6] width 59 height 8
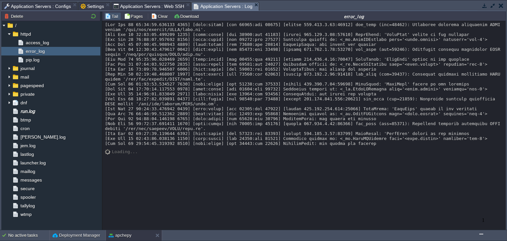
click at [253, 166] on div "Loading..." at bounding box center [304, 125] width 404 height 209
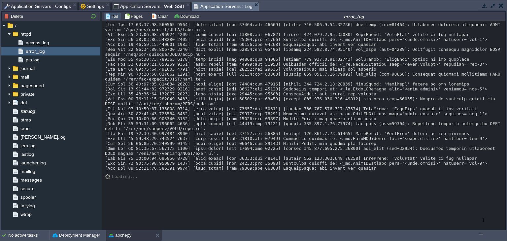
drag, startPoint x: 105, startPoint y: 155, endPoint x: 354, endPoint y: 175, distance: 250.1
click at [354, 171] on div at bounding box center [304, 96] width 399 height 149
copy div "[[DATE]] [wsgi:error] [pid 36149:tid 36160] [remote [TECHNICAL_ID]] mod_wsgi (p…"
click at [52, 6] on span "Application Servers : Configs" at bounding box center [37, 6] width 67 height 8
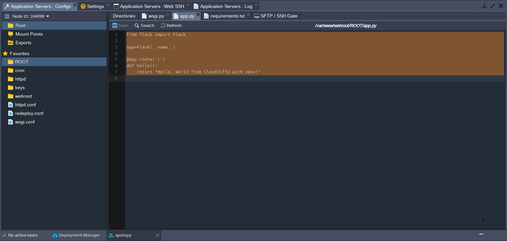
click at [152, 16] on span "wsgi.py" at bounding box center [153, 16] width 22 height 8
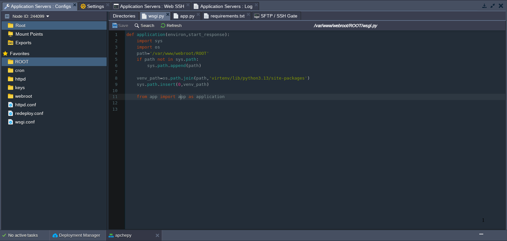
click at [181, 97] on div "xxxxxxxxxx 8 11 8 11 8 10 from app import app as application 1 def application …" at bounding box center [316, 72] width 382 height 81
type textarea "def application(environ, start_response): import sys import os path = '/var/www…"
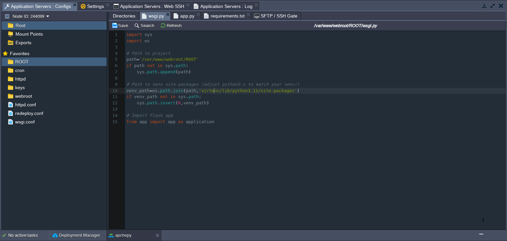
click at [215, 90] on div "xxxxxxxxxx 8 11 8 11 8 10 from app import app as application 1 import sys 2 imp…" at bounding box center [316, 78] width 382 height 93
click at [121, 27] on button "Save" at bounding box center [121, 25] width 18 height 6
click at [129, 16] on span "Directories" at bounding box center [124, 16] width 22 height 8
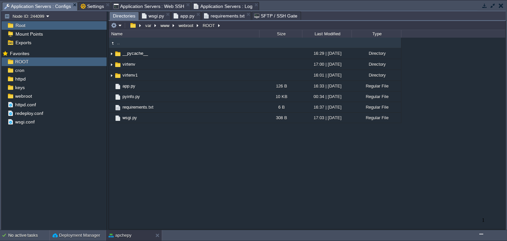
click at [214, 16] on span "requirements.txt" at bounding box center [224, 16] width 41 height 8
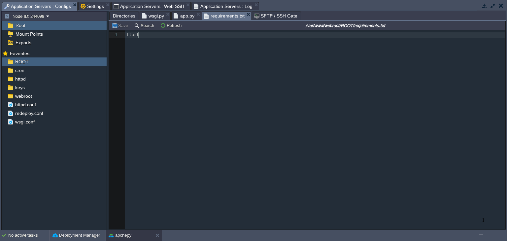
click at [198, 77] on div "x 1 flask" at bounding box center [312, 139] width 406 height 218
type textarea "flask"
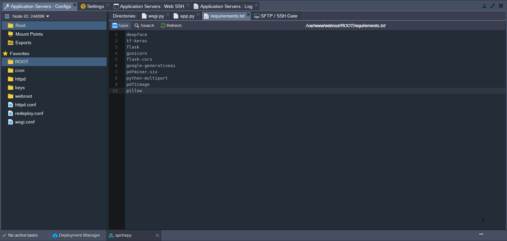
click at [122, 27] on button "Save" at bounding box center [121, 25] width 18 height 6
click at [163, 6] on span "Application Servers : Web SSH" at bounding box center [149, 6] width 71 height 8
click at [32, 4] on span "Application Servers : Configs" at bounding box center [37, 6] width 67 height 8
click at [182, 16] on span "app.py" at bounding box center [184, 16] width 21 height 8
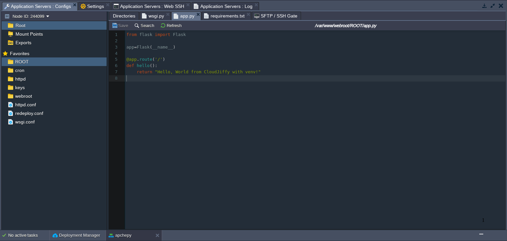
click at [189, 89] on div "xxxxxxxxxx 10 7 10 7 10 8 def hello (): 1 from flask import Flask 2 ​ 3 app = F…" at bounding box center [312, 139] width 406 height 218
type textarea "from flask import Flask app = Flask(__name__) @app.route('/') def hello(): retu…"
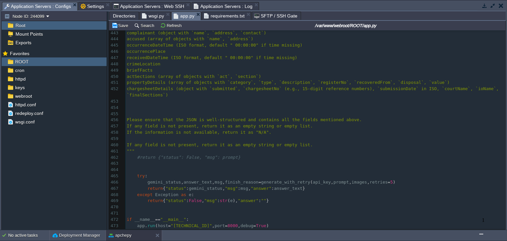
scroll to position [2826, 0]
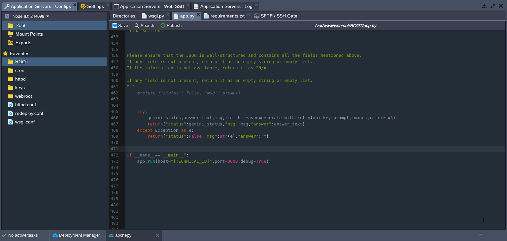
type textarea "if __name__ == "__main__": [DOMAIN_NAME](host="[TECHNICAL_ID]", port=8000, debu…"
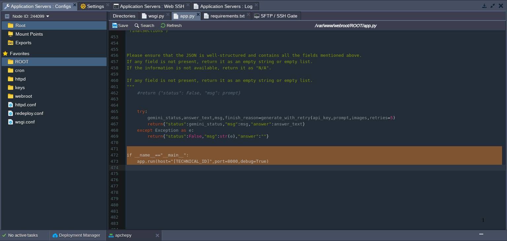
drag, startPoint x: 136, startPoint y: 148, endPoint x: 254, endPoint y: 167, distance: 119.7
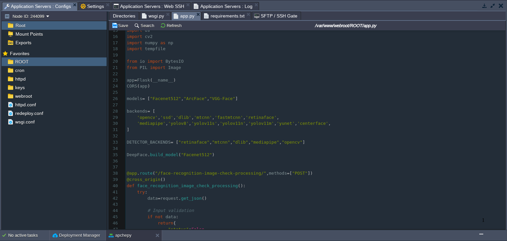
scroll to position [102, 0]
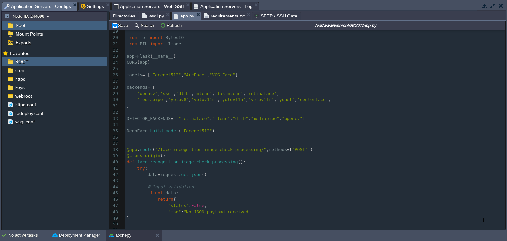
click at [152, 138] on pre "​" at bounding box center [315, 137] width 380 height 6
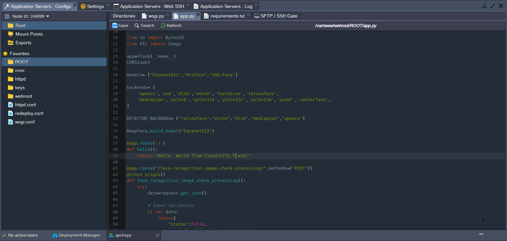
click at [236, 157] on div "xxxxxxxxxx 10 7 10 7 10 8 485 ​ 1 from flask import Flask , request , jsonify 2…" at bounding box center [315, 115] width 380 height 398
type textarea "face detection"
click at [120, 26] on button "Save" at bounding box center [121, 25] width 18 height 6
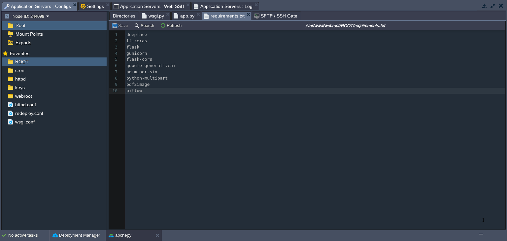
click at [217, 19] on span "requirements.txt" at bounding box center [224, 16] width 41 height 8
click at [151, 5] on span "Application Servers : Web SSH" at bounding box center [149, 6] width 71 height 8
click at [34, 4] on span "Application Servers : Configs" at bounding box center [37, 6] width 67 height 8
click at [150, 6] on span "Application Servers : Web SSH" at bounding box center [149, 6] width 71 height 8
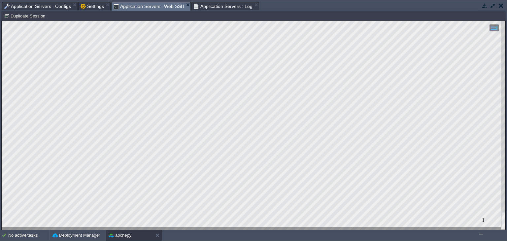
click at [210, 7] on span "Application Servers : Log" at bounding box center [223, 6] width 59 height 8
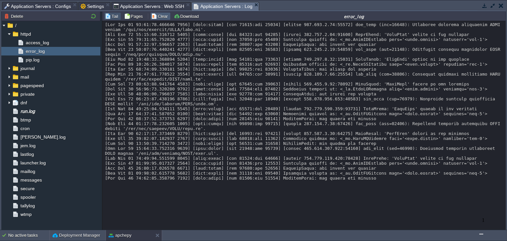
click at [155, 16] on button "Clear" at bounding box center [160, 16] width 18 height 6
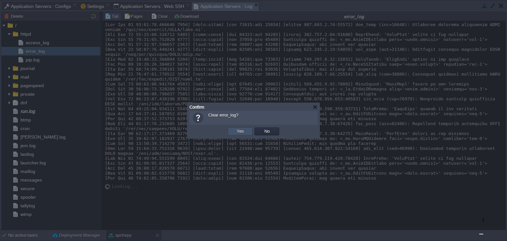
click at [239, 131] on button "Yes" at bounding box center [240, 131] width 11 height 6
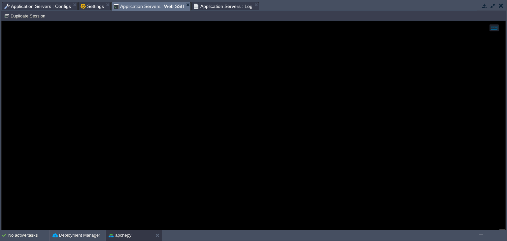
click at [144, 4] on span "Application Servers : Web SSH" at bounding box center [149, 6] width 71 height 8
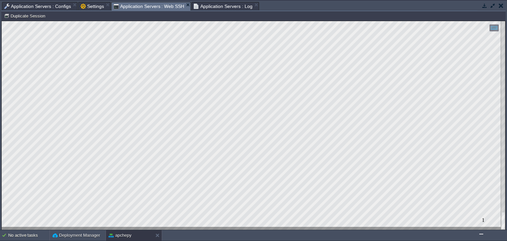
click at [485, 4] on button "button" at bounding box center [485, 6] width 6 height 6
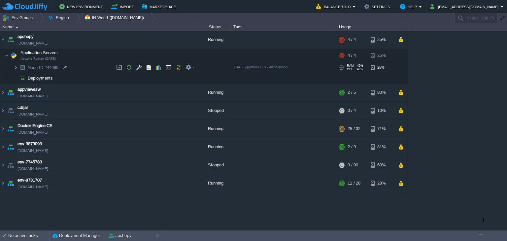
click at [17, 66] on img at bounding box center [16, 67] width 4 height 10
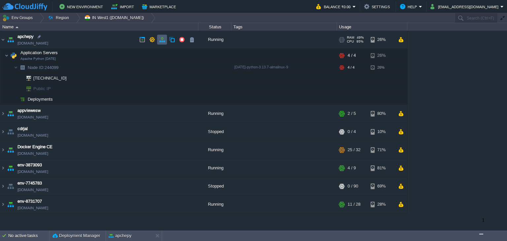
click at [161, 41] on button "button" at bounding box center [162, 40] width 6 height 6
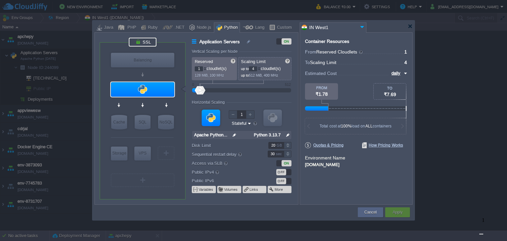
click at [148, 40] on div at bounding box center [143, 42] width 28 height 9
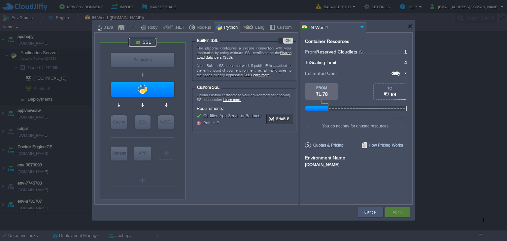
click at [369, 210] on button "Cancel" at bounding box center [371, 212] width 12 height 7
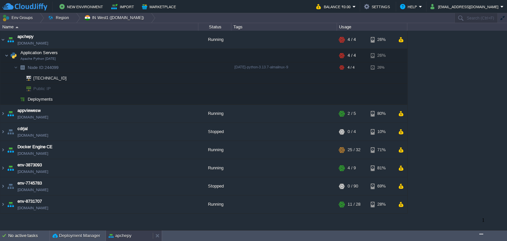
click at [134, 235] on div "apchepy" at bounding box center [129, 235] width 47 height 11
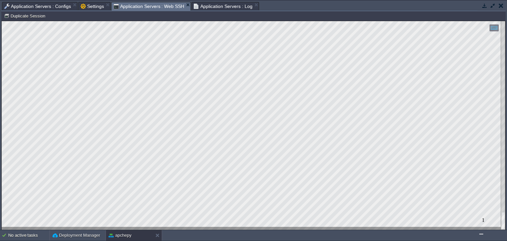
click at [481, 234] on img "$i18n('chat', 'chat_widget')" at bounding box center [481, 234] width 0 height 0
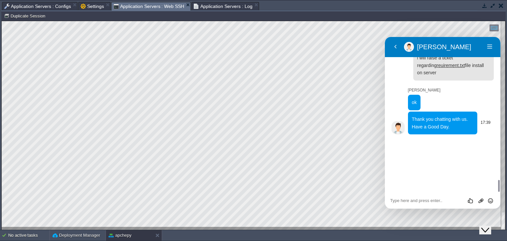
click at [458, 129] on span "Thank you chatting with us. Have a Good Day." at bounding box center [440, 123] width 56 height 13
click at [489, 226] on icon "Close Chat This icon closes the chat window." at bounding box center [485, 230] width 8 height 8
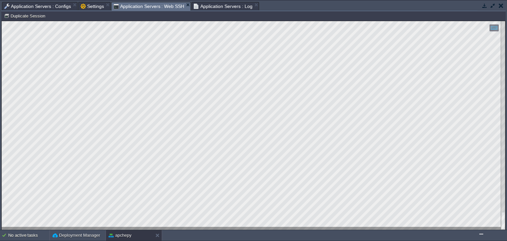
click at [218, 7] on span "Application Servers : Log" at bounding box center [223, 6] width 59 height 8
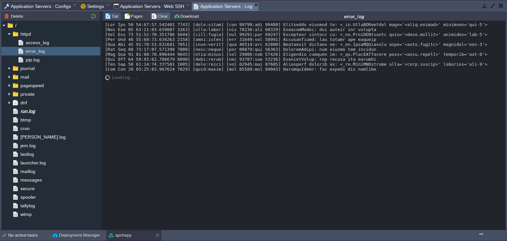
click at [158, 19] on button "Clear" at bounding box center [160, 16] width 18 height 6
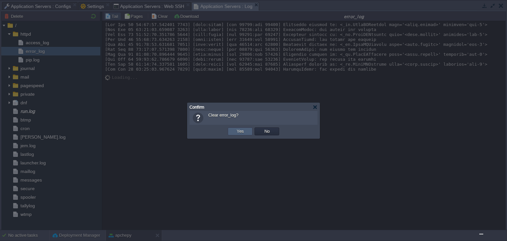
click at [243, 130] on button "Yes" at bounding box center [240, 131] width 11 height 6
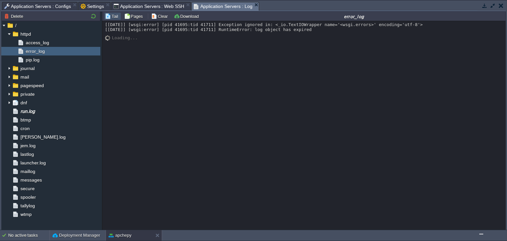
click at [47, 7] on span "Application Servers : Configs" at bounding box center [37, 6] width 67 height 8
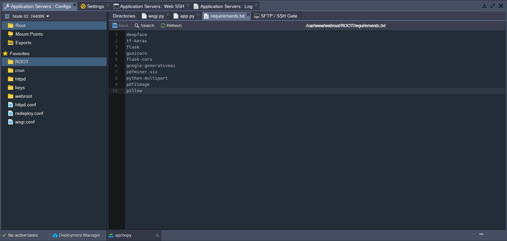
click at [176, 14] on span "app.py" at bounding box center [184, 16] width 21 height 8
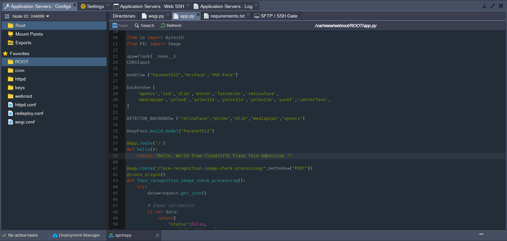
click at [266, 155] on div "xxxxxxxxxx 10 7 10 7 10 8 485 ​ 1 from flask import Flask , request , jsonify 2…" at bounding box center [315, 115] width 380 height 398
type textarea "detection"
click at [130, 180] on span "def" at bounding box center [131, 180] width 8 height 5
click at [486, 6] on button "button" at bounding box center [485, 6] width 6 height 6
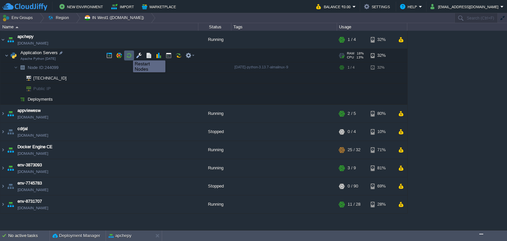
click at [128, 54] on button "button" at bounding box center [129, 55] width 6 height 6
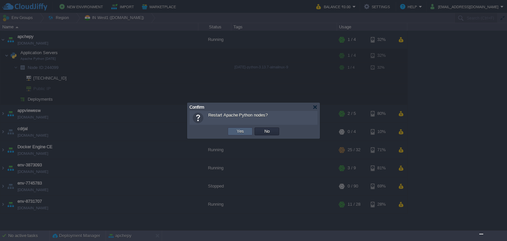
click at [243, 129] on button "Yes" at bounding box center [240, 131] width 11 height 6
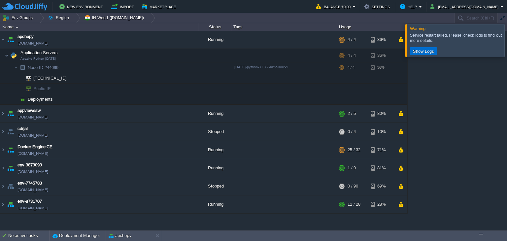
click at [430, 51] on button "Show Logs" at bounding box center [423, 51] width 25 height 6
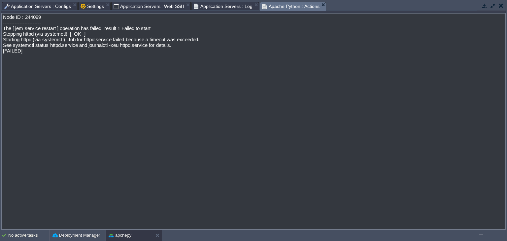
click at [501, 7] on button "button" at bounding box center [501, 6] width 5 height 6
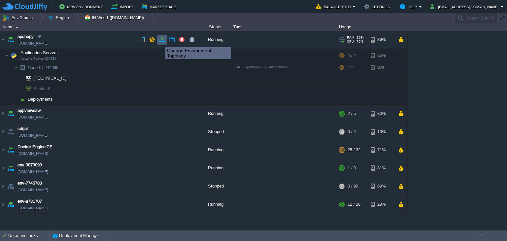
click at [160, 41] on button "button" at bounding box center [162, 40] width 6 height 6
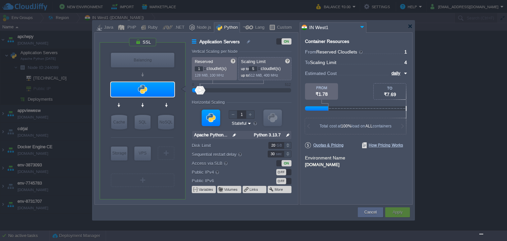
click at [261, 67] on div at bounding box center [259, 67] width 3 height 2
type input "8"
click at [261, 67] on div at bounding box center [259, 67] width 3 height 2
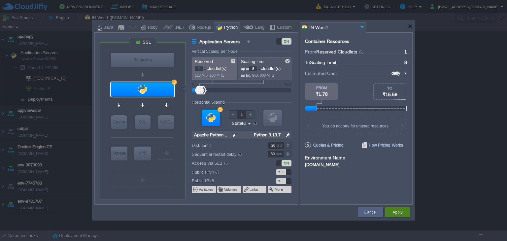
click at [396, 211] on button "Apply" at bounding box center [398, 212] width 10 height 7
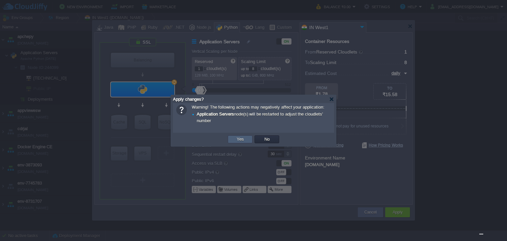
click at [243, 139] on button "Yes" at bounding box center [240, 139] width 11 height 6
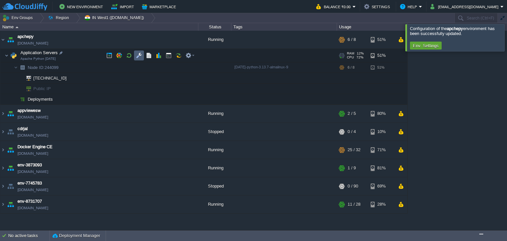
click at [136, 58] on td at bounding box center [139, 56] width 10 height 10
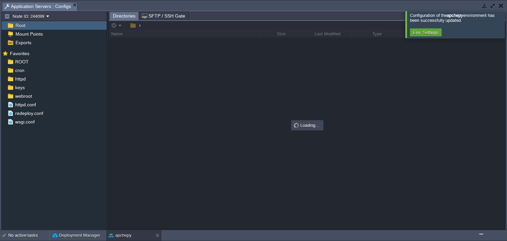
click at [507, 30] on div at bounding box center [515, 24] width 0 height 27
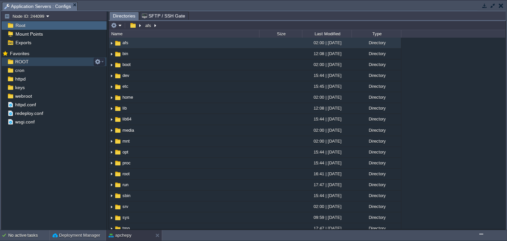
click at [25, 63] on span "ROOT" at bounding box center [22, 62] width 16 height 6
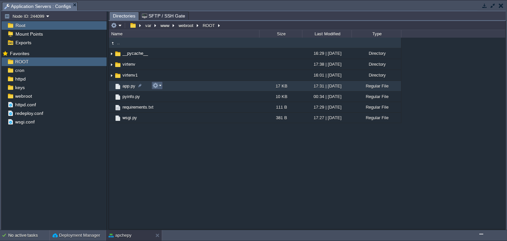
click at [156, 84] on button "button" at bounding box center [156, 86] width 6 height 6
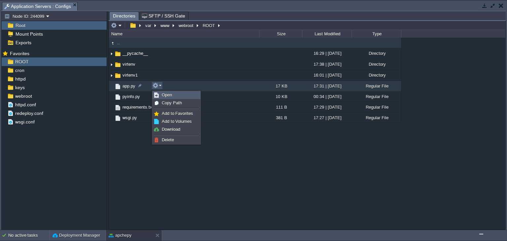
click at [166, 94] on span "Open" at bounding box center [167, 94] width 10 height 5
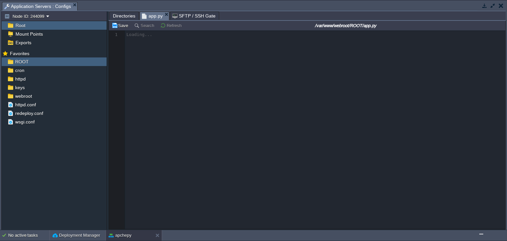
scroll to position [2, 0]
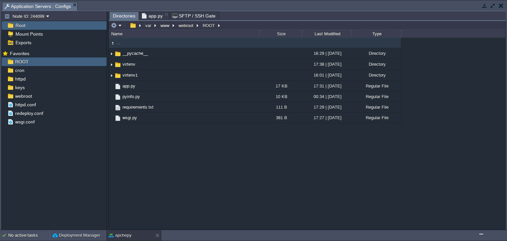
click at [128, 16] on span "Directories" at bounding box center [124, 16] width 22 height 8
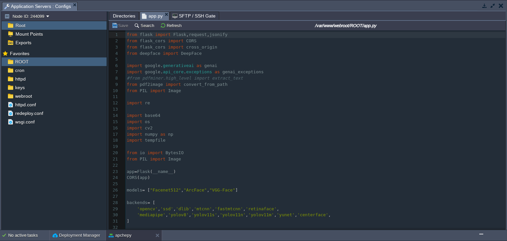
click at [145, 15] on span "app.py" at bounding box center [152, 16] width 21 height 8
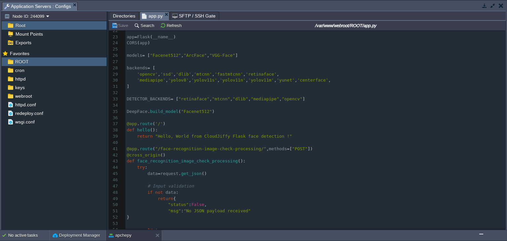
scroll to position [138, 0]
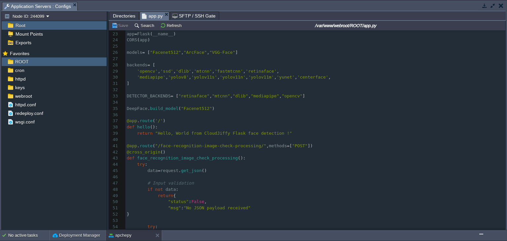
click at [214, 134] on span ""Hello, World from CloudJiffy Flask face detection !"" at bounding box center [223, 133] width 137 height 5
type textarea "CloudJiffy"
click at [157, 118] on pre "@app . route ( '/' )" at bounding box center [315, 121] width 380 height 6
click at [157, 120] on div "x 1 from flask import Flask , request , jsonify 2 from flask_cors import CORS 3…" at bounding box center [315, 90] width 380 height 392
click at [146, 126] on div "x 1 from flask import Flask , request , jsonify 2 from flask_cors import CORS 3…" at bounding box center [315, 90] width 380 height 392
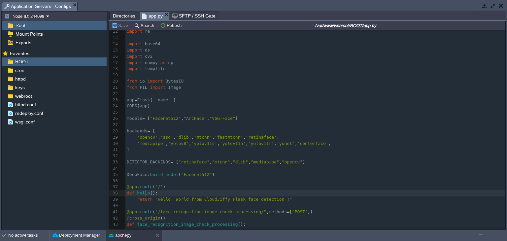
scroll to position [42, 0]
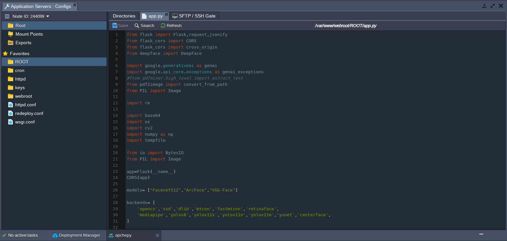
click at [122, 13] on span "Directories" at bounding box center [124, 16] width 22 height 8
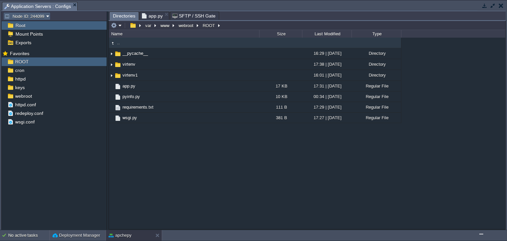
click at [46, 15] on button "Node ID: 244099" at bounding box center [25, 16] width 42 height 6
click at [47, 15] on em "Node ID: 244099" at bounding box center [26, 16] width 45 height 6
click at [485, 6] on button "button" at bounding box center [485, 6] width 6 height 6
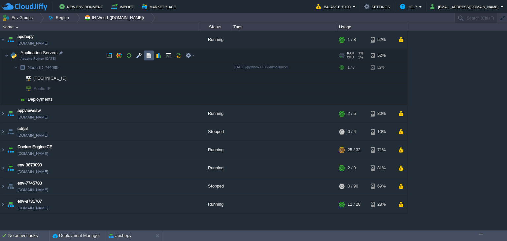
click at [148, 56] on button "button" at bounding box center [149, 55] width 6 height 6
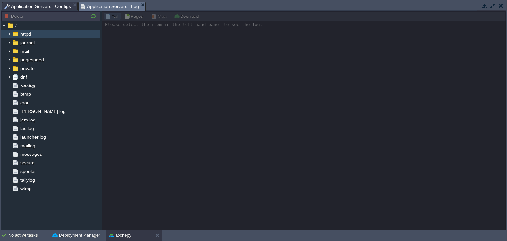
click at [9, 34] on img at bounding box center [9, 34] width 5 height 9
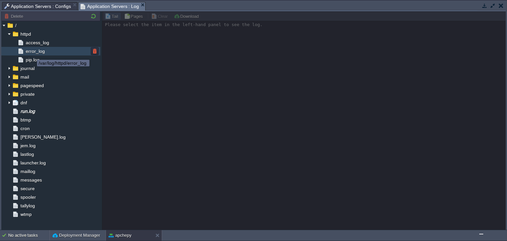
click at [35, 53] on span "error_log" at bounding box center [34, 51] width 21 height 6
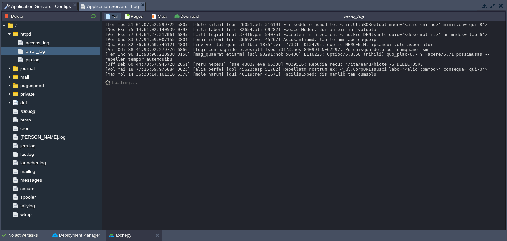
drag, startPoint x: 358, startPoint y: 79, endPoint x: 104, endPoint y: 41, distance: 257.3
click at [104, 41] on div "Loading..." at bounding box center [304, 125] width 404 height 209
copy div "[[DATE]] [wsgi:error] [pid 41695:tid 41710] Exception ignored in: <_io.TextIOWr…"
click at [28, 4] on span "Application Servers : Configs" at bounding box center [37, 6] width 67 height 8
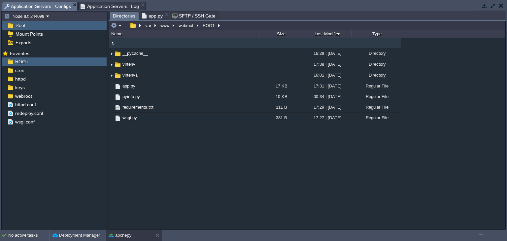
click at [150, 17] on span "app.py" at bounding box center [152, 16] width 21 height 8
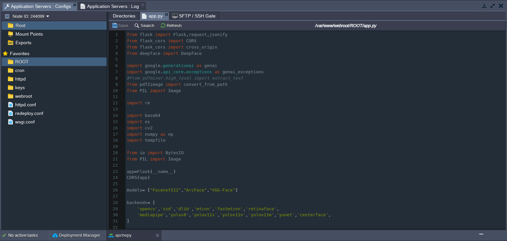
click at [193, 127] on pre "import cv2" at bounding box center [315, 128] width 380 height 6
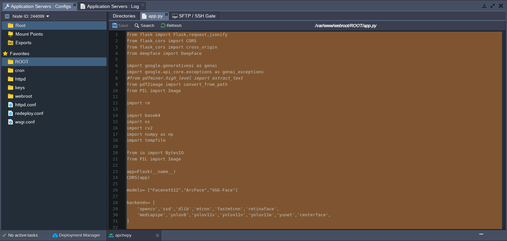
type textarea "from flask import Flask, request, jsonify from flask_cors import CORS from flas…"
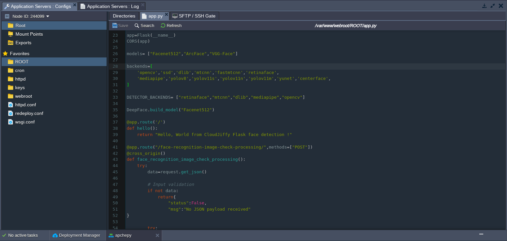
scroll to position [138, 0]
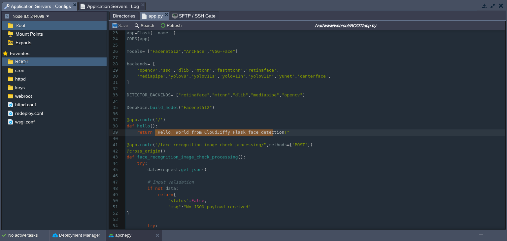
type textarea "Hello, World from CloudJiffy Flask face detection !"
drag, startPoint x: 155, startPoint y: 133, endPoint x: 275, endPoint y: 134, distance: 120.2
click at [234, 134] on span "Hello, World from CloudJiffy Flask face detection !" at bounding box center [224, 132] width 132 height 5
type textarea "Hello, World from CloudJiffy Flask"
drag, startPoint x: 155, startPoint y: 134, endPoint x: 235, endPoint y: 133, distance: 80.9
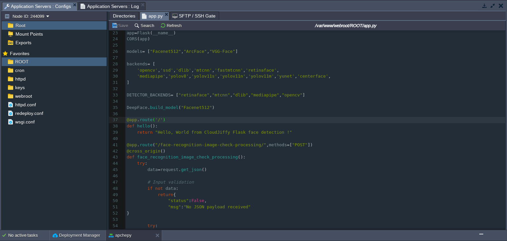
click at [203, 97] on div "x ​ 1 from flask import Flask , request , jsonify 2 from flask_cors import CORS…" at bounding box center [315, 95] width 380 height 404
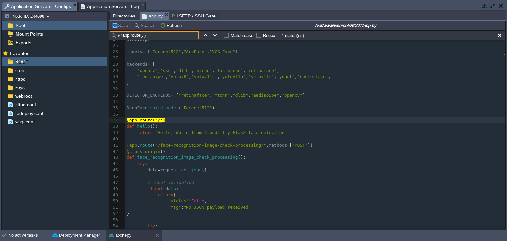
type input "@app.route('/')"
click at [167, 128] on pre "def hello ():" at bounding box center [315, 126] width 380 height 6
click at [138, 121] on span "." at bounding box center [138, 120] width 3 height 5
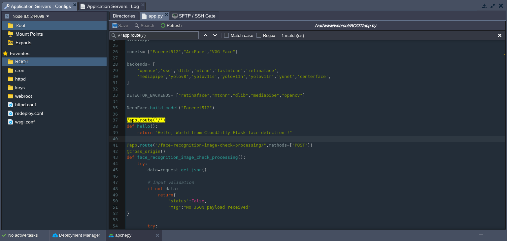
click at [161, 140] on pre "​" at bounding box center [315, 139] width 380 height 6
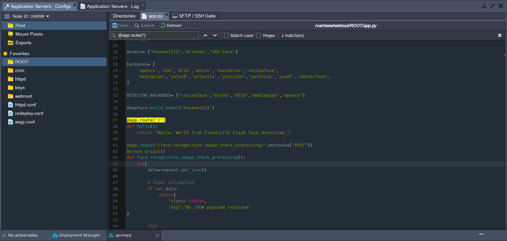
click at [158, 166] on pre "try :" at bounding box center [315, 164] width 380 height 6
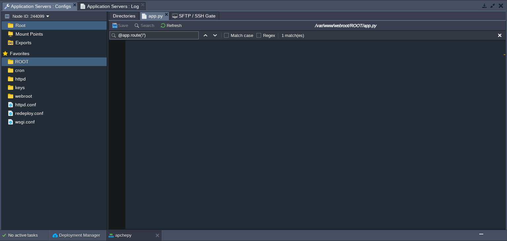
scroll to position [1512, 0]
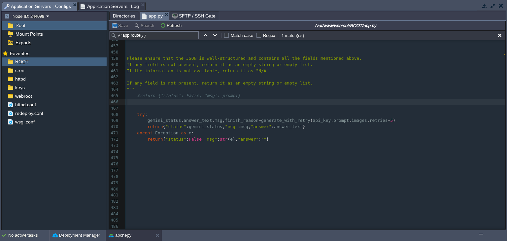
click at [155, 101] on pre "​" at bounding box center [315, 102] width 380 height 6
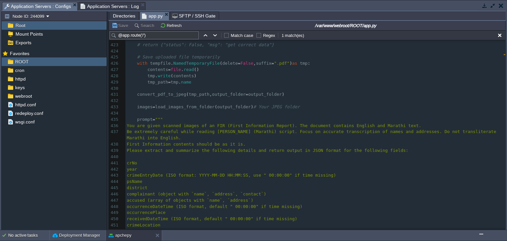
scroll to position [2618, 0]
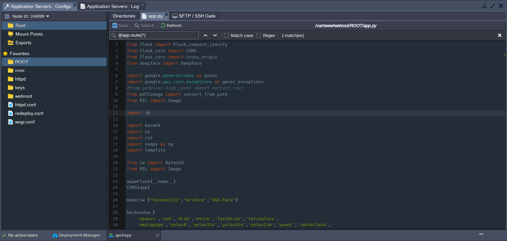
click at [169, 117] on pre "​" at bounding box center [315, 119] width 380 height 6
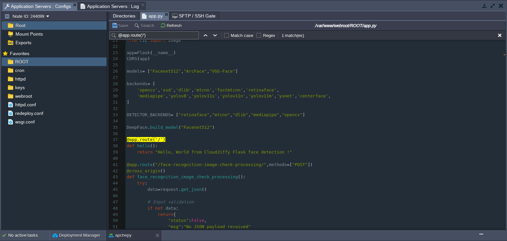
click at [174, 144] on pre "def hello ():" at bounding box center [315, 146] width 380 height 6
click at [116, 16] on span "Directories" at bounding box center [124, 16] width 22 height 8
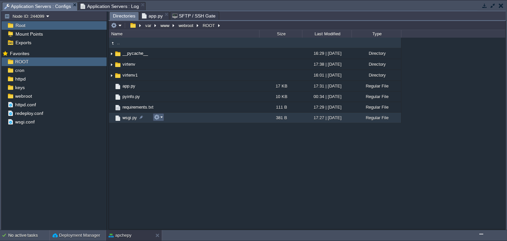
click at [157, 121] on td at bounding box center [158, 117] width 11 height 8
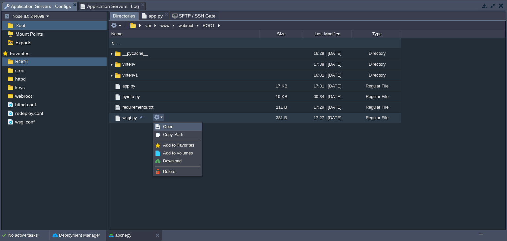
click at [167, 126] on span "Open" at bounding box center [168, 126] width 10 height 5
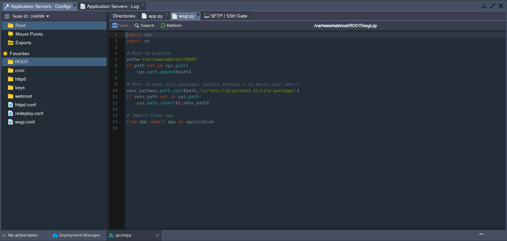
scroll to position [2, 0]
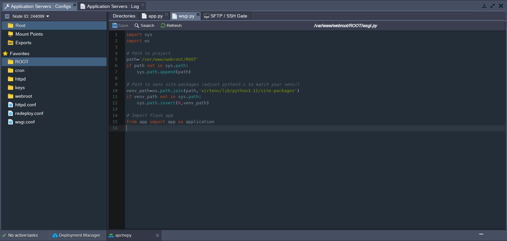
click at [263, 135] on div "16 1 import sys 2 import os 3 ​ 4 # Path to project 5 path = '/var/www/webroot/…" at bounding box center [312, 134] width 406 height 209
click at [225, 123] on pre "from app import app as application" at bounding box center [316, 122] width 382 height 6
click at [125, 27] on button "Save" at bounding box center [121, 25] width 18 height 6
click at [108, 7] on span "Application Servers : Log" at bounding box center [110, 6] width 59 height 8
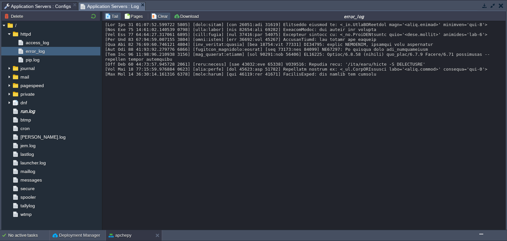
click at [157, 16] on button "Clear" at bounding box center [160, 16] width 18 height 6
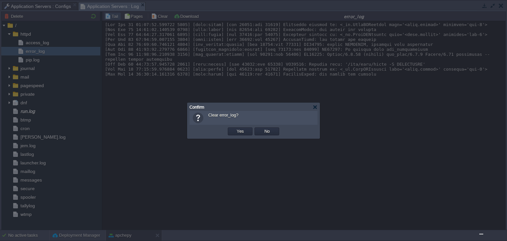
click at [233, 136] on td "Yes" at bounding box center [240, 131] width 27 height 10
click at [236, 135] on td "Yes" at bounding box center [240, 131] width 27 height 10
click at [240, 131] on button "Yes" at bounding box center [240, 131] width 11 height 6
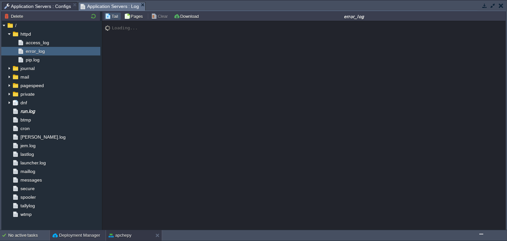
click at [66, 235] on button "Deployment Manager" at bounding box center [76, 235] width 48 height 7
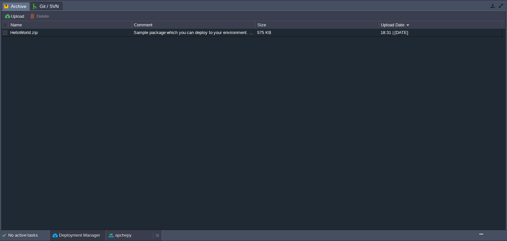
click at [121, 236] on button "apchepy" at bounding box center [120, 235] width 23 height 7
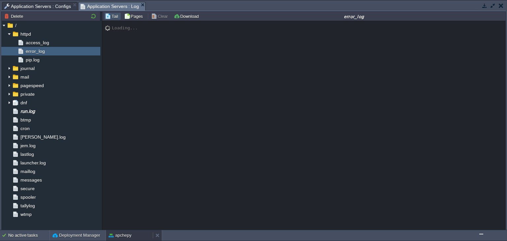
click at [121, 236] on button "apchepy" at bounding box center [120, 235] width 23 height 7
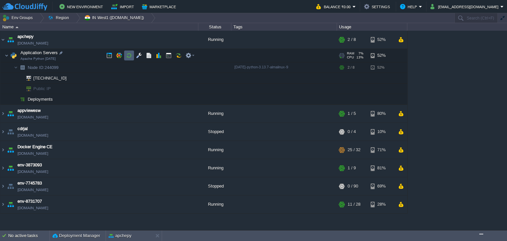
click at [128, 58] on td at bounding box center [129, 56] width 10 height 10
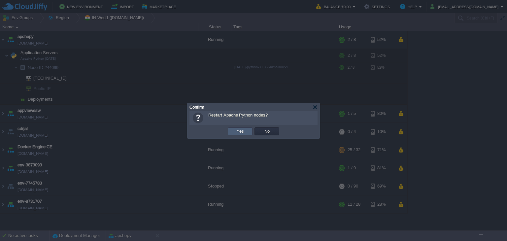
click at [230, 130] on td "Yes" at bounding box center [240, 131] width 25 height 8
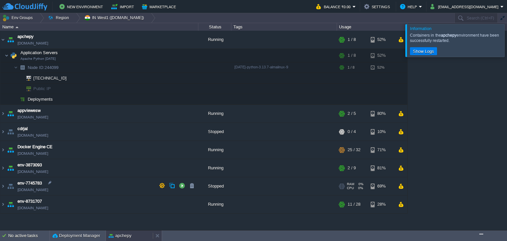
click at [122, 234] on button "apchepy" at bounding box center [120, 235] width 23 height 7
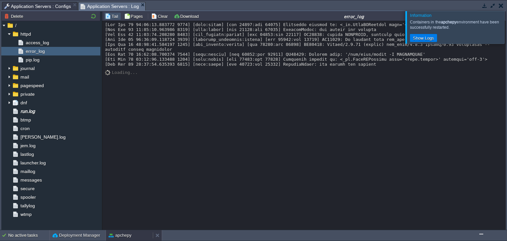
click at [127, 231] on div "apchepy" at bounding box center [129, 235] width 47 height 11
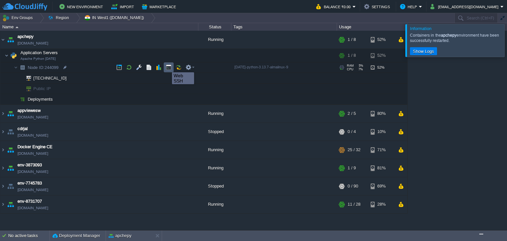
click at [167, 66] on button "button" at bounding box center [169, 67] width 6 height 6
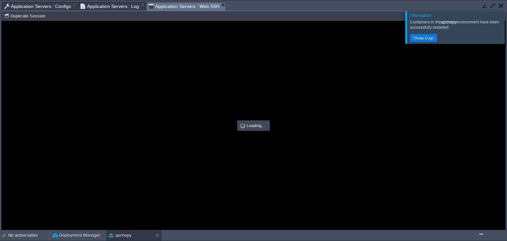
scroll to position [0, 0]
click at [127, 123] on div at bounding box center [254, 125] width 504 height 209
type input "#000000"
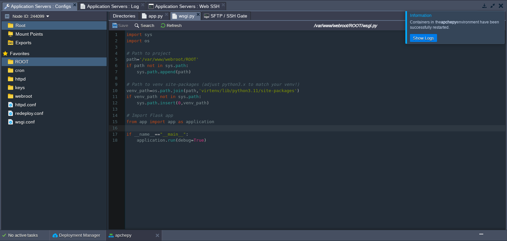
click at [63, 7] on span "Application Servers : Configs" at bounding box center [37, 6] width 67 height 8
click at [163, 131] on pre "​" at bounding box center [316, 128] width 382 height 6
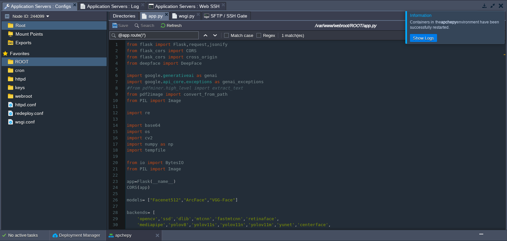
click at [150, 17] on span "app.py" at bounding box center [152, 16] width 21 height 8
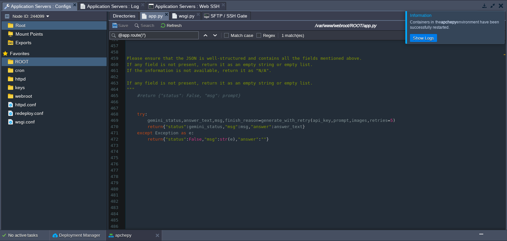
click at [100, 8] on span "Application Servers : Log" at bounding box center [110, 6] width 59 height 8
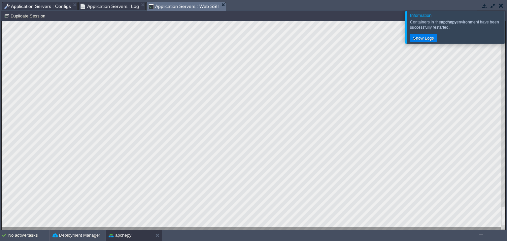
click at [180, 10] on span "Application Servers : Web SSH" at bounding box center [184, 6] width 71 height 8
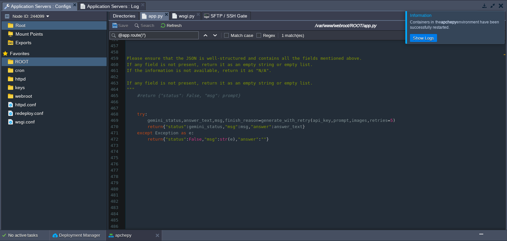
click at [49, 8] on span "Application Servers : Configs" at bounding box center [37, 6] width 67 height 8
click at [164, 106] on pre at bounding box center [315, 108] width 380 height 6
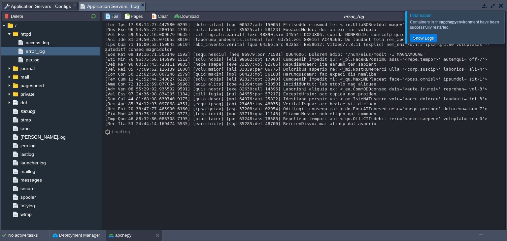
click at [106, 4] on span "Application Servers : Log" at bounding box center [110, 6] width 59 height 8
click at [154, 15] on button "Clear" at bounding box center [160, 16] width 18 height 6
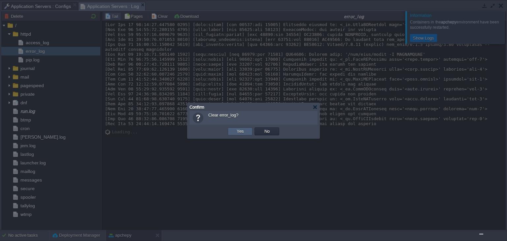
click at [234, 132] on td "Yes" at bounding box center [240, 131] width 25 height 8
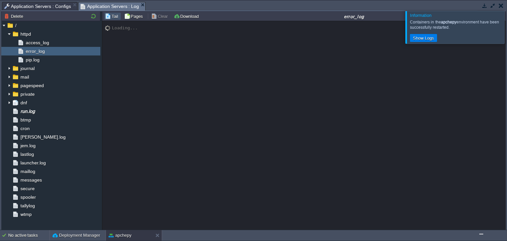
click at [507, 33] on div at bounding box center [515, 27] width 0 height 32
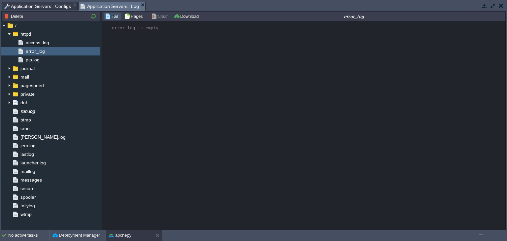
click at [160, 93] on div "error_log is empty" at bounding box center [304, 125] width 404 height 209
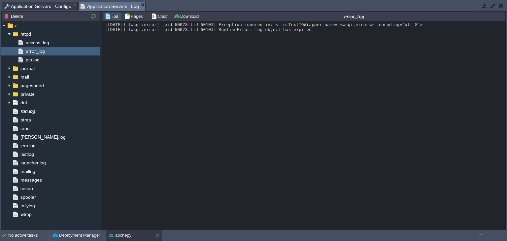
click at [120, 236] on button "apchepy" at bounding box center [120, 235] width 23 height 7
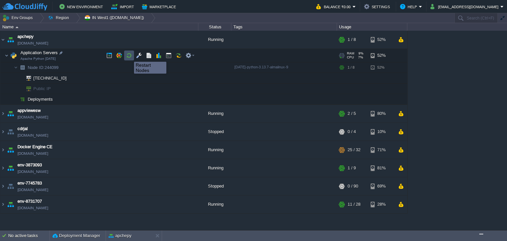
click at [128, 56] on button "button" at bounding box center [129, 55] width 6 height 6
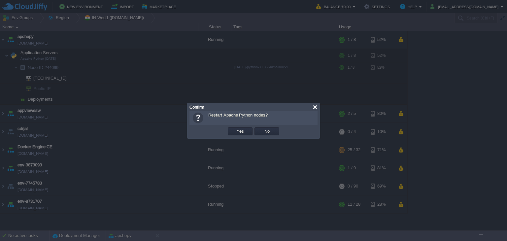
click at [315, 107] on div at bounding box center [315, 107] width 5 height 5
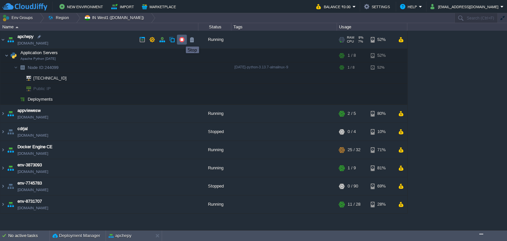
click at [181, 41] on button "button" at bounding box center [182, 40] width 6 height 6
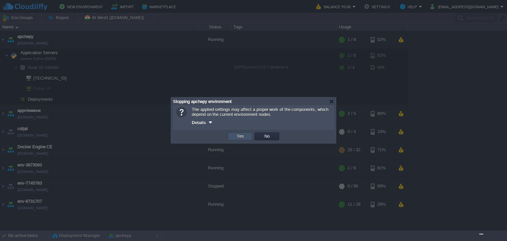
click at [240, 134] on button "Yes" at bounding box center [240, 136] width 11 height 6
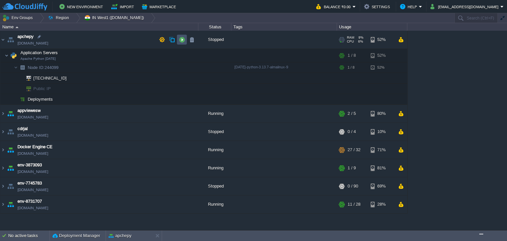
click at [179, 41] on button "button" at bounding box center [182, 40] width 6 height 6
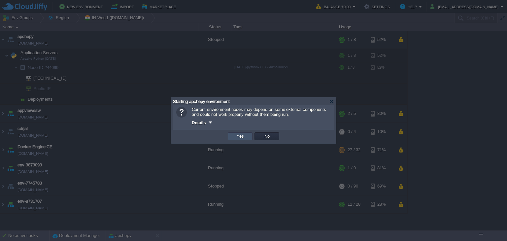
click at [235, 138] on button "Yes" at bounding box center [240, 136] width 11 height 6
